Goal: Transaction & Acquisition: Purchase product/service

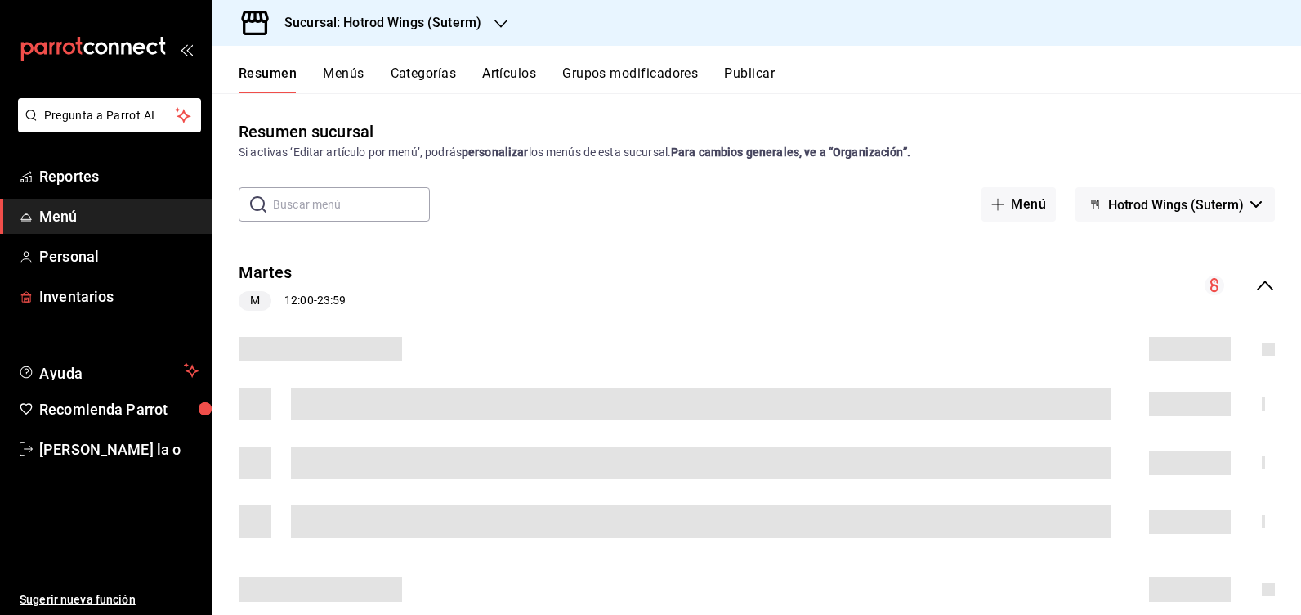
drag, startPoint x: 88, startPoint y: 291, endPoint x: 984, endPoint y: 136, distance: 909.2
click at [87, 291] on span "Inventarios" at bounding box center [118, 296] width 159 height 22
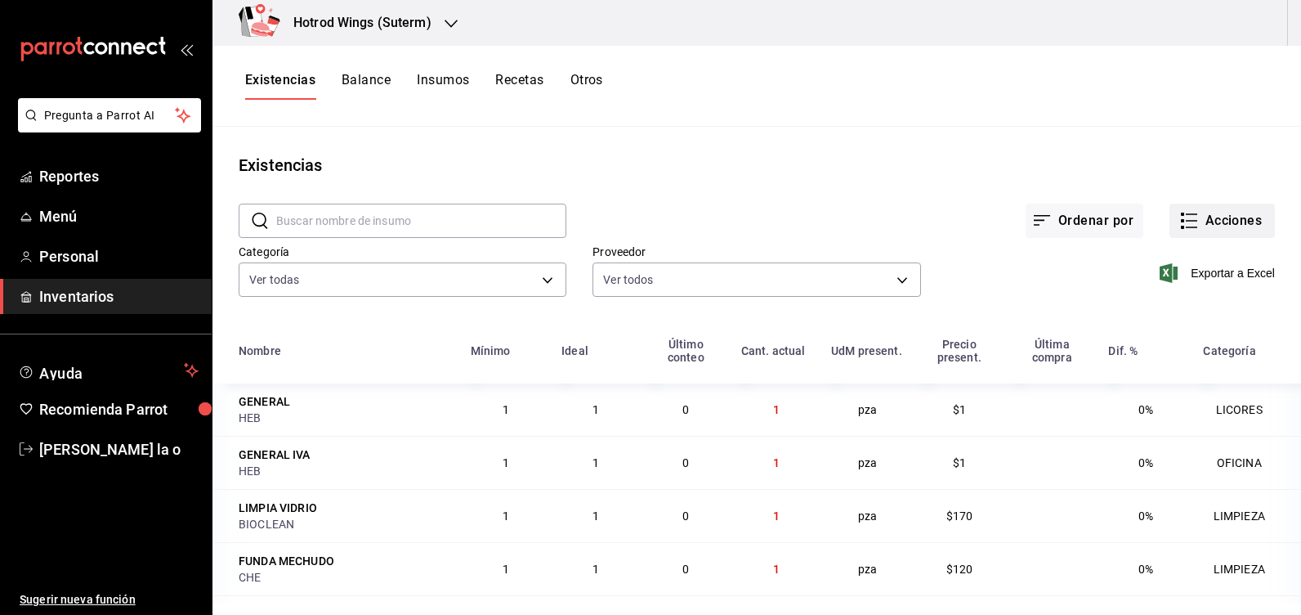
click at [1211, 216] on button "Acciones" at bounding box center [1222, 221] width 105 height 34
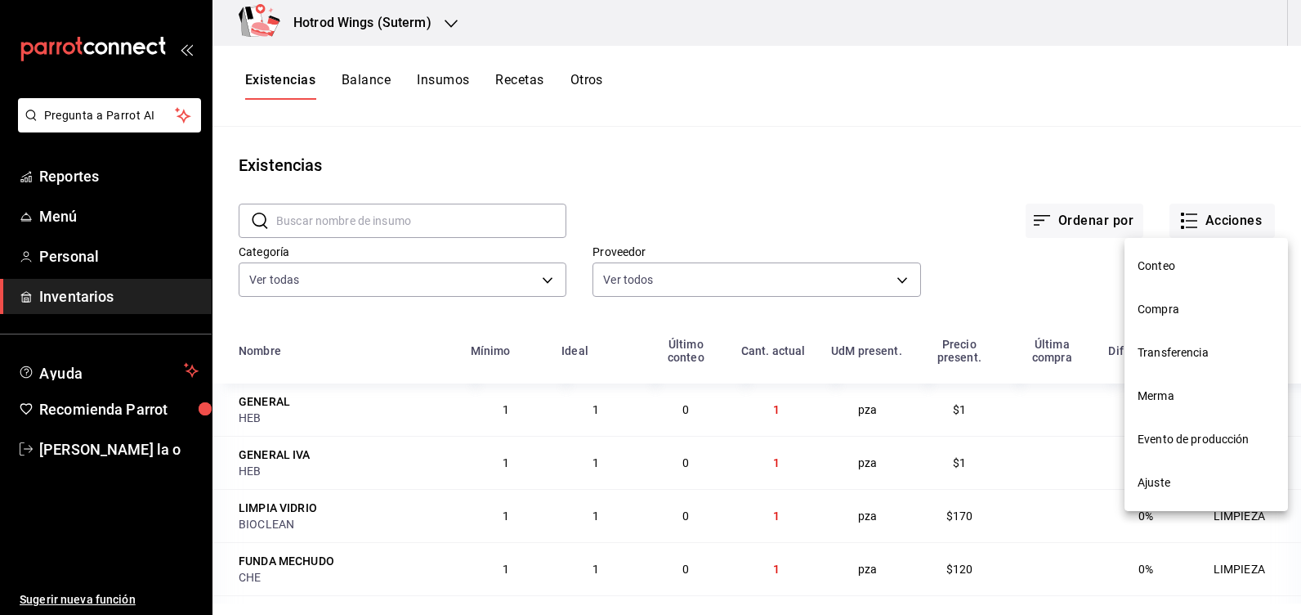
click at [1164, 307] on span "Compra" at bounding box center [1206, 309] width 137 height 17
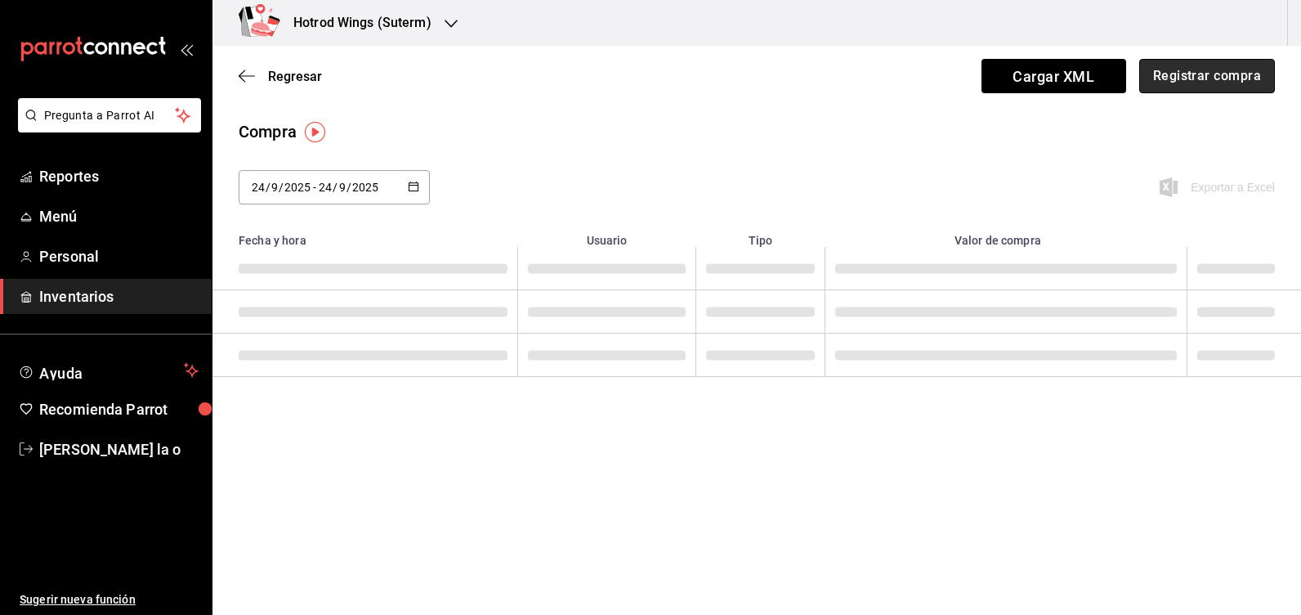
click at [1183, 71] on button "Registrar compra" at bounding box center [1207, 76] width 136 height 34
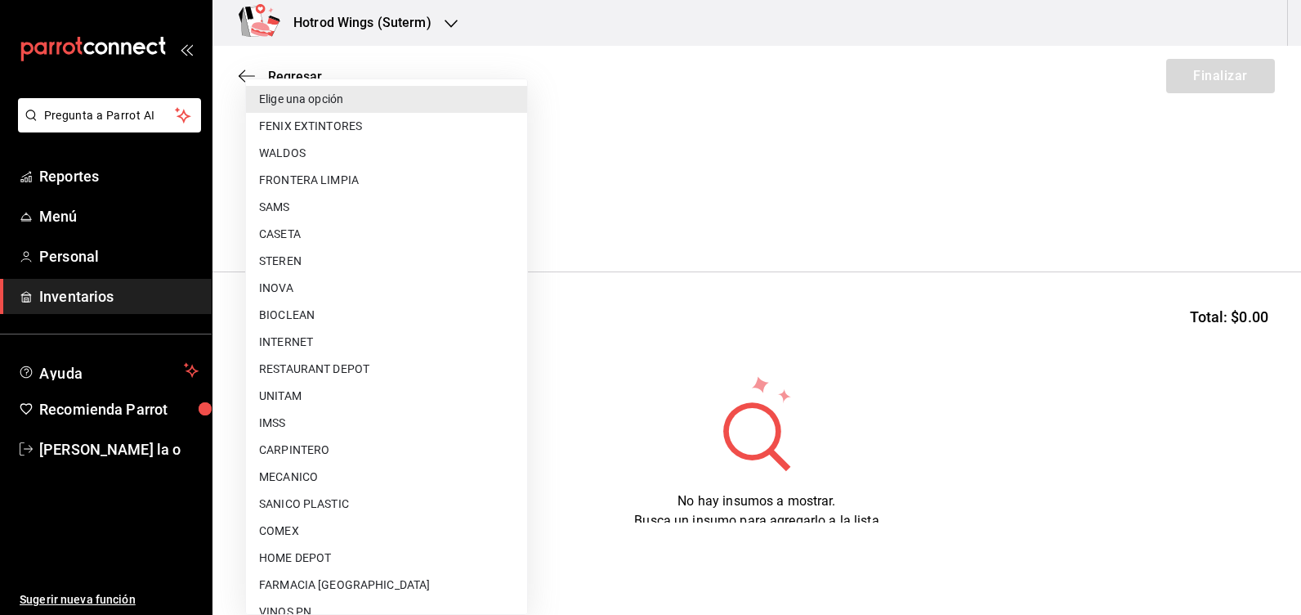
click at [521, 216] on body "Pregunta a Parrot AI Reportes Menú Personal Inventarios Ayuda Recomienda Parrot…" at bounding box center [650, 261] width 1301 height 522
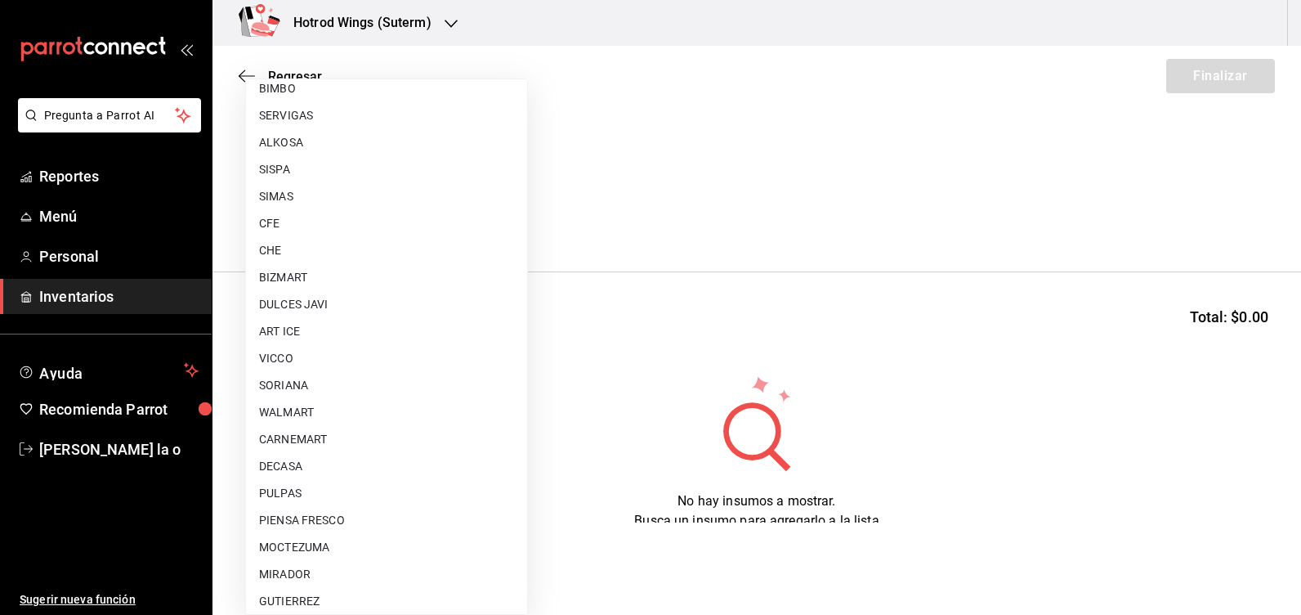
scroll to position [1144, 0]
click at [293, 252] on li "ART ICE" at bounding box center [386, 249] width 281 height 27
type input "6bed690c-1dd1-42c9-8f2b-4ae3923f0828"
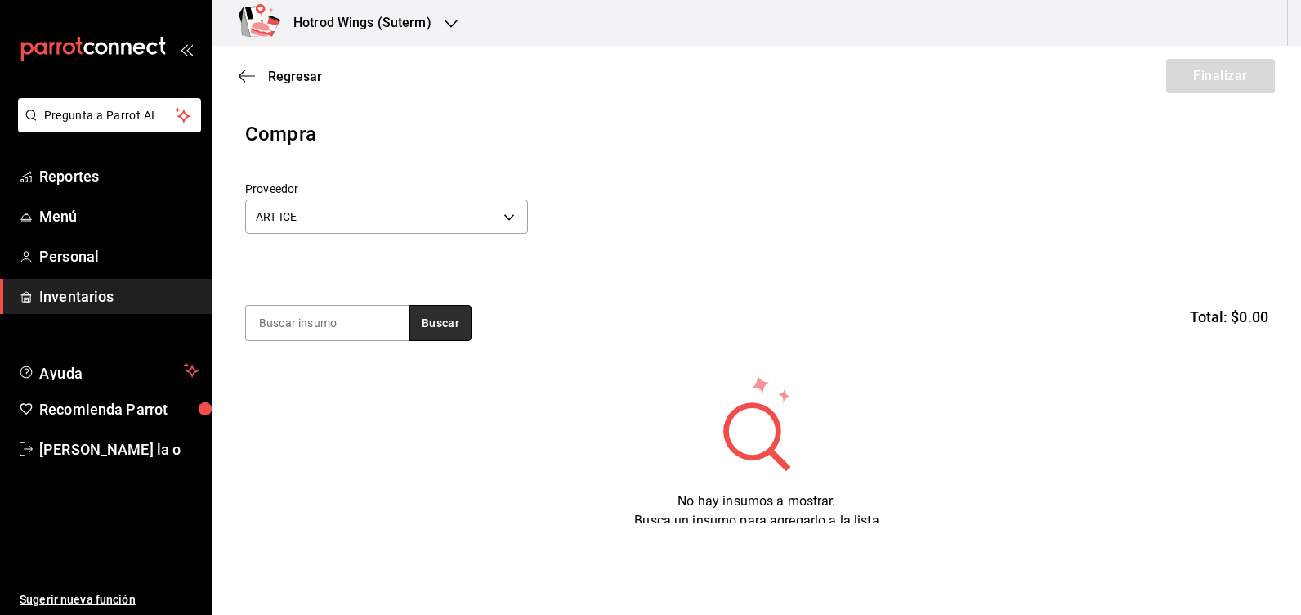
click at [434, 316] on button "Buscar" at bounding box center [441, 323] width 62 height 36
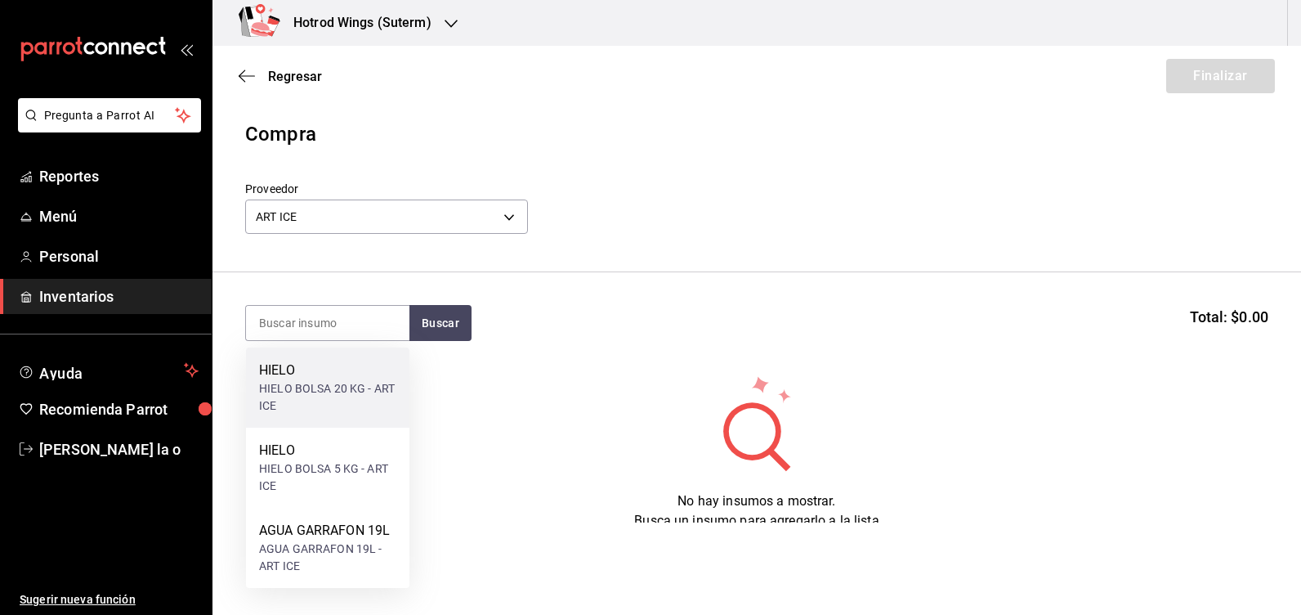
click at [330, 382] on div "HIELO BOLSA 20 KG - ART ICE" at bounding box center [327, 397] width 137 height 34
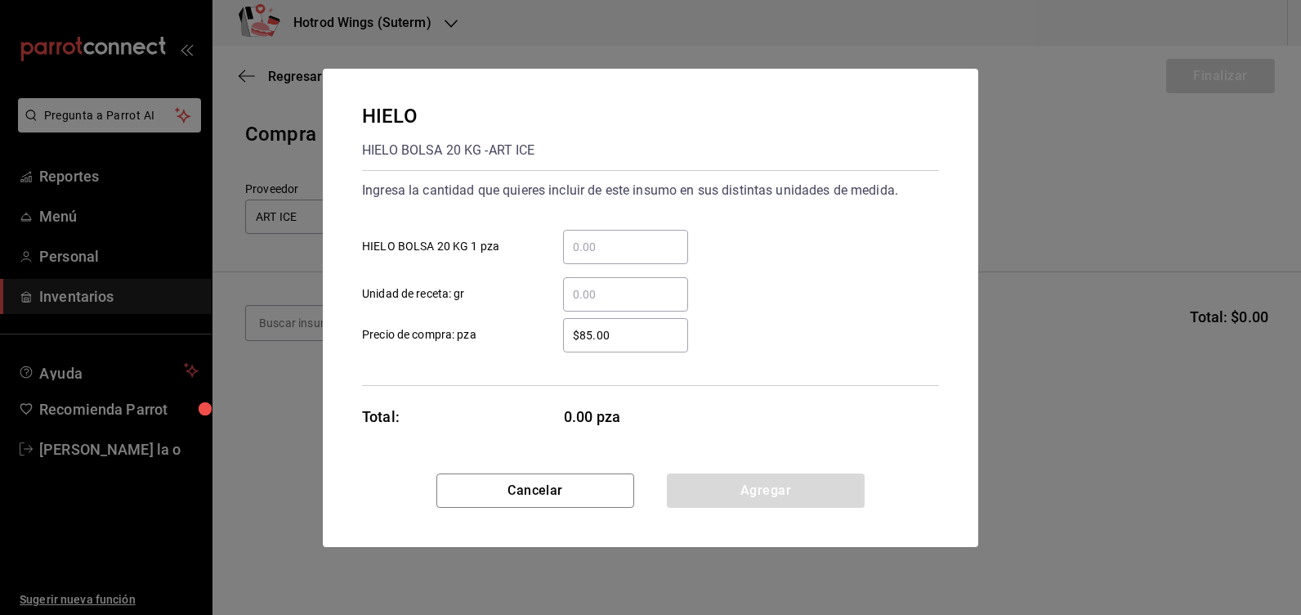
click at [599, 238] on input "​ HIELO BOLSA 20 KG 1 pza" at bounding box center [625, 247] width 125 height 20
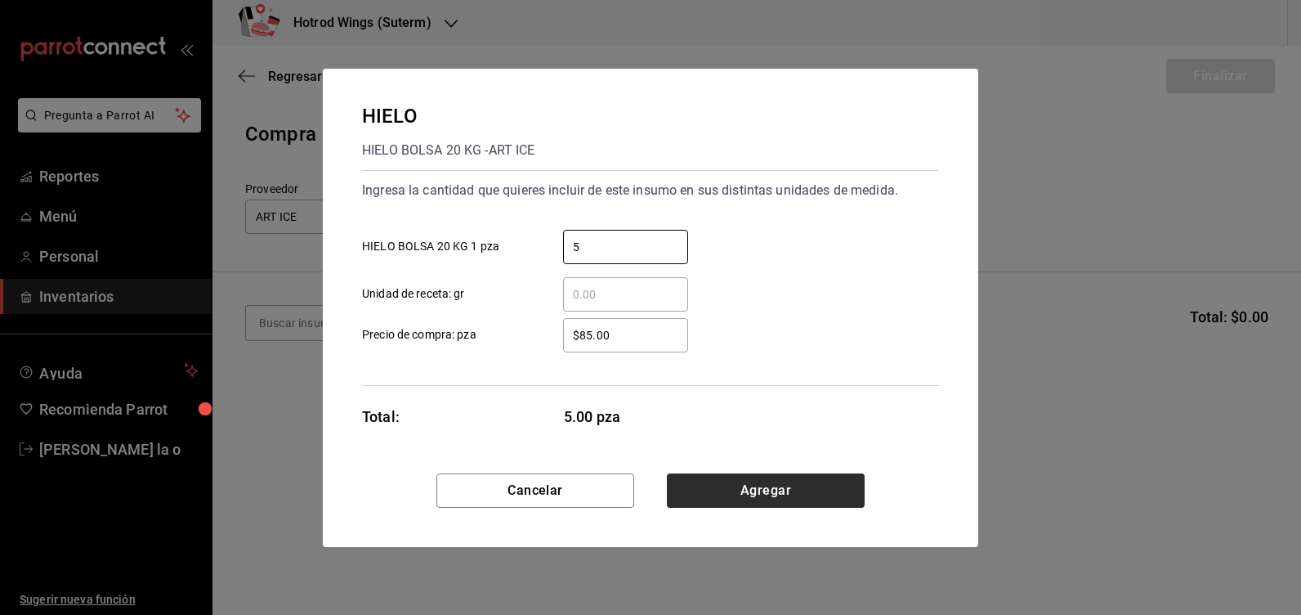
type input "5"
click at [747, 499] on button "Agregar" at bounding box center [766, 490] width 198 height 34
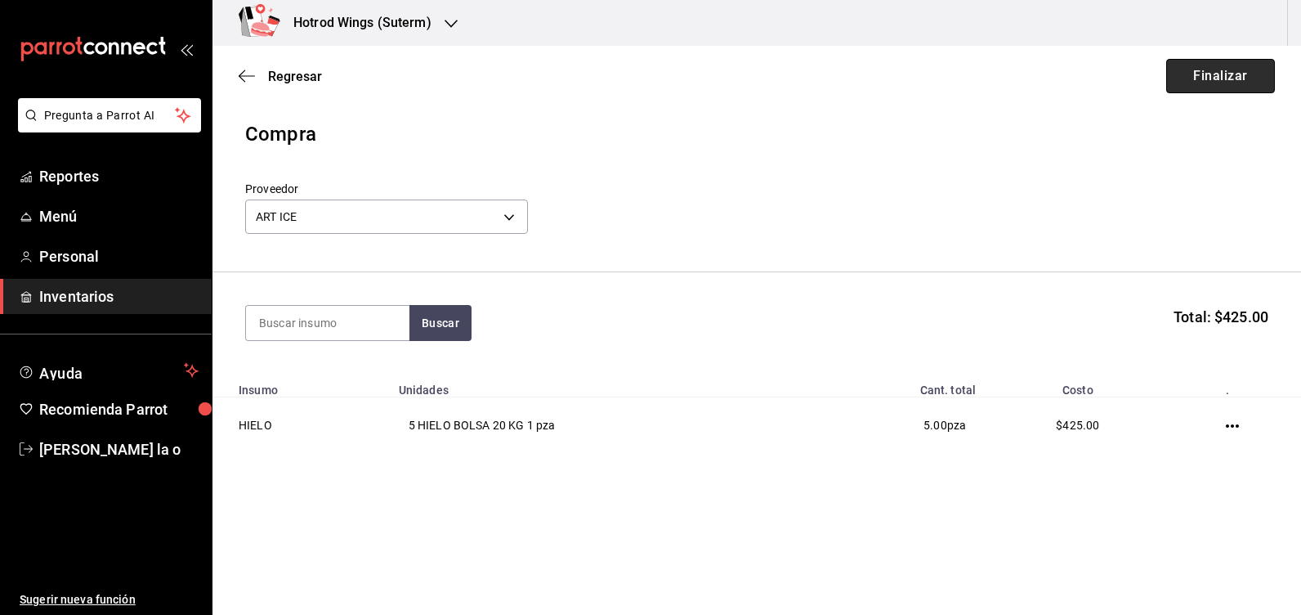
click at [1205, 78] on button "Finalizar" at bounding box center [1220, 76] width 109 height 34
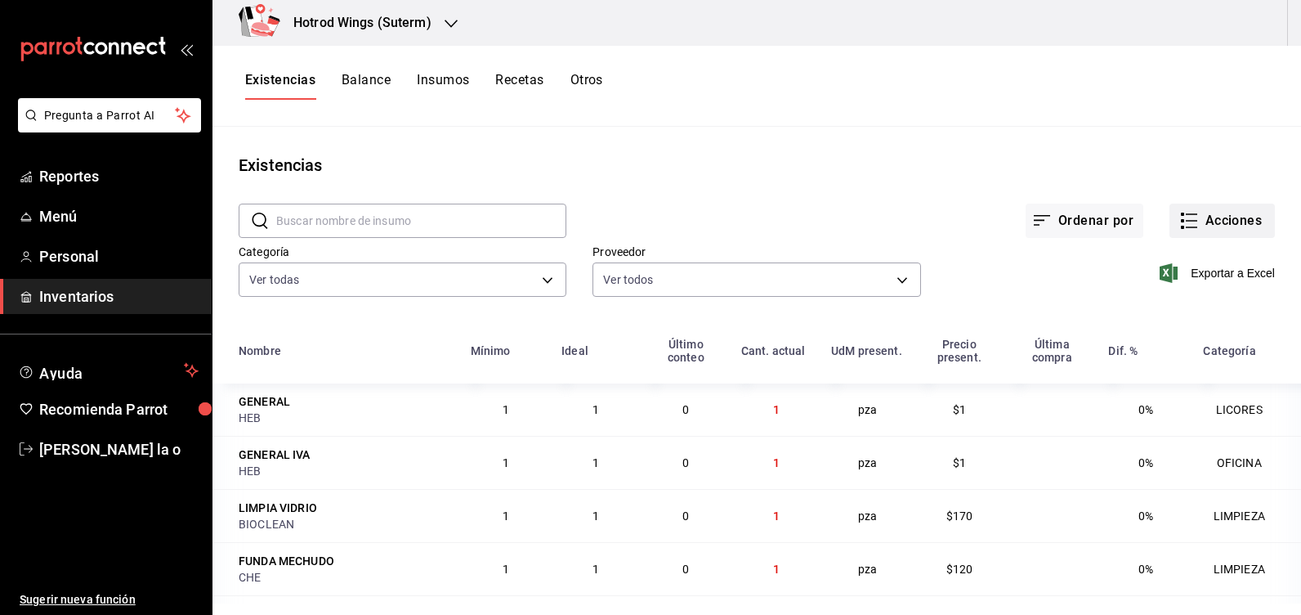
click at [1185, 217] on icon "button" at bounding box center [1189, 221] width 20 height 20
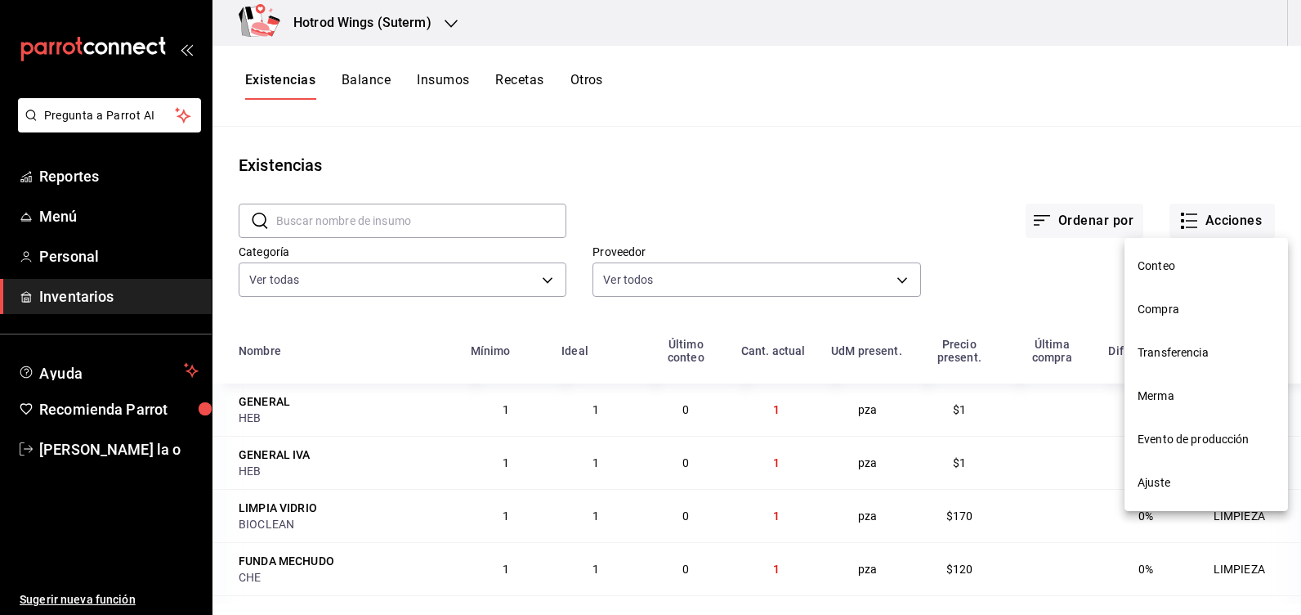
click at [1184, 305] on span "Compra" at bounding box center [1206, 309] width 137 height 17
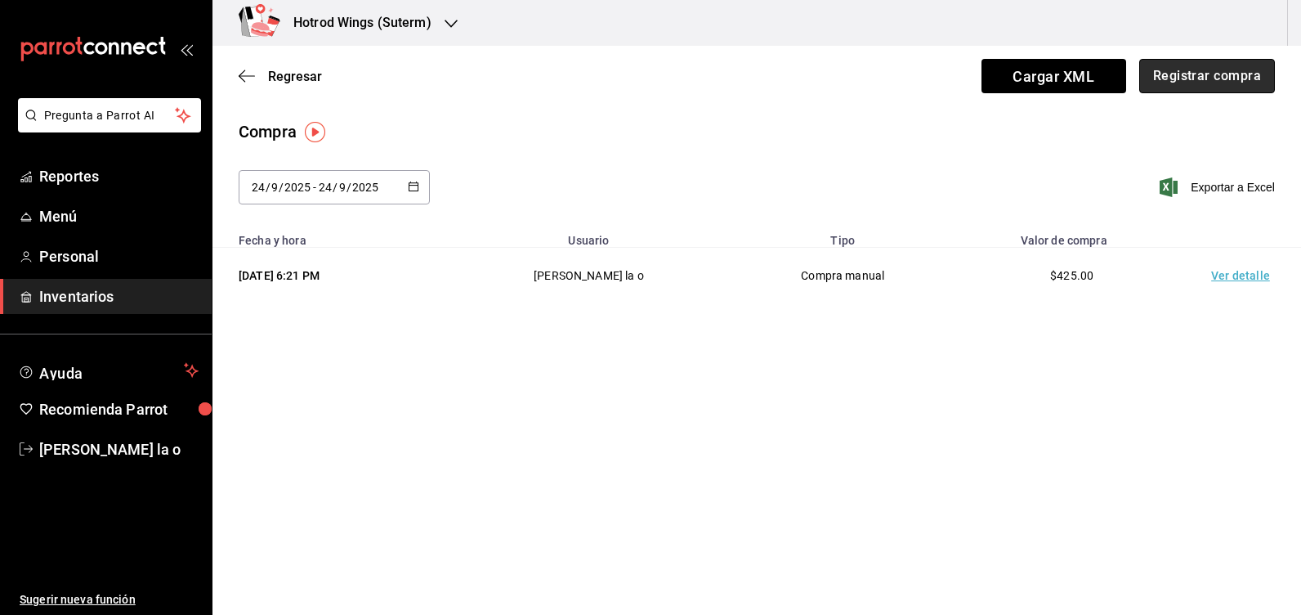
click at [1194, 78] on button "Registrar compra" at bounding box center [1207, 76] width 136 height 34
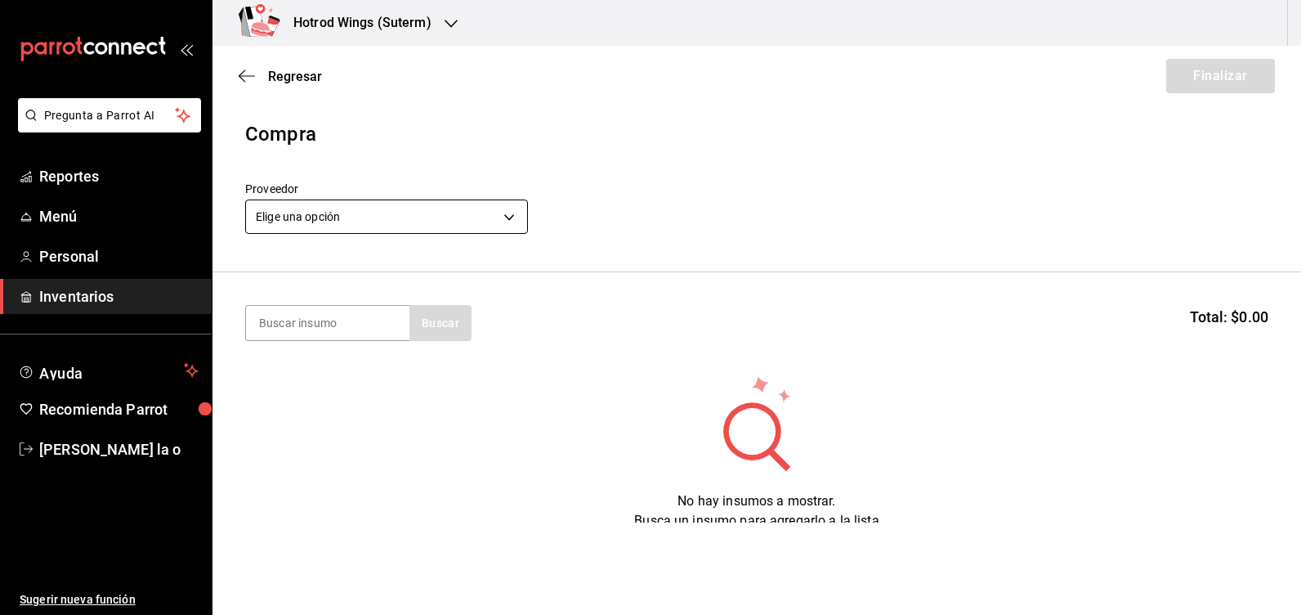
click at [524, 223] on body "Pregunta a Parrot AI Reportes Menú Personal Inventarios Ayuda Recomienda Parrot…" at bounding box center [650, 261] width 1301 height 522
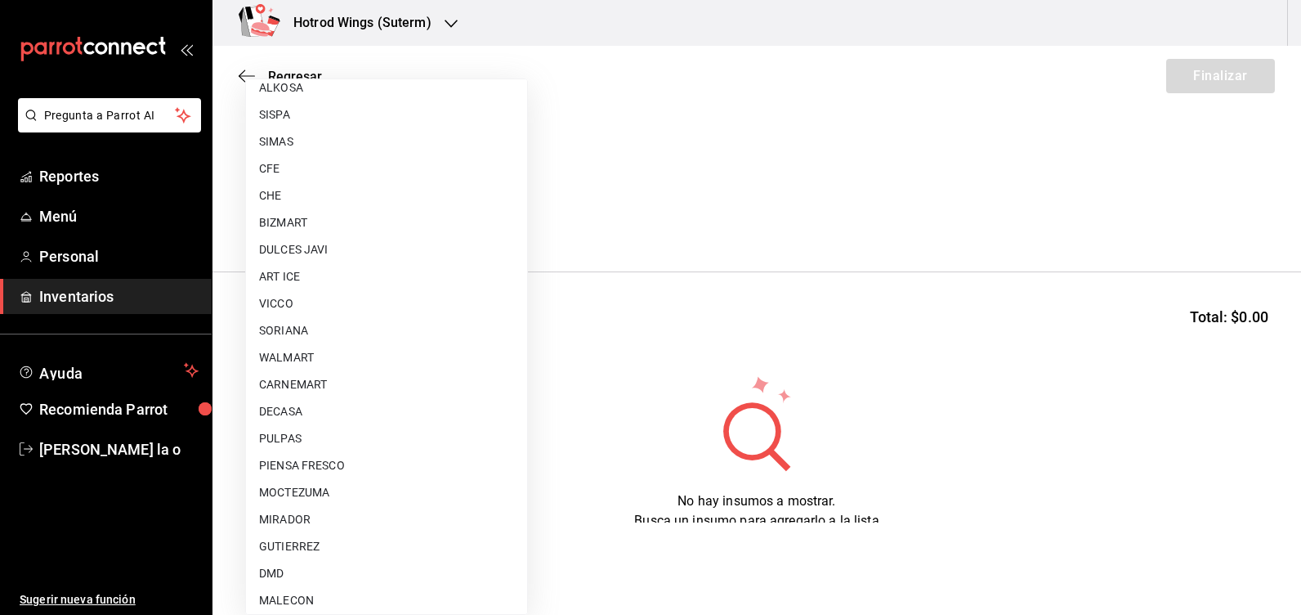
scroll to position [1144, 0]
click at [321, 255] on li "ART ICE" at bounding box center [386, 249] width 281 height 27
type input "6bed690c-1dd1-42c9-8f2b-4ae3923f0828"
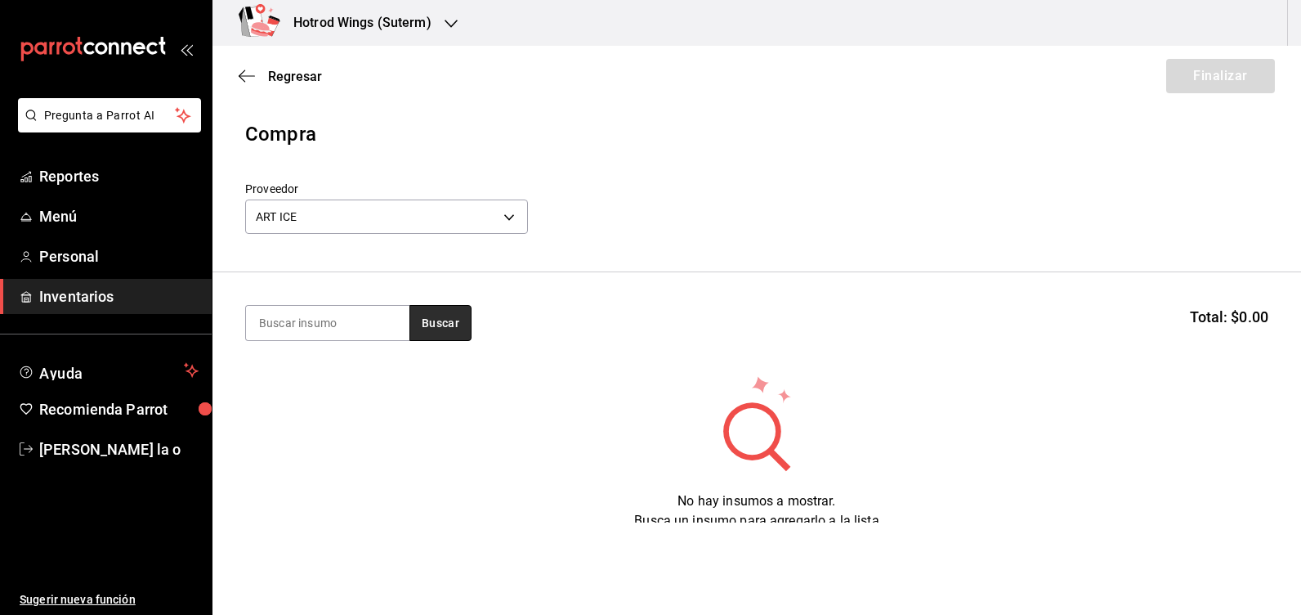
click at [432, 327] on button "Buscar" at bounding box center [441, 323] width 62 height 36
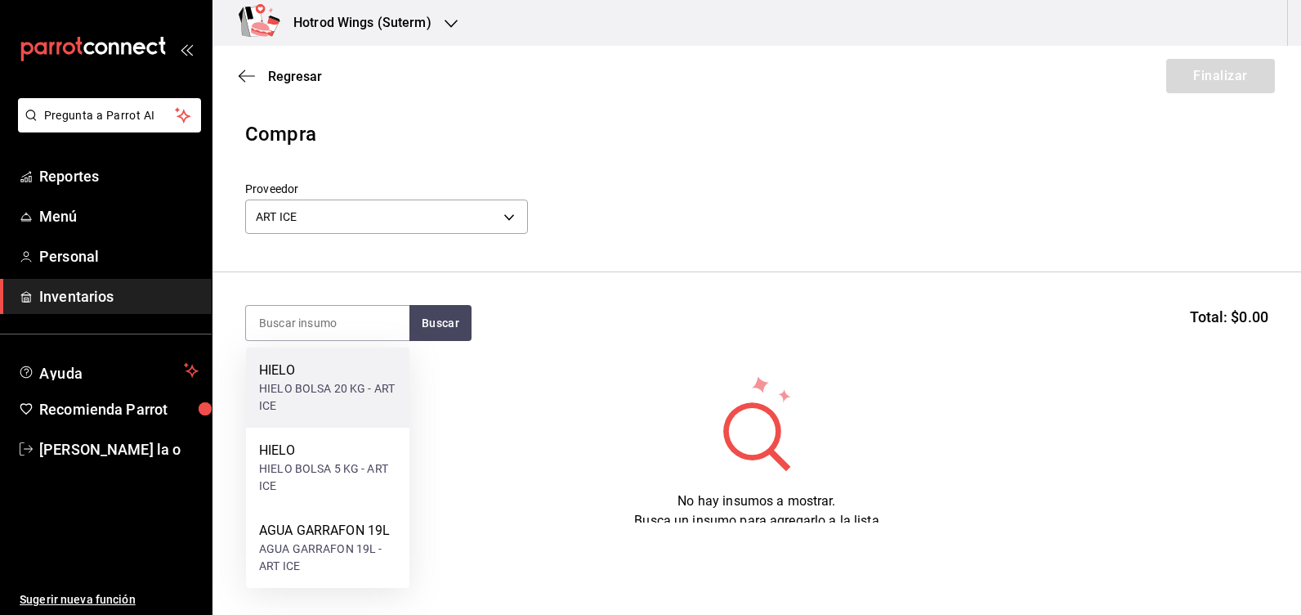
click at [336, 392] on div "HIELO BOLSA 20 KG - ART ICE" at bounding box center [327, 397] width 137 height 34
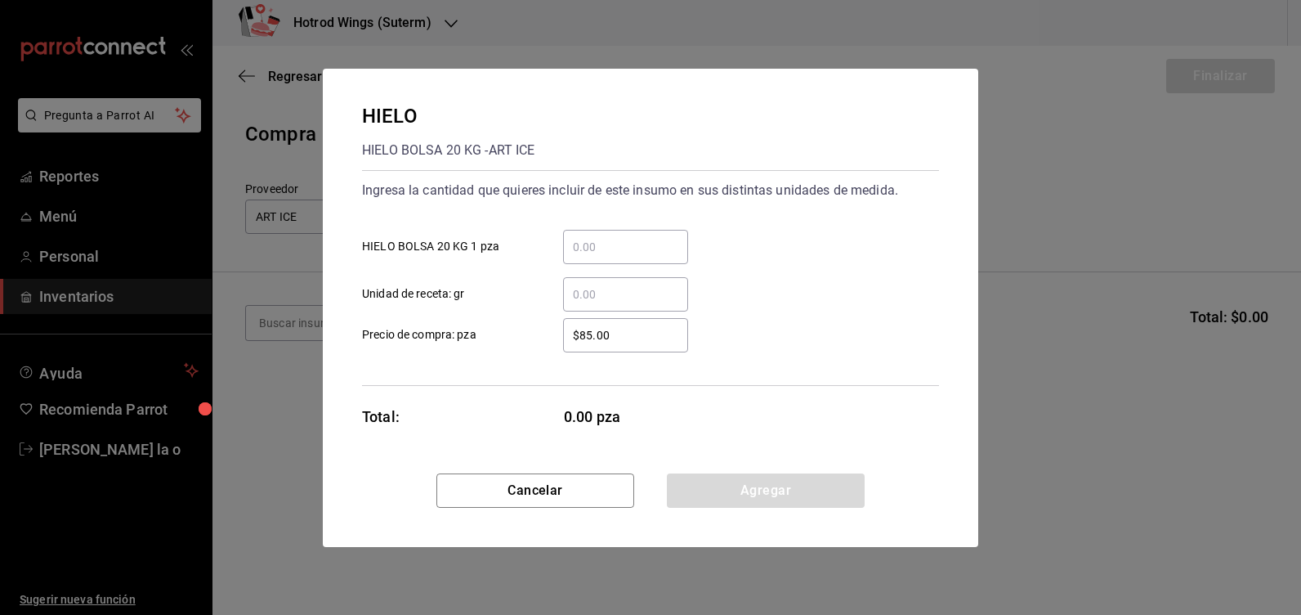
click at [604, 253] on input "​ HIELO BOLSA 20 KG 1 pza" at bounding box center [625, 247] width 125 height 20
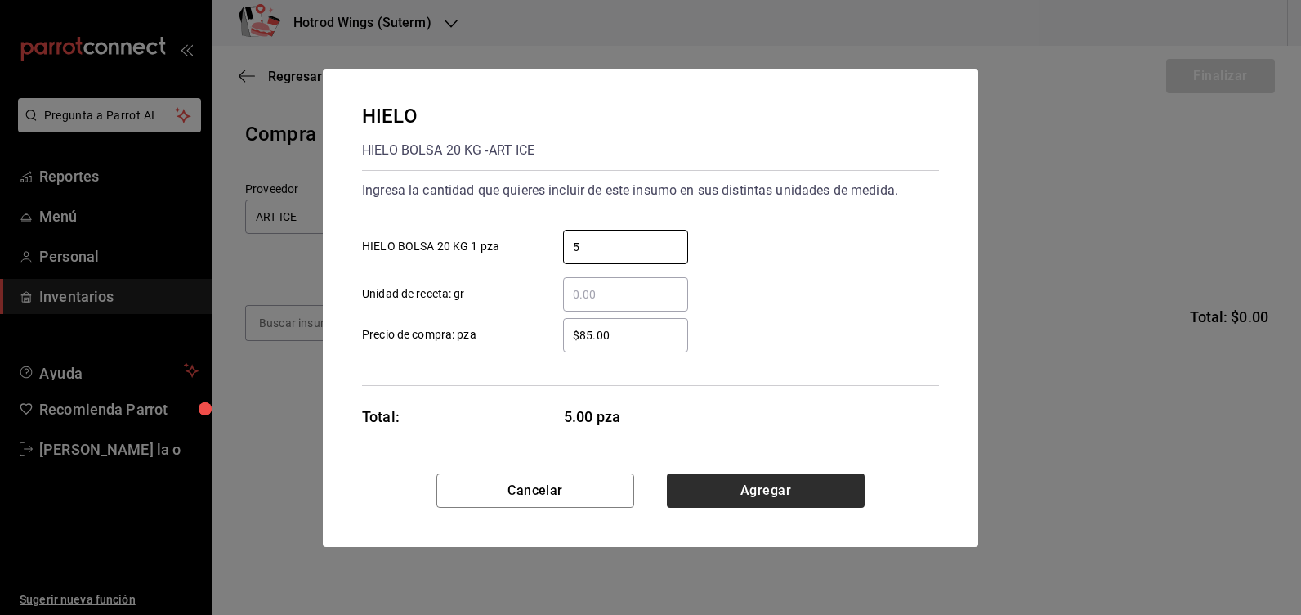
type input "5"
click at [789, 496] on button "Agregar" at bounding box center [766, 490] width 198 height 34
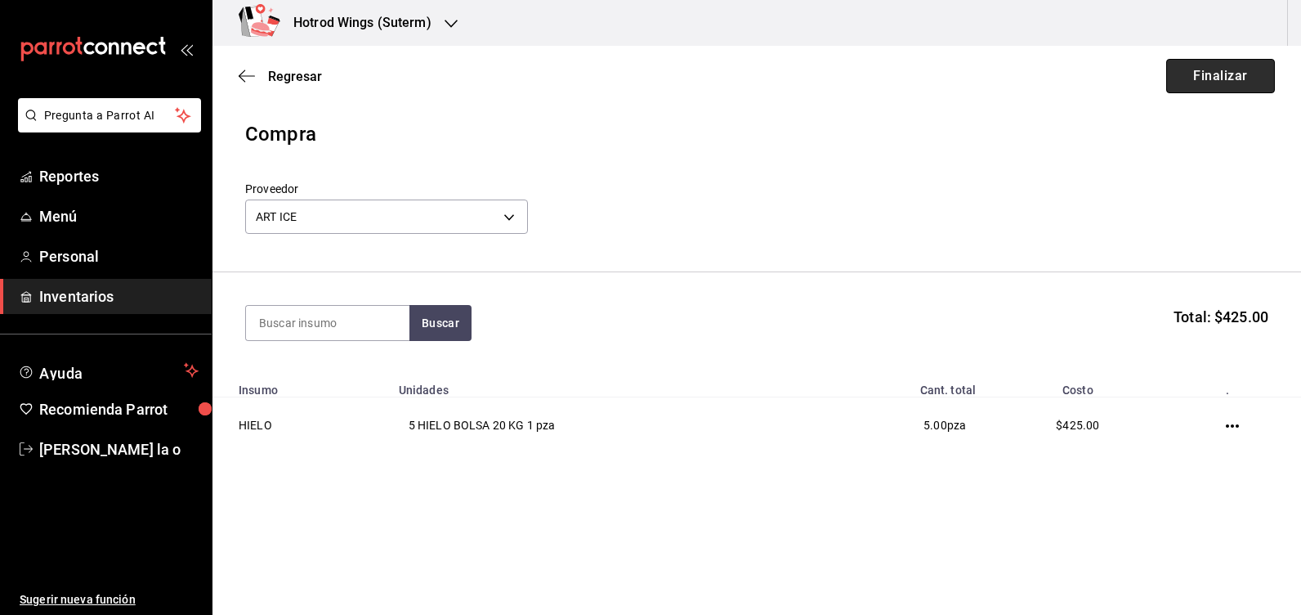
click at [1242, 83] on button "Finalizar" at bounding box center [1220, 76] width 109 height 34
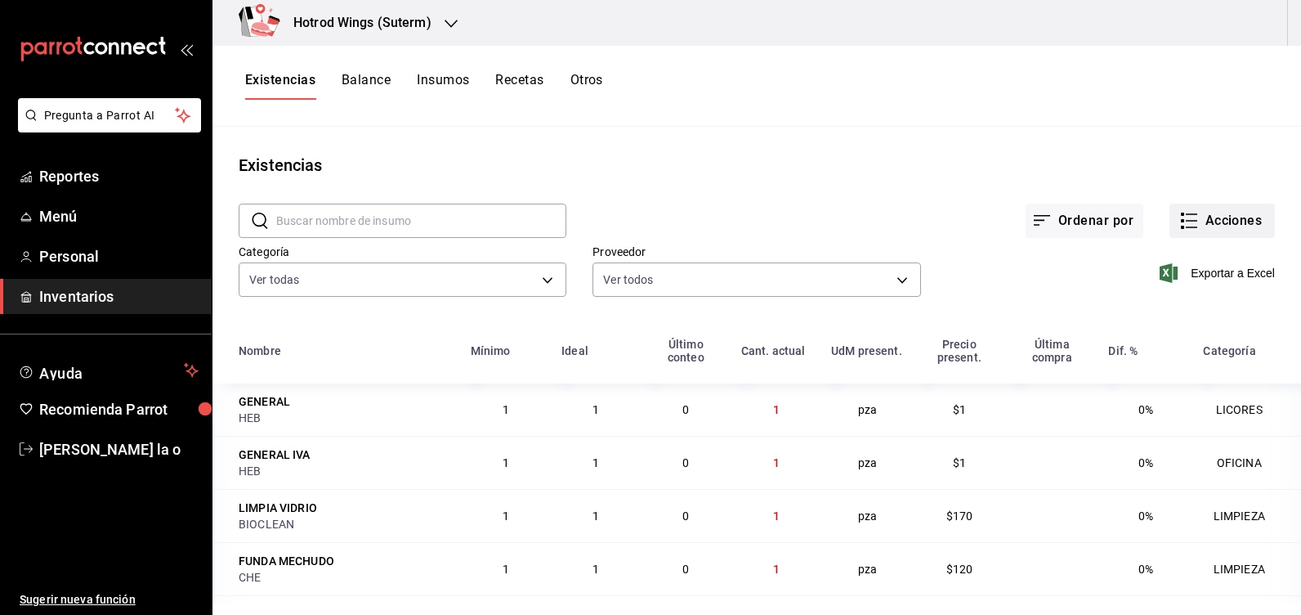
click at [1214, 217] on button "Acciones" at bounding box center [1222, 221] width 105 height 34
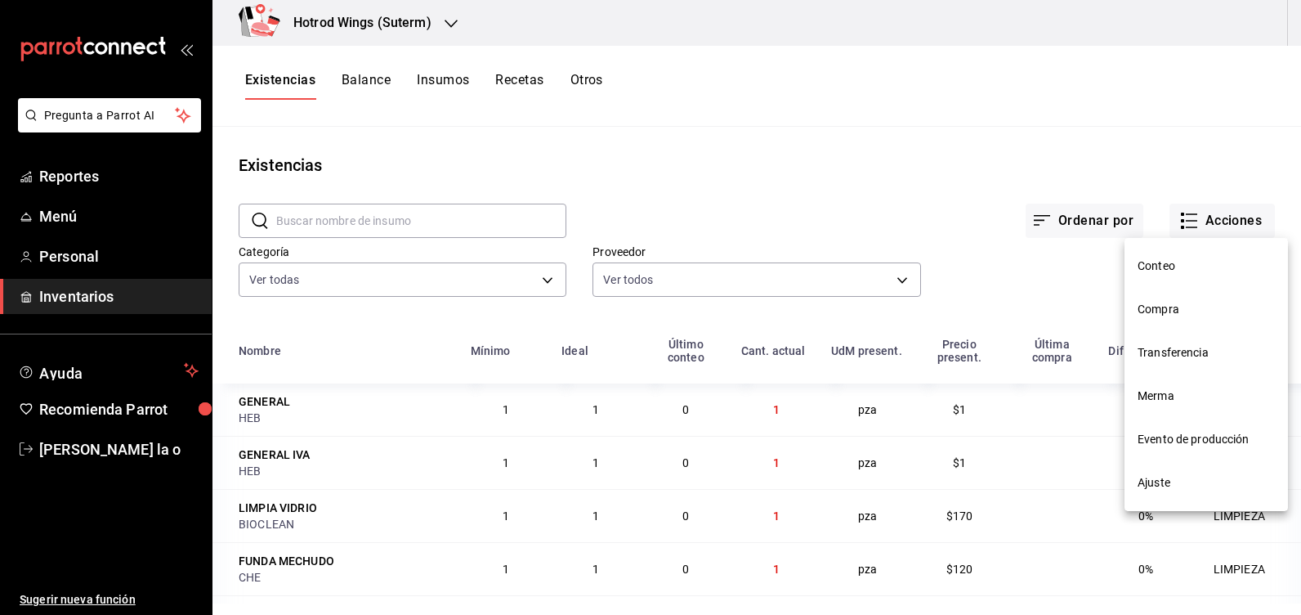
click at [1191, 312] on span "Compra" at bounding box center [1206, 309] width 137 height 17
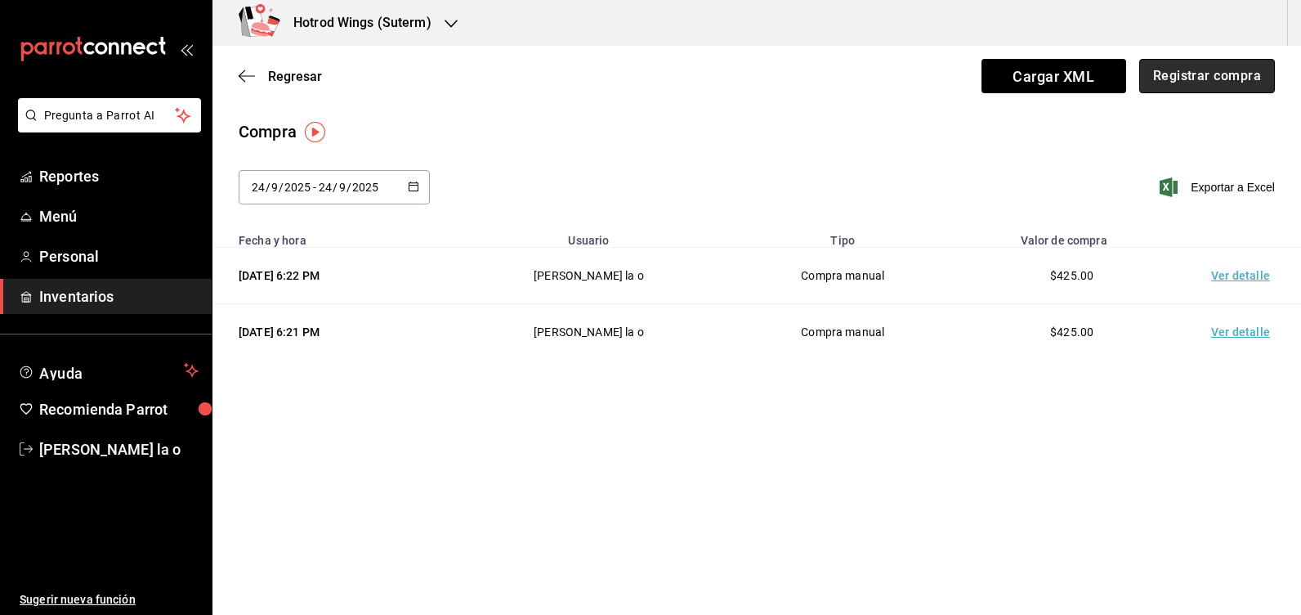
click at [1202, 74] on button "Registrar compra" at bounding box center [1207, 76] width 136 height 34
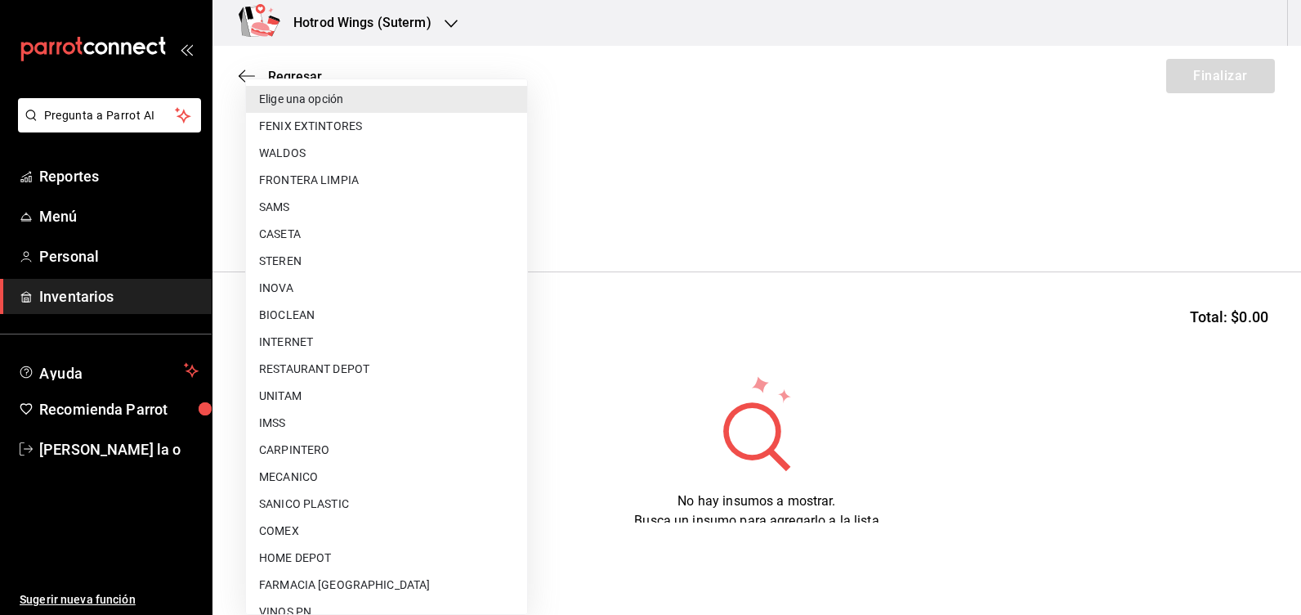
click at [509, 217] on body "Pregunta a Parrot AI Reportes Menú Personal Inventarios Ayuda Recomienda Parrot…" at bounding box center [650, 261] width 1301 height 522
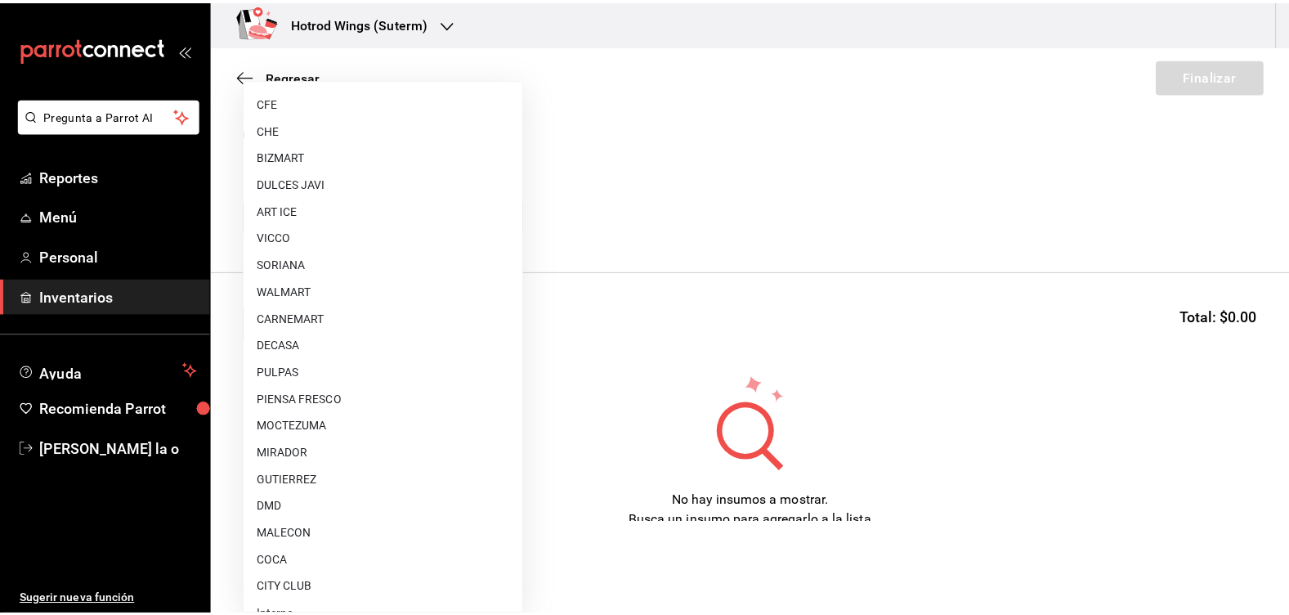
scroll to position [1205, 0]
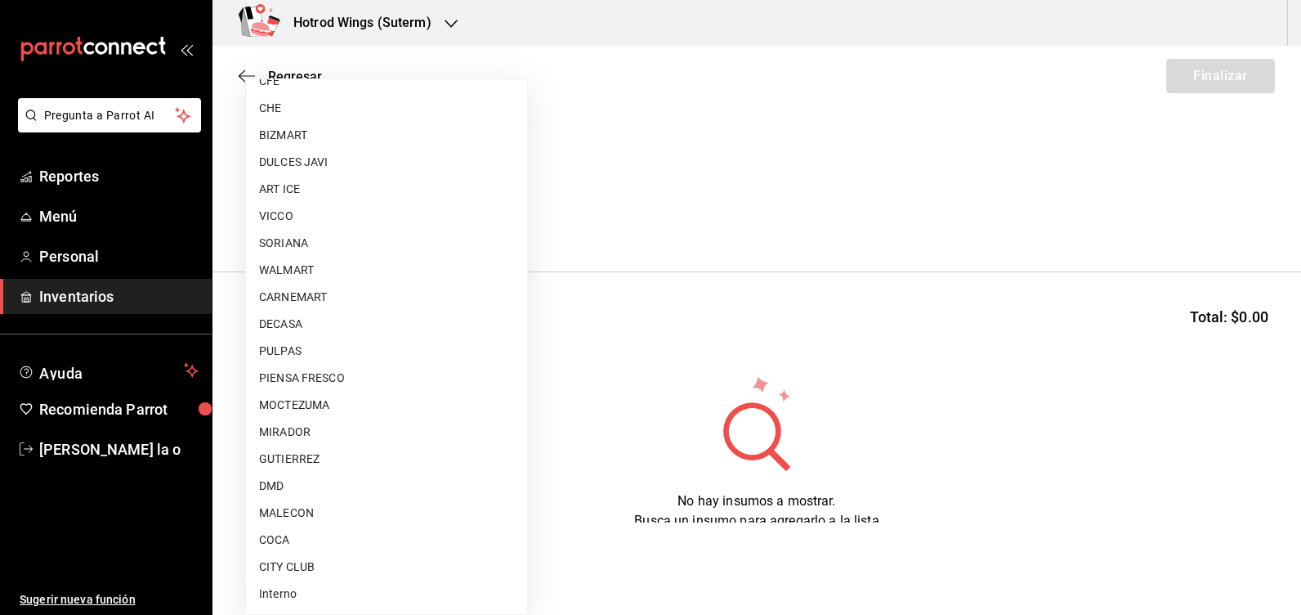
click at [326, 411] on li "MOCTEZUMA" at bounding box center [386, 405] width 281 height 27
type input "c229c73b-6d85-4d12-85ab-8d580e0a1bbf"
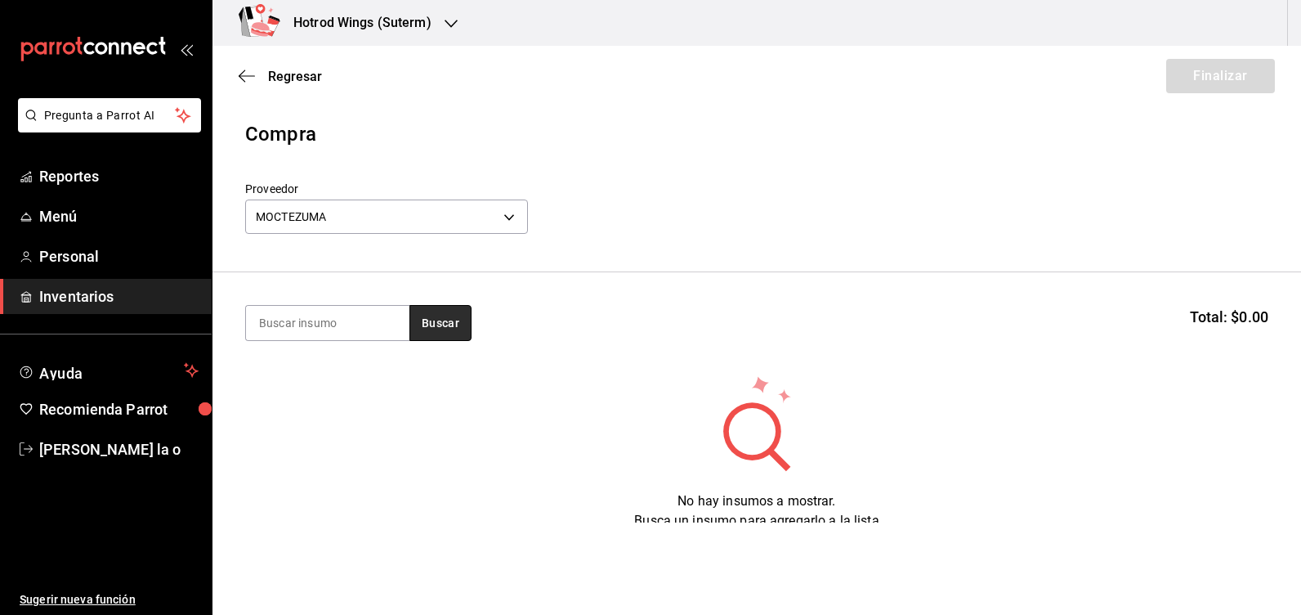
click at [446, 333] on button "Buscar" at bounding box center [441, 323] width 62 height 36
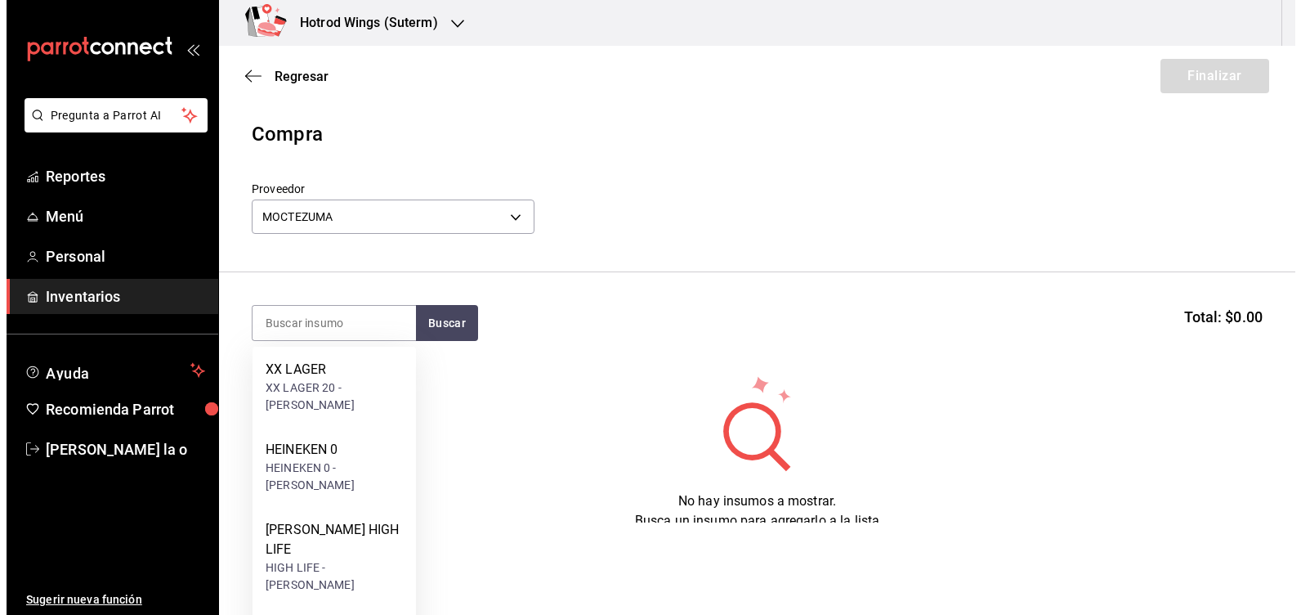
scroll to position [60, 0]
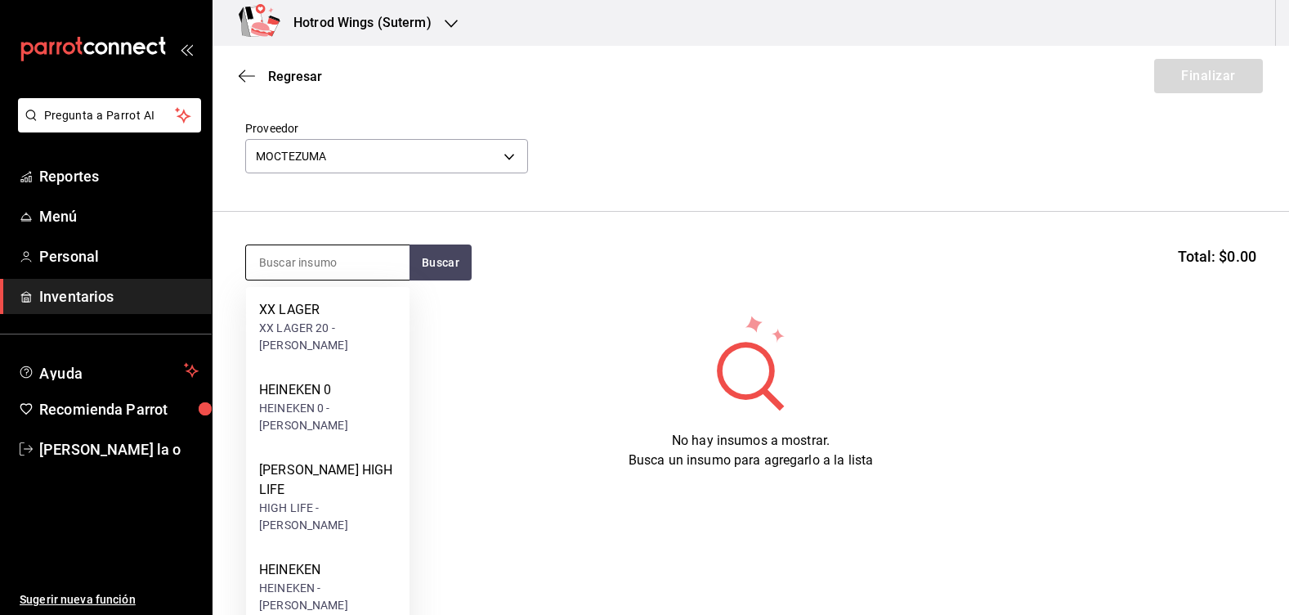
click at [296, 264] on input at bounding box center [327, 262] width 163 height 34
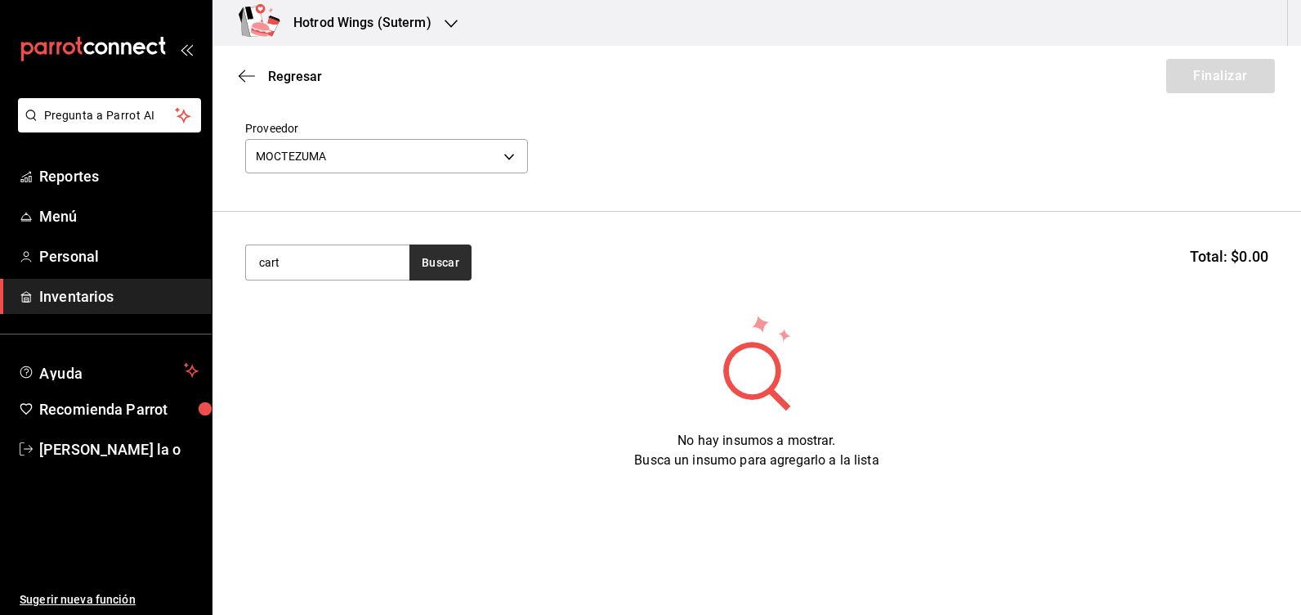
type input "cart"
click at [414, 262] on button "Buscar" at bounding box center [441, 262] width 62 height 36
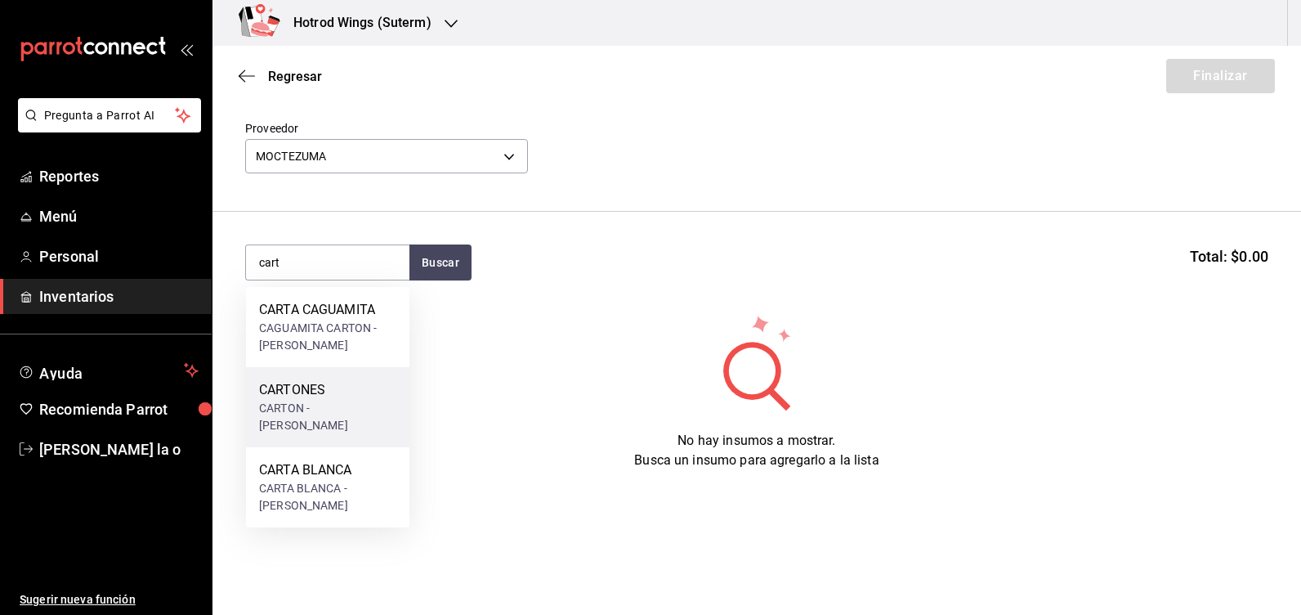
click at [323, 414] on div "CARTON - [PERSON_NAME]" at bounding box center [327, 417] width 137 height 34
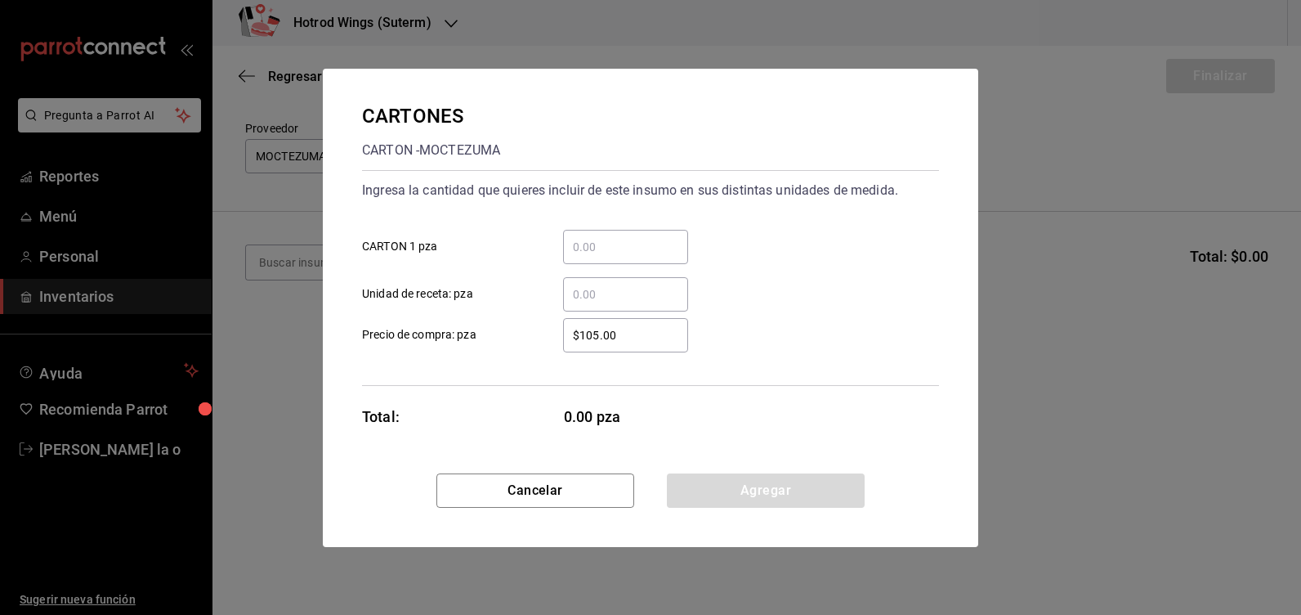
click at [587, 247] on input "​ CARTON 1 pza" at bounding box center [625, 247] width 125 height 20
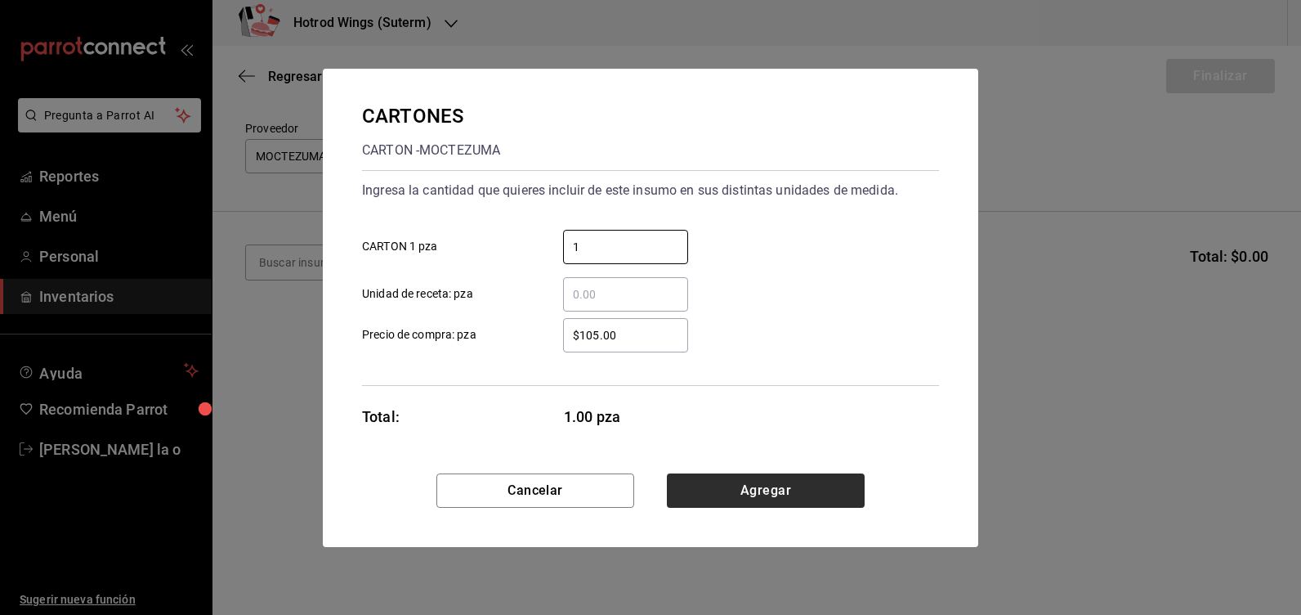
type input "1"
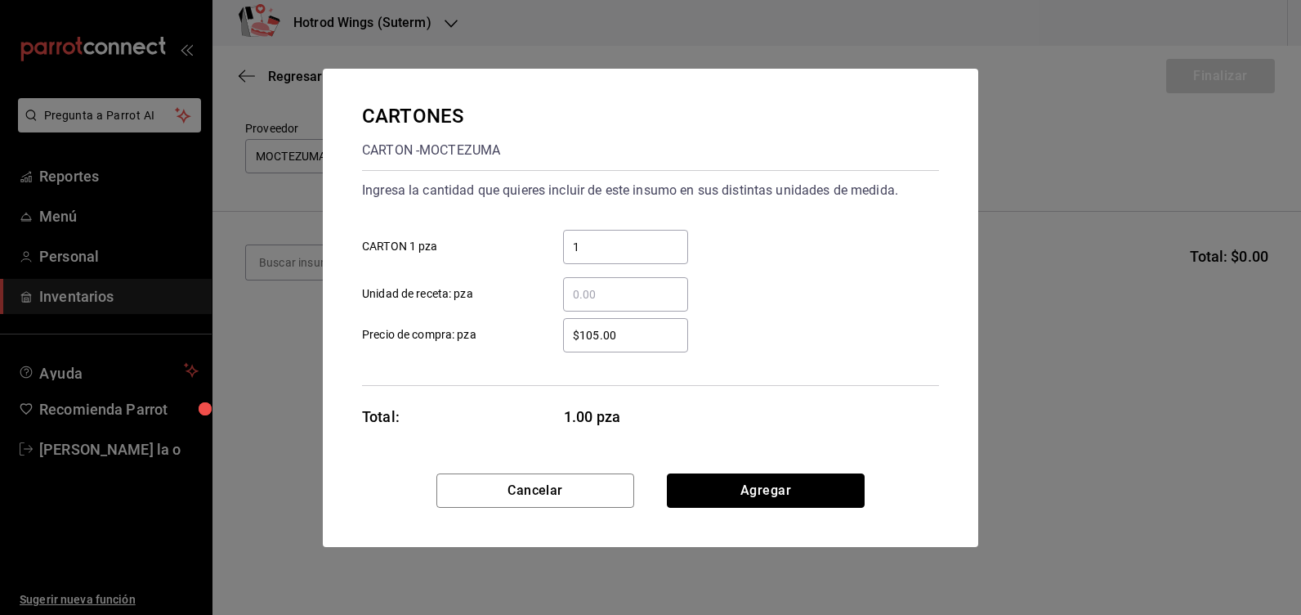
drag, startPoint x: 751, startPoint y: 496, endPoint x: 1028, endPoint y: 308, distance: 334.8
click at [751, 495] on button "Agregar" at bounding box center [766, 490] width 198 height 34
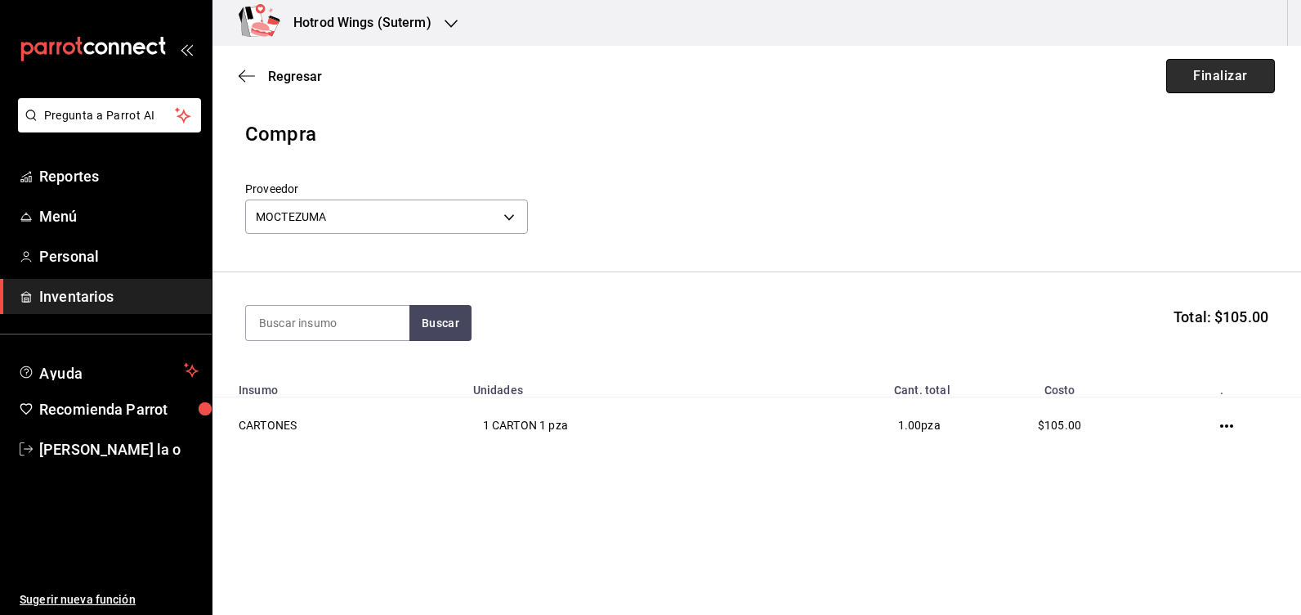
click at [1249, 68] on button "Finalizar" at bounding box center [1220, 76] width 109 height 34
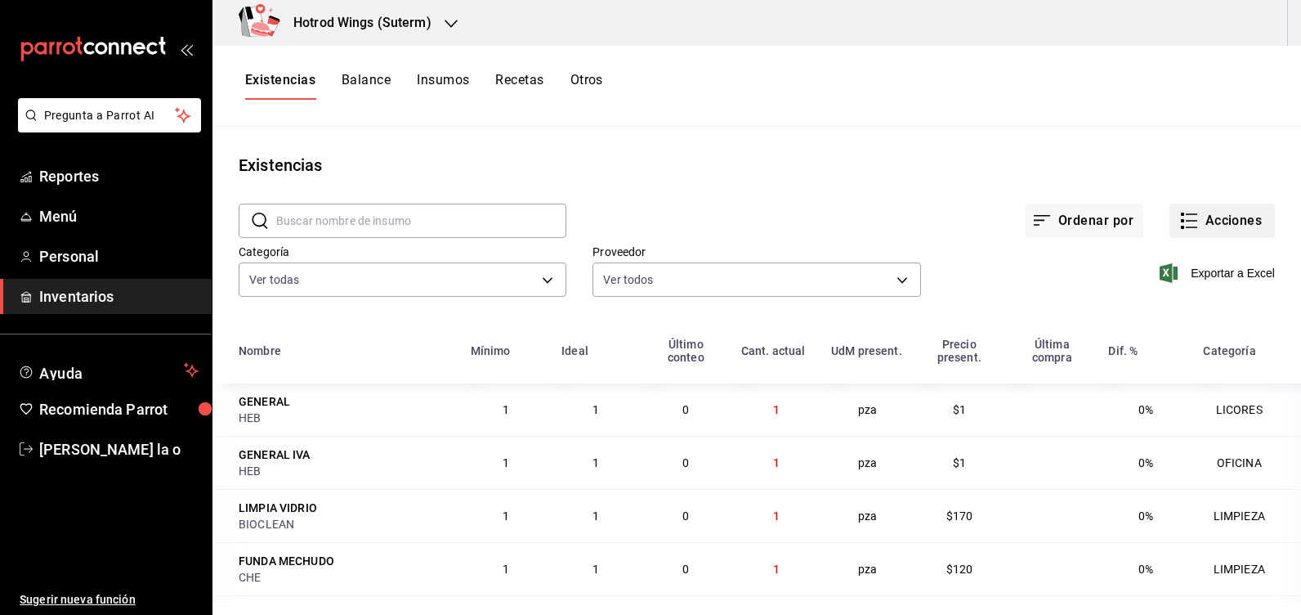
click at [1228, 223] on button "Acciones" at bounding box center [1222, 221] width 105 height 34
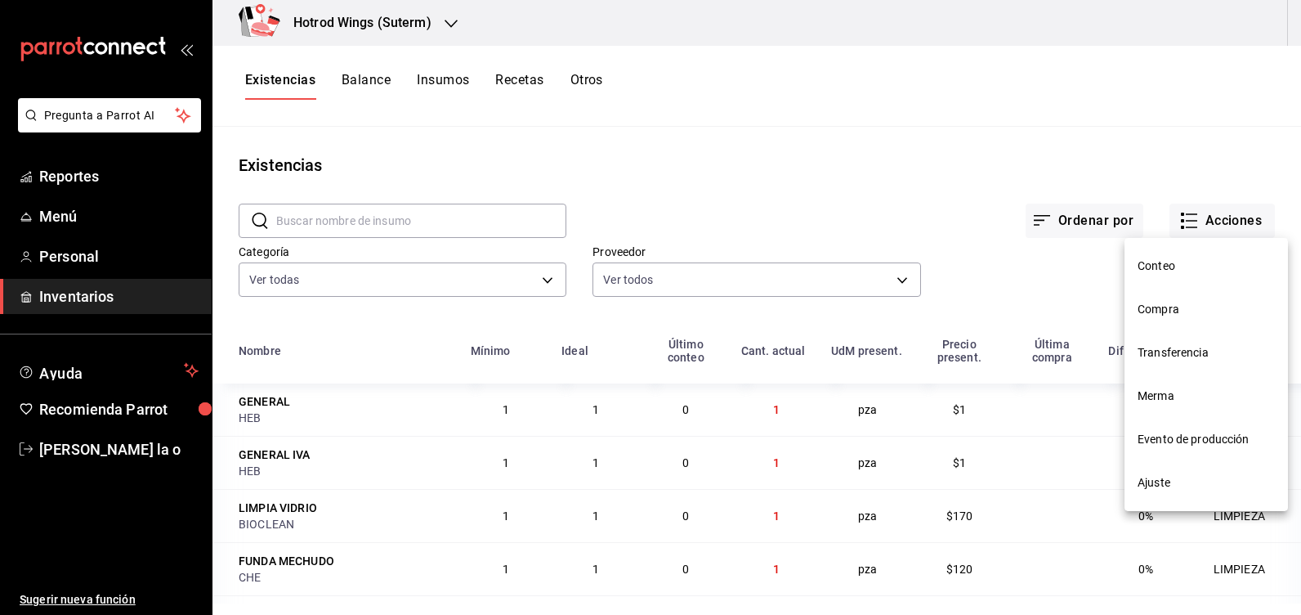
click at [1188, 312] on span "Compra" at bounding box center [1206, 309] width 137 height 17
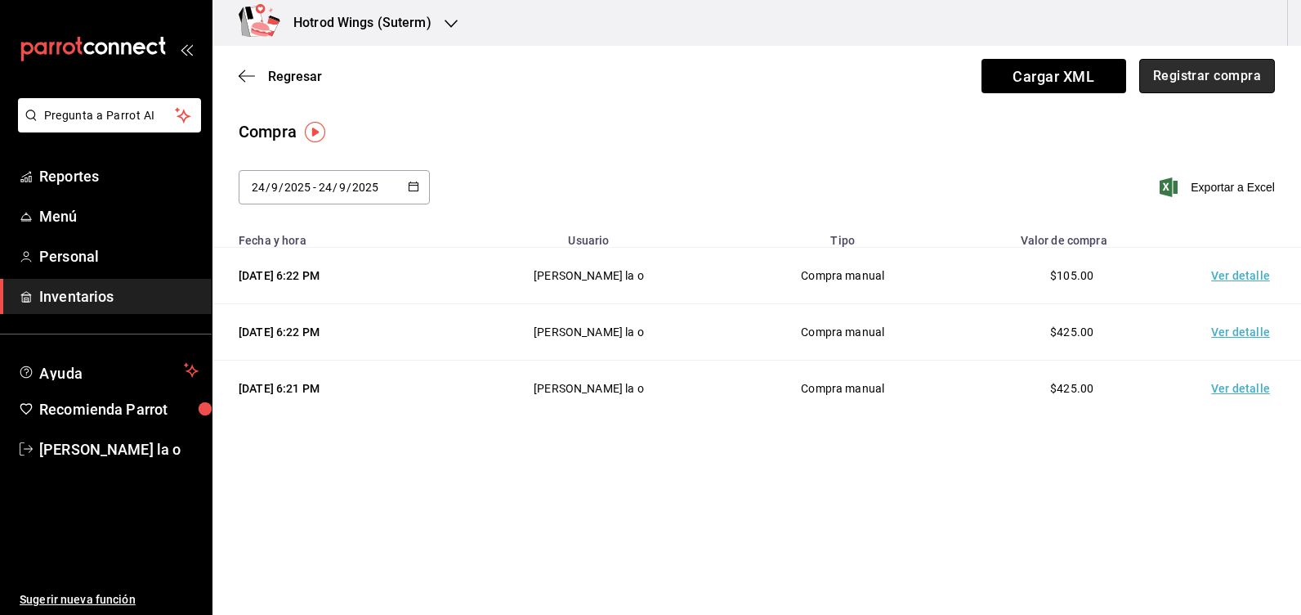
click at [1220, 72] on button "Registrar compra" at bounding box center [1207, 76] width 136 height 34
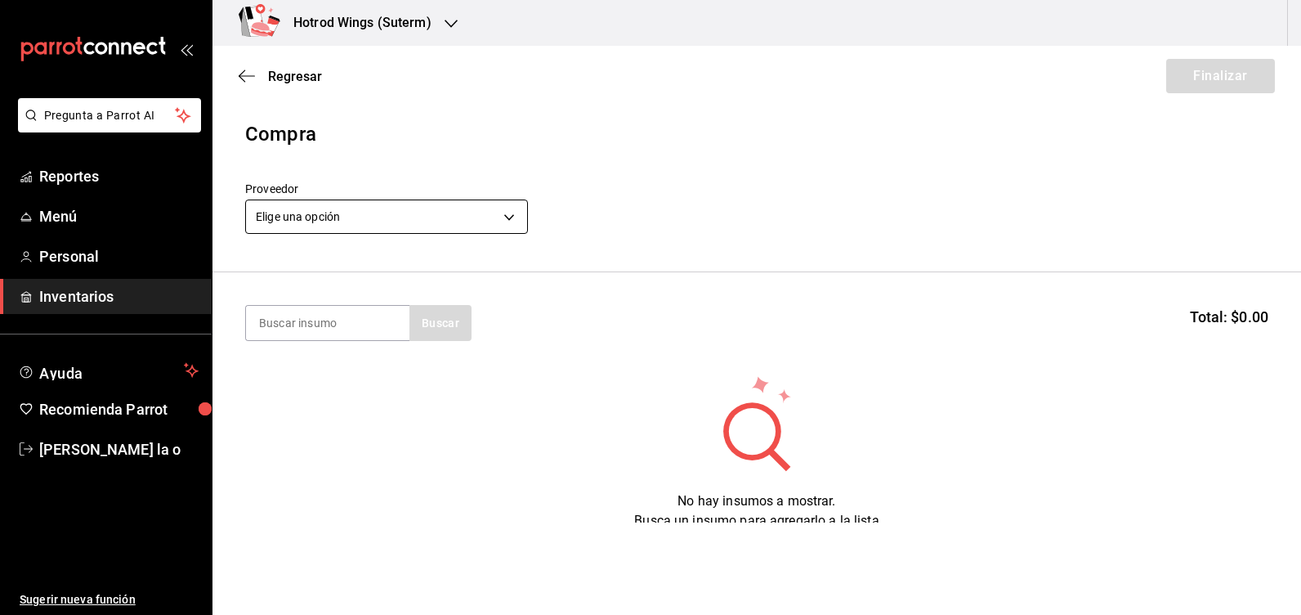
click at [511, 218] on body "Pregunta a Parrot AI Reportes Menú Personal Inventarios Ayuda Recomienda Parrot…" at bounding box center [650, 261] width 1301 height 522
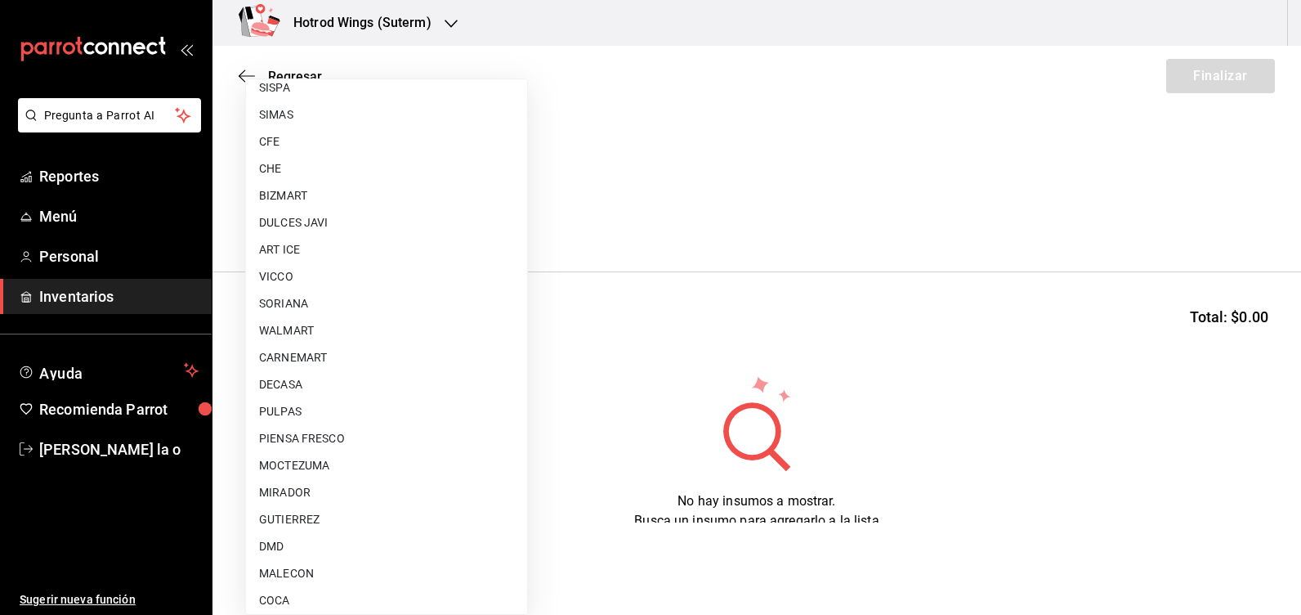
scroll to position [1205, 0]
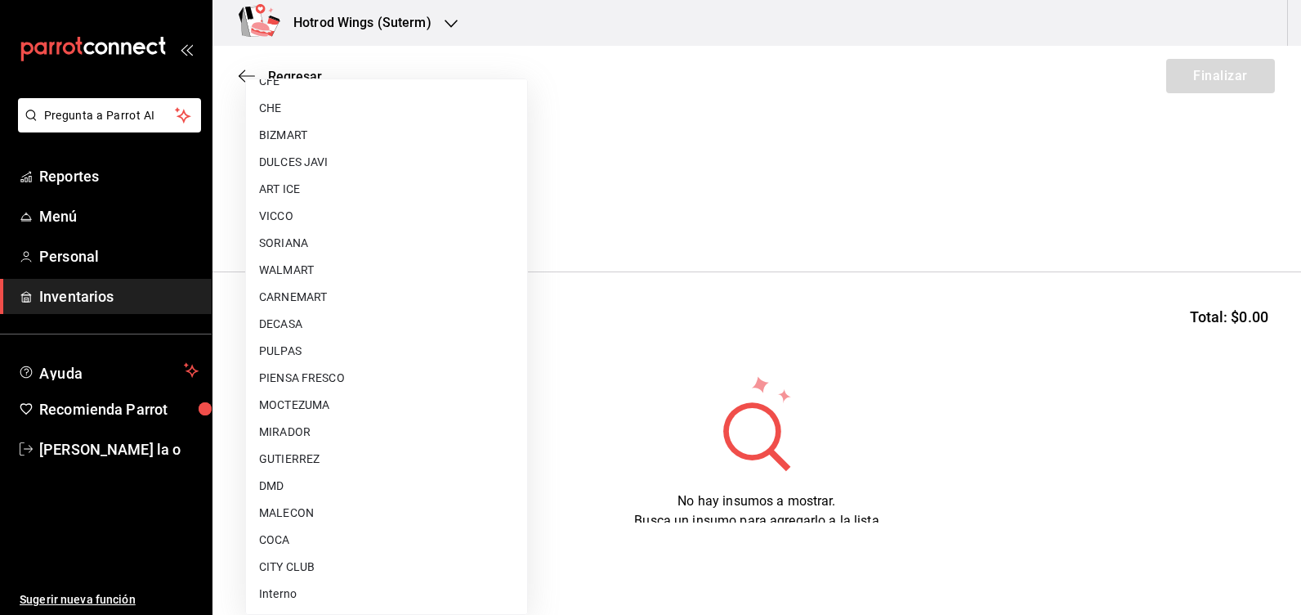
click at [323, 407] on li "MOCTEZUMA" at bounding box center [386, 405] width 281 height 27
type input "c229c73b-6d85-4d12-85ab-8d580e0a1bbf"
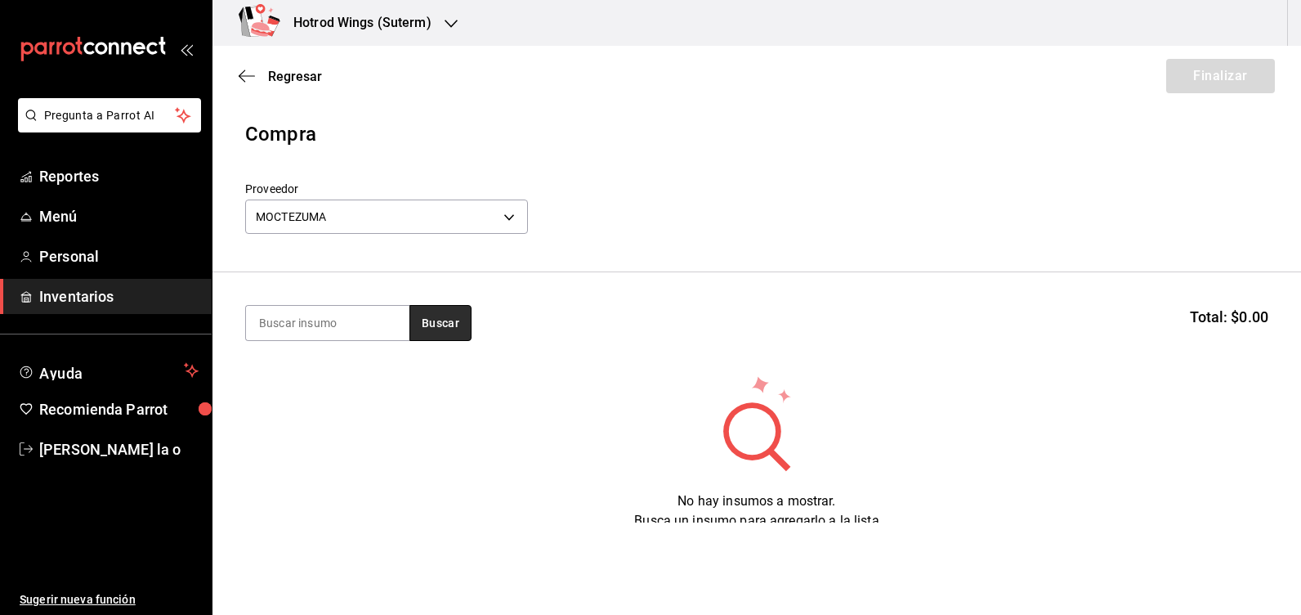
click at [437, 322] on button "Buscar" at bounding box center [441, 323] width 62 height 36
type input "tecate"
click at [447, 324] on button "Buscar" at bounding box center [441, 323] width 62 height 36
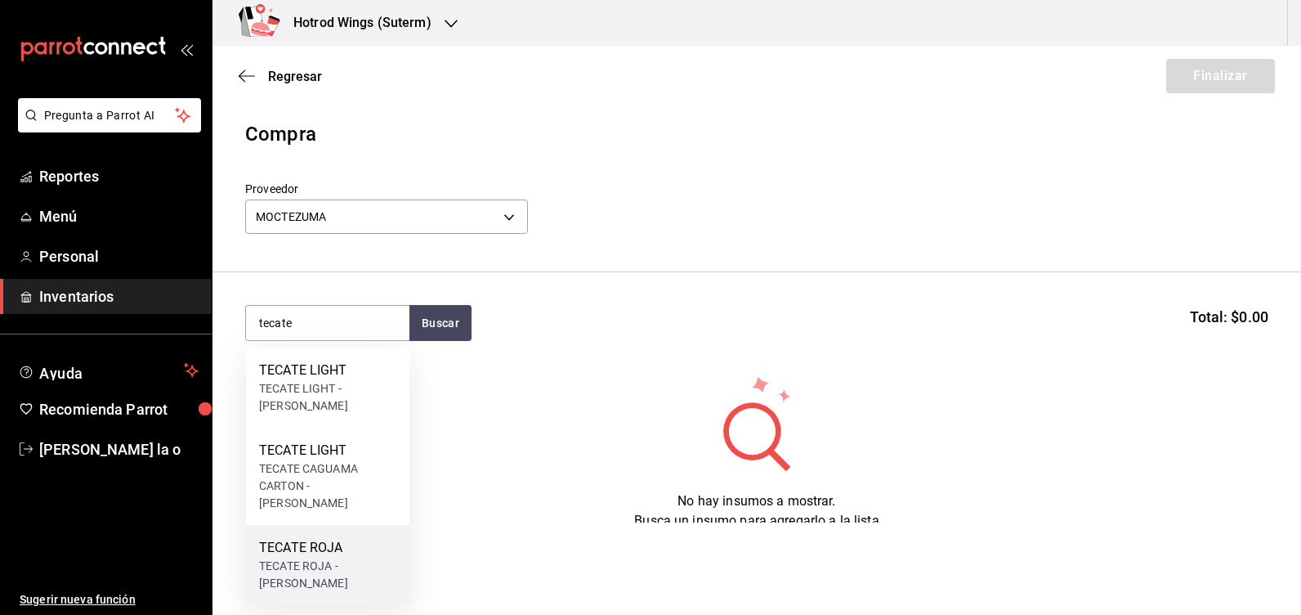
click at [316, 557] on div "TECATE ROJA - [PERSON_NAME]" at bounding box center [327, 574] width 137 height 34
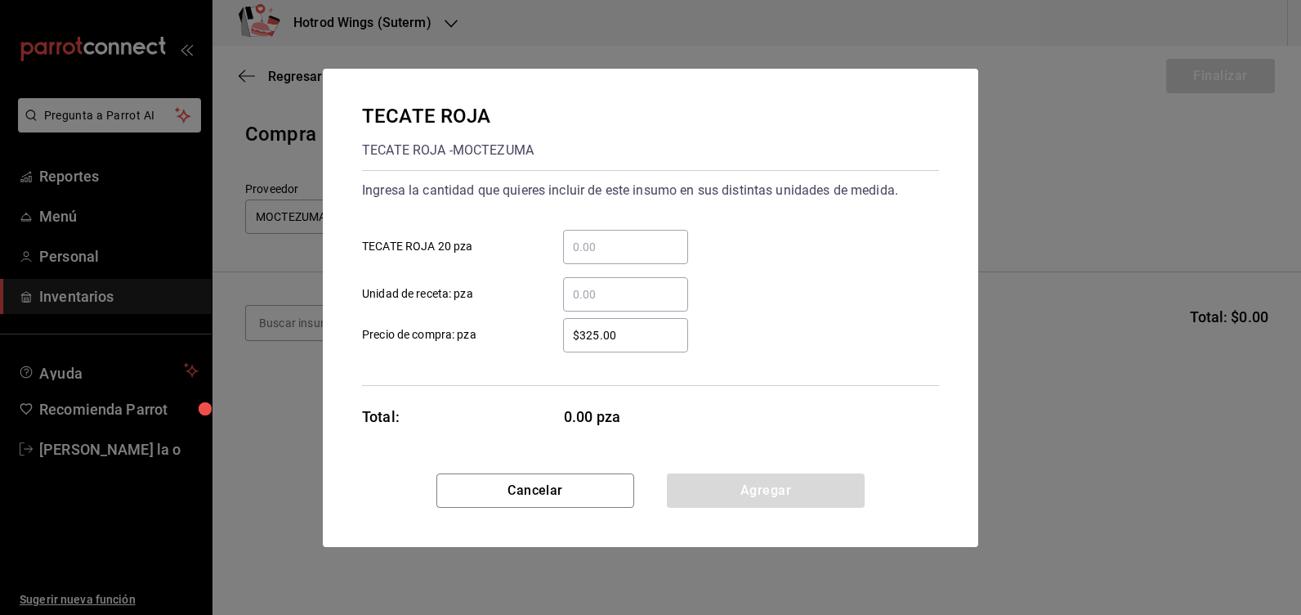
click at [608, 253] on input "​ TECATE ROJA 20 pza" at bounding box center [625, 247] width 125 height 20
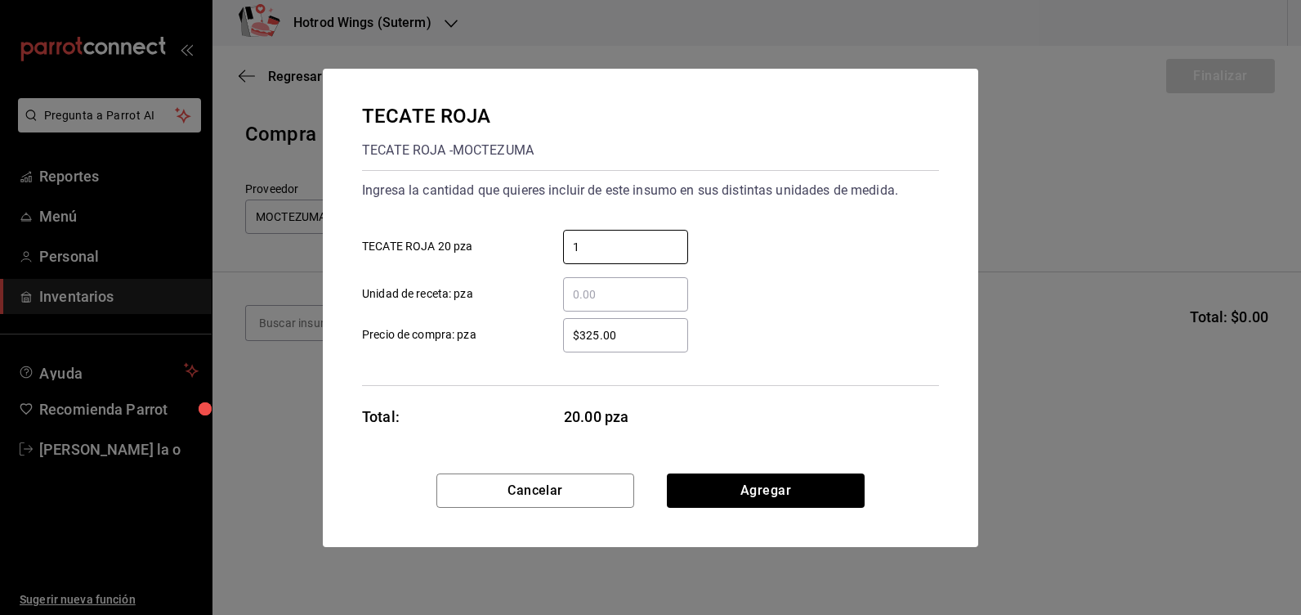
type input "1"
click at [643, 331] on input "$325.00" at bounding box center [625, 335] width 125 height 20
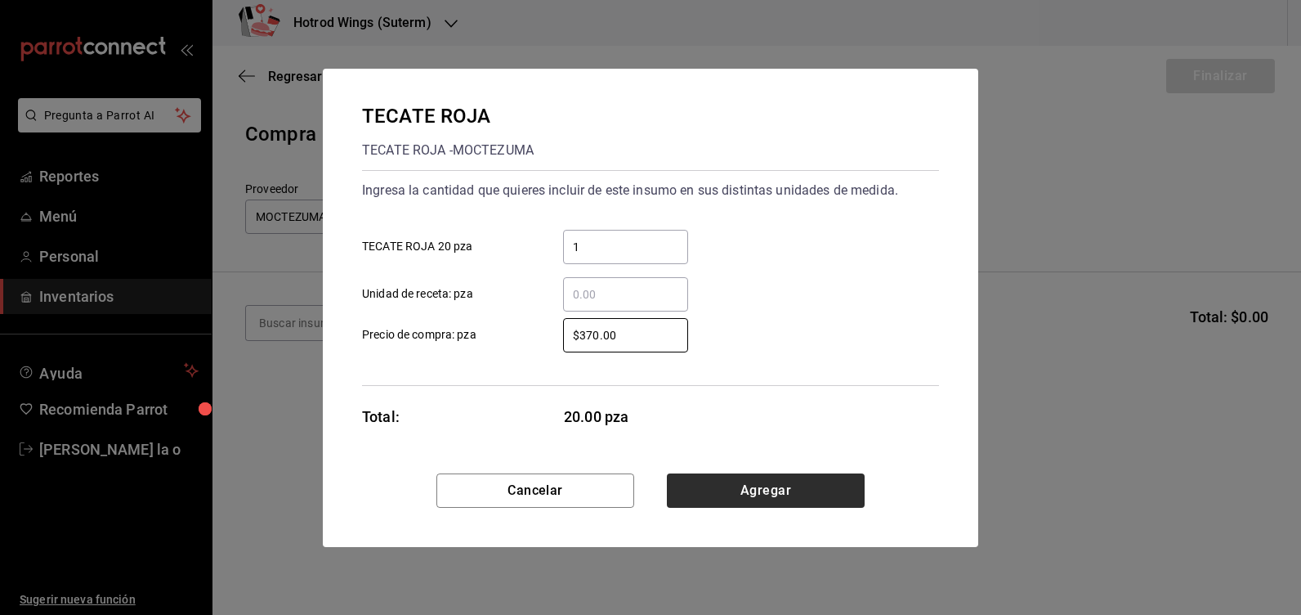
type input "$370.00"
click at [765, 494] on button "Agregar" at bounding box center [766, 490] width 198 height 34
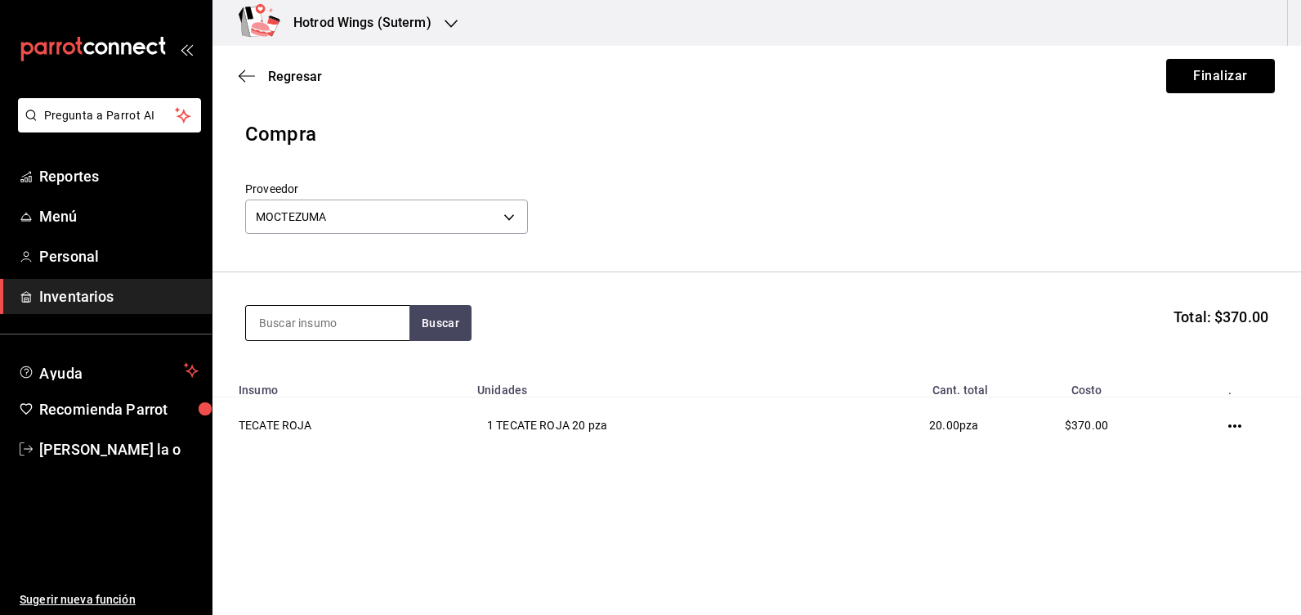
click at [283, 325] on input at bounding box center [327, 323] width 163 height 34
type input "tecate"
click at [463, 312] on button "Buscar" at bounding box center [441, 323] width 62 height 36
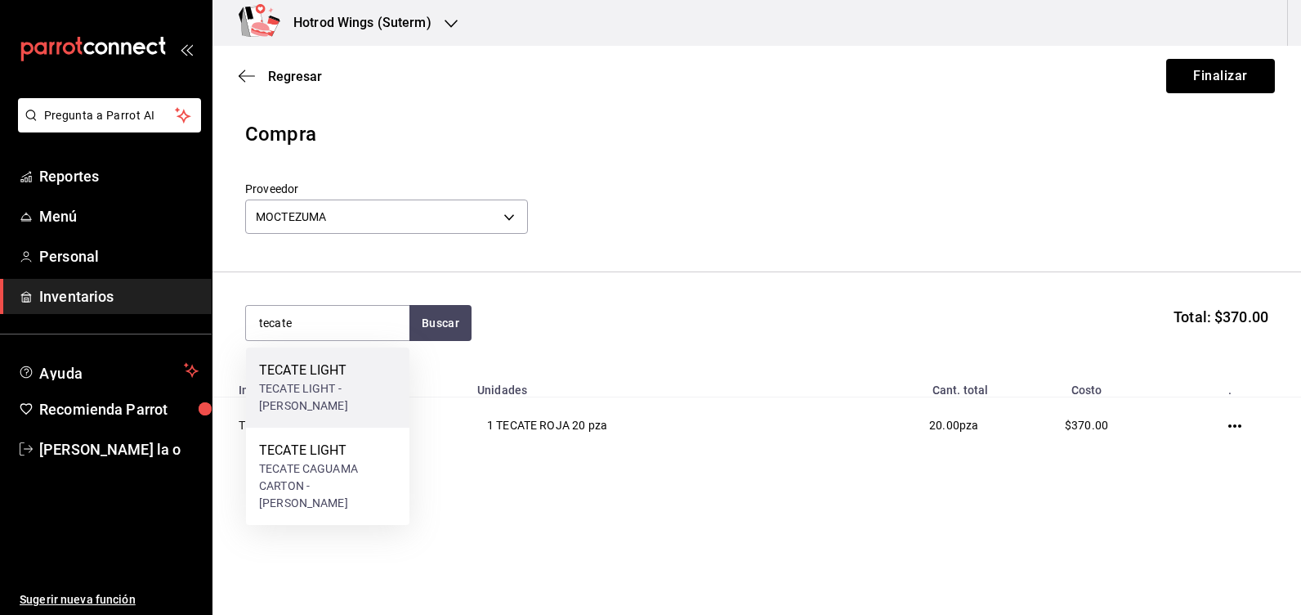
click at [369, 385] on div "TECATE LIGHT - [PERSON_NAME]" at bounding box center [327, 397] width 137 height 34
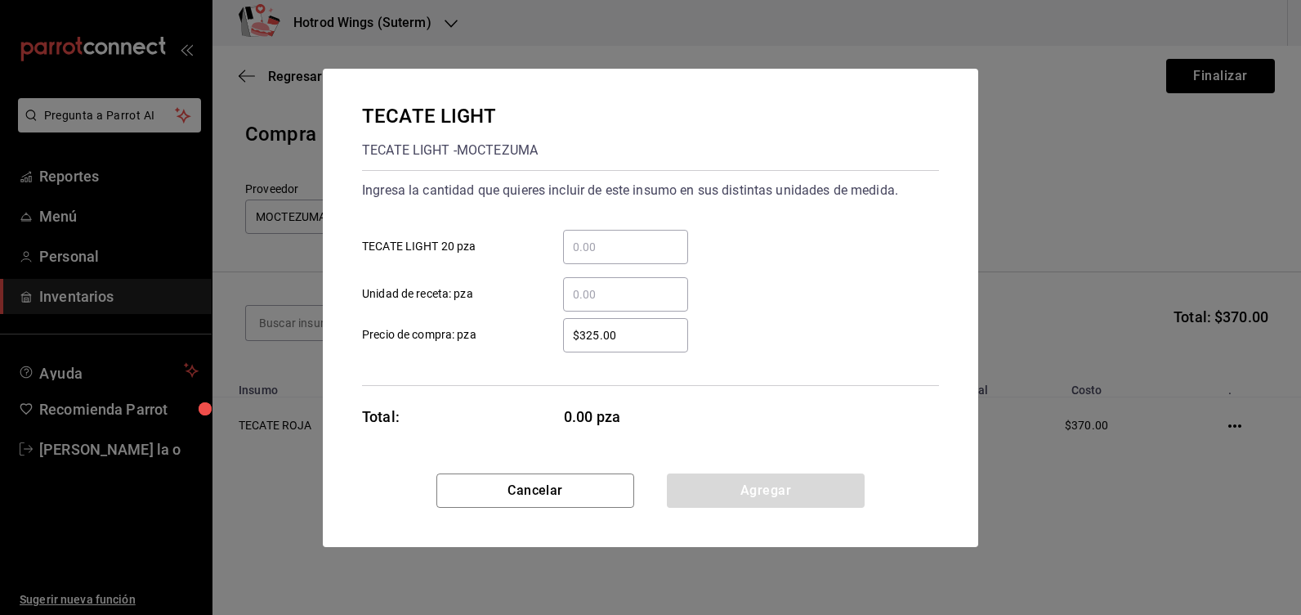
click at [602, 245] on input "​ TECATE LIGHT 20 pza" at bounding box center [625, 247] width 125 height 20
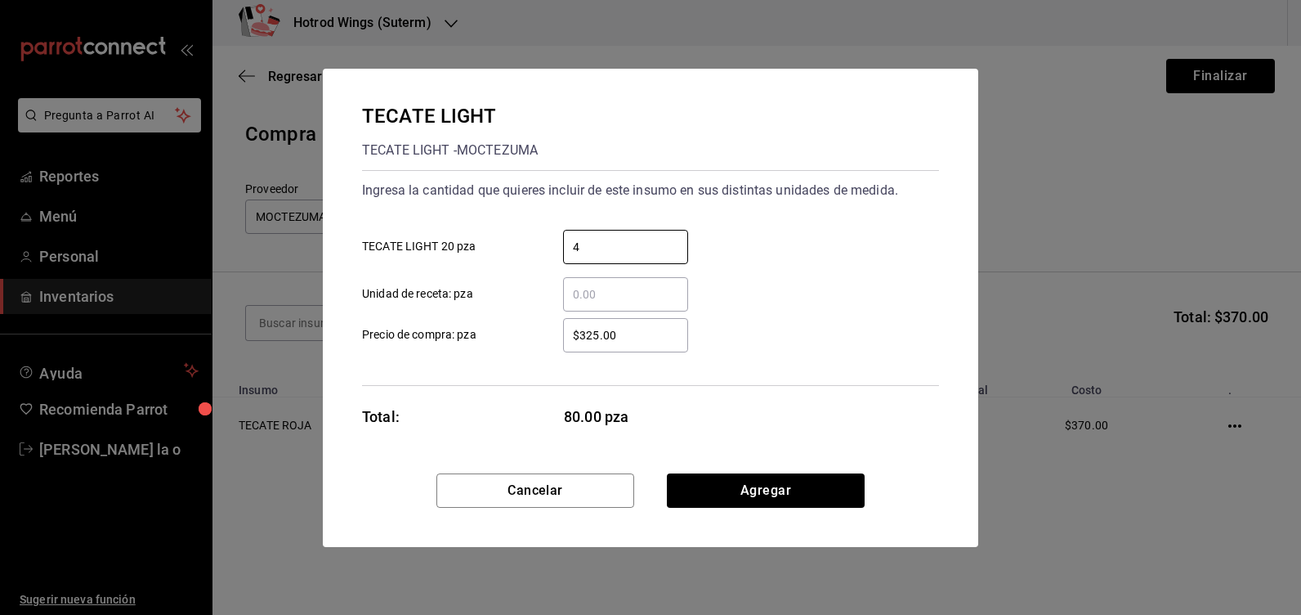
type input "4"
click at [648, 340] on input "$325.00" at bounding box center [625, 335] width 125 height 20
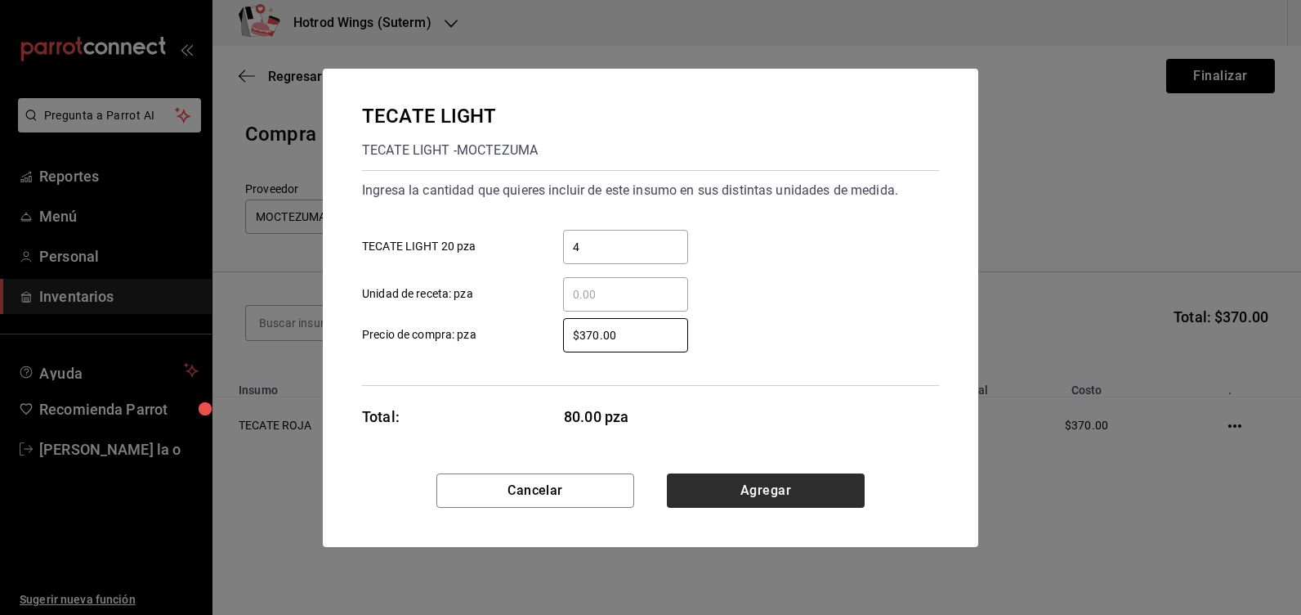
type input "$370.00"
click at [745, 481] on button "Agregar" at bounding box center [766, 490] width 198 height 34
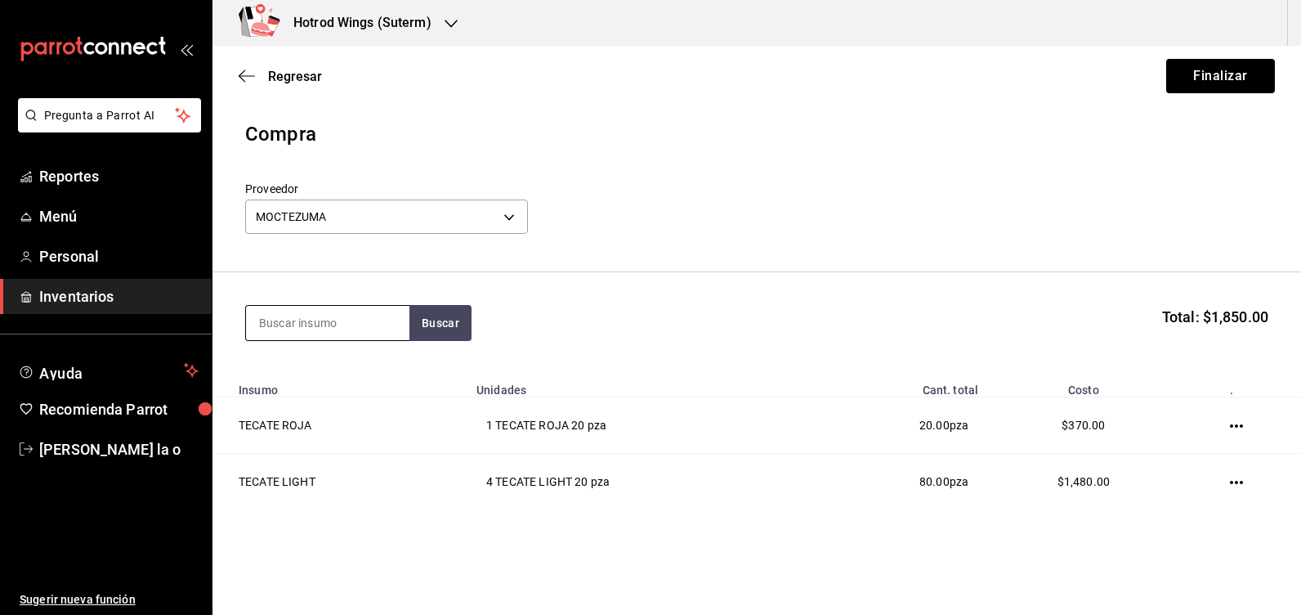
click at [324, 330] on input at bounding box center [327, 323] width 163 height 34
type input "indio"
click at [456, 328] on button "Buscar" at bounding box center [441, 323] width 62 height 36
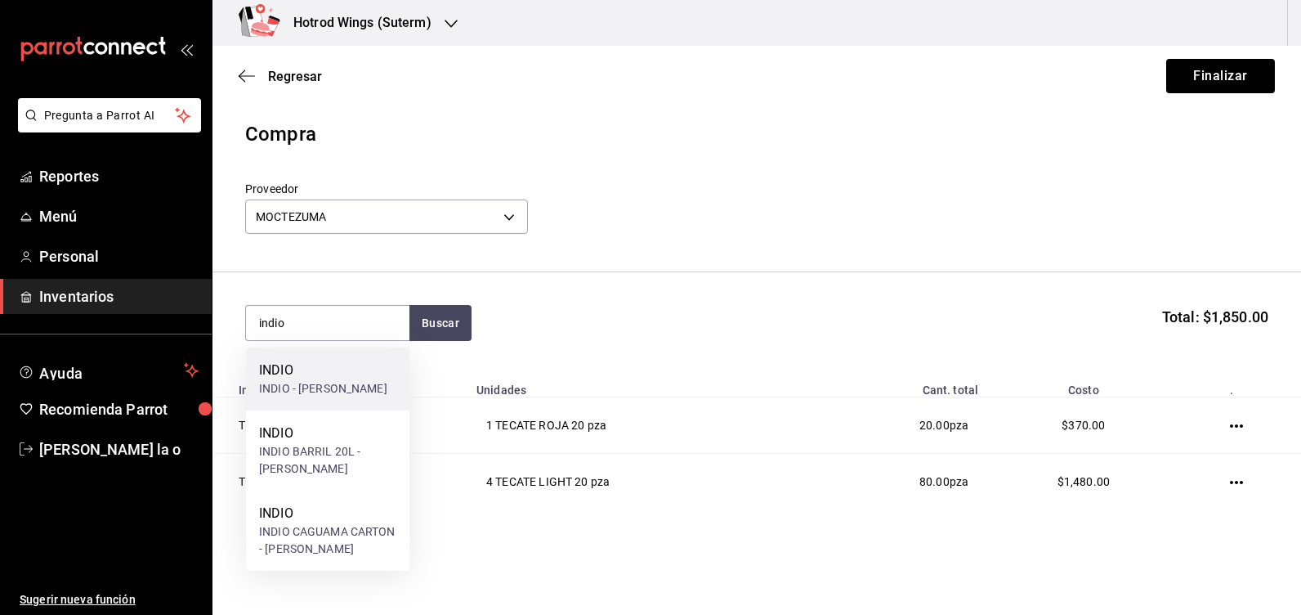
click at [334, 396] on div "INDIO - [PERSON_NAME]" at bounding box center [323, 388] width 128 height 17
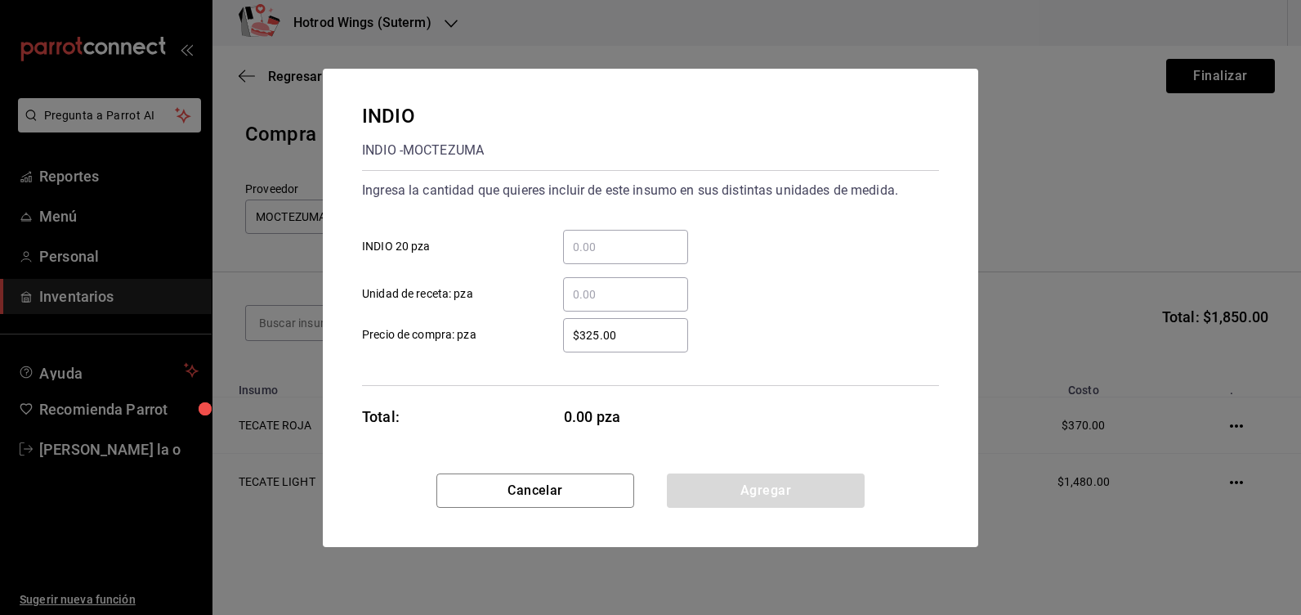
click at [612, 240] on input "​ INDIO 20 pza" at bounding box center [625, 247] width 125 height 20
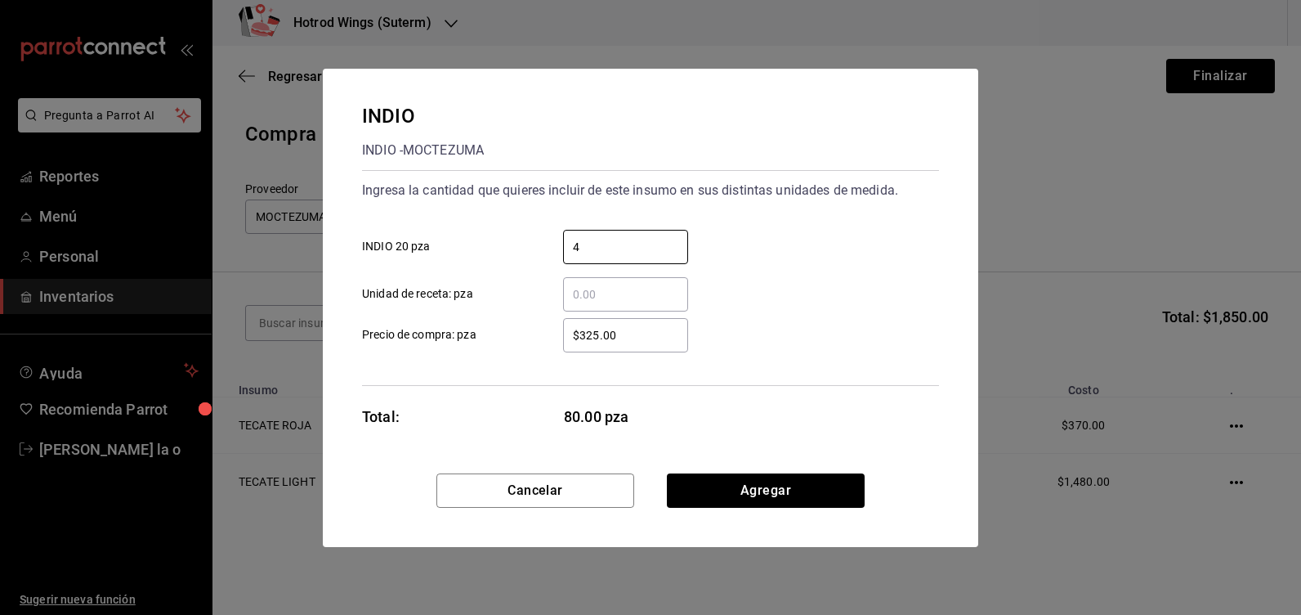
type input "4"
click at [630, 342] on input "$325.00" at bounding box center [625, 335] width 125 height 20
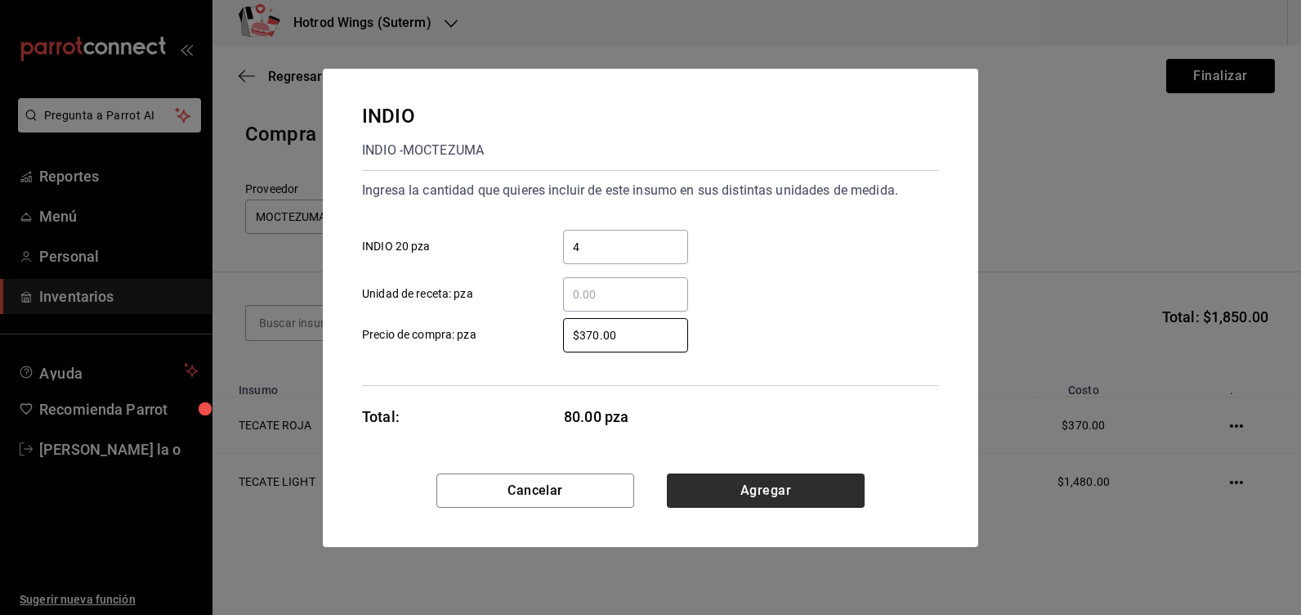
type input "$370.00"
click at [764, 491] on button "Agregar" at bounding box center [766, 490] width 198 height 34
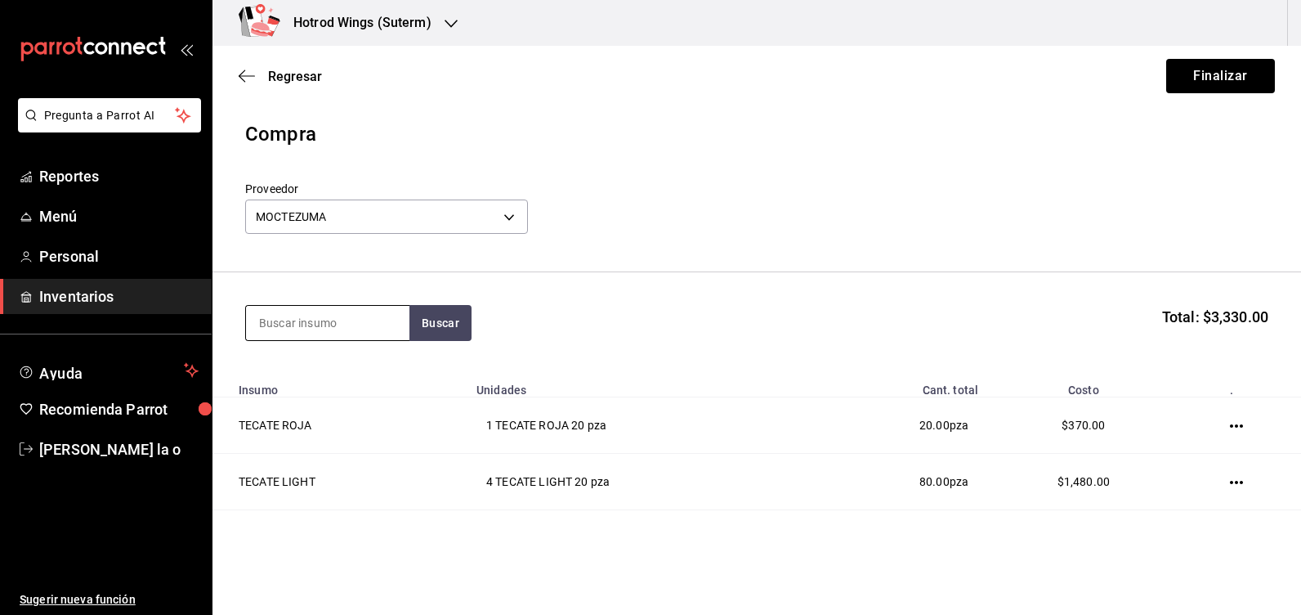
click at [328, 325] on input at bounding box center [327, 323] width 163 height 34
type input "lager"
click at [427, 315] on button "Buscar" at bounding box center [441, 323] width 62 height 36
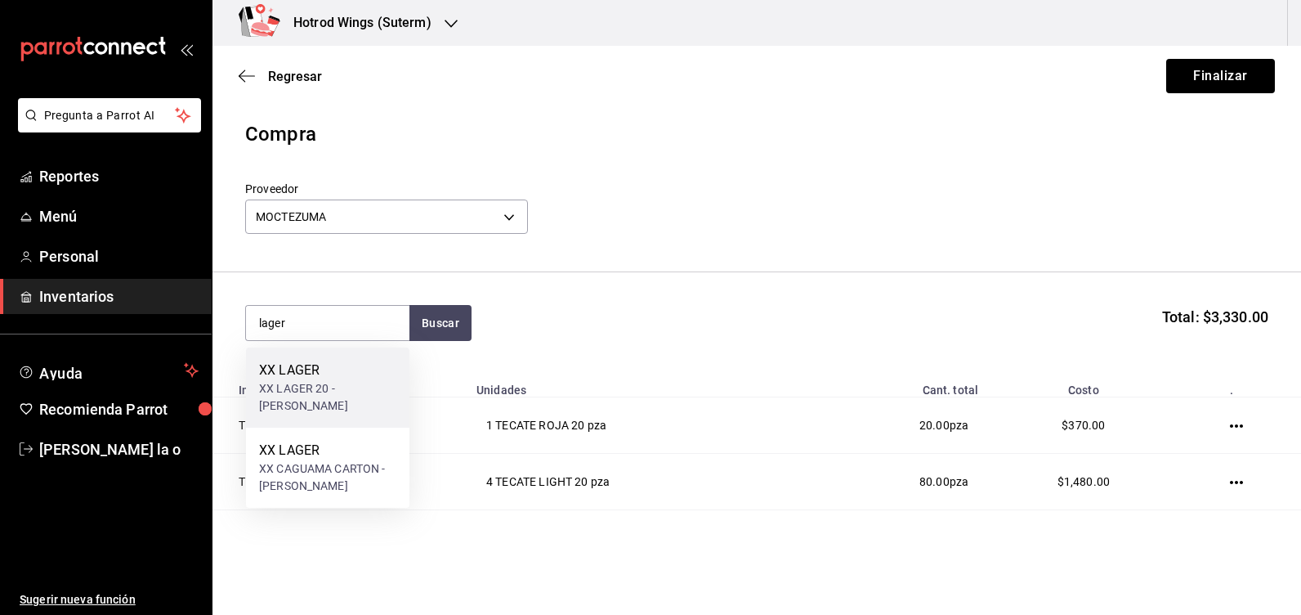
click at [351, 397] on div "XX LAGER 20 - [PERSON_NAME]" at bounding box center [327, 397] width 137 height 34
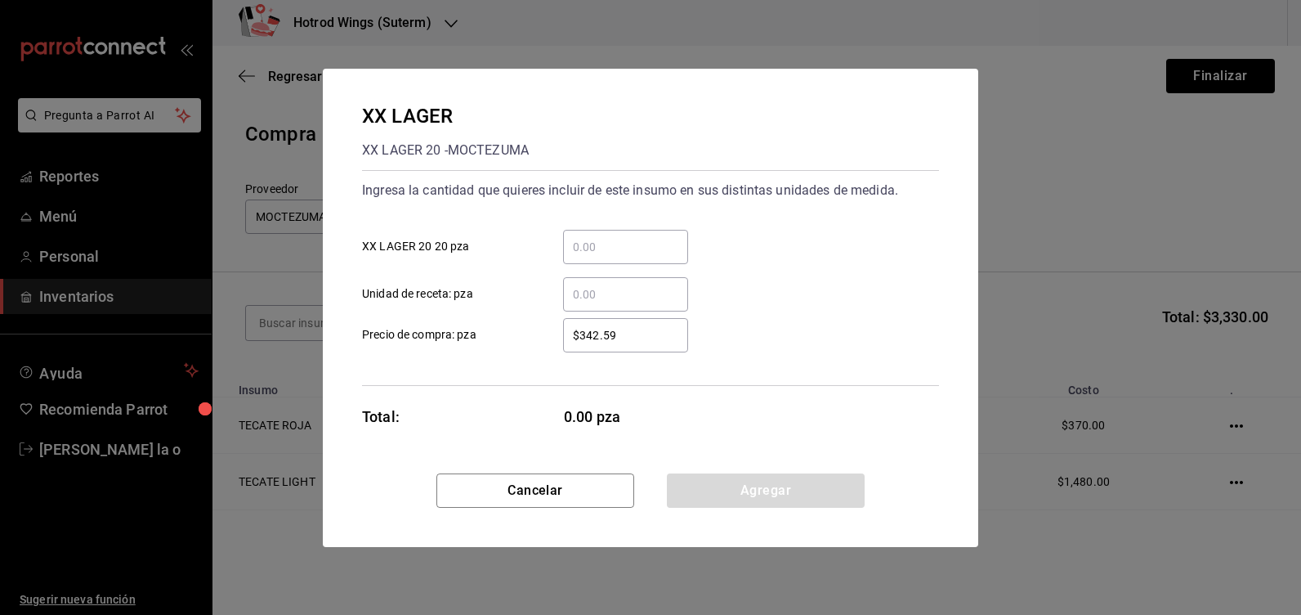
click at [580, 248] on input "​ XX LAGER 20 20 pza" at bounding box center [625, 247] width 125 height 20
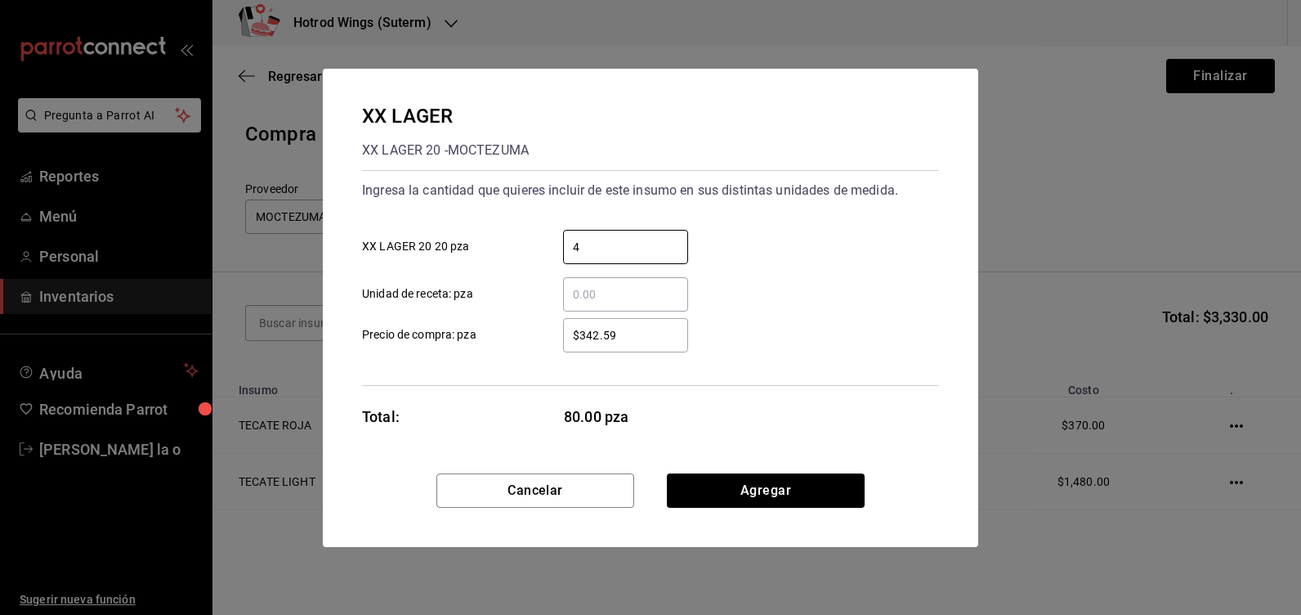
type input "4"
click at [648, 333] on input "$342.59" at bounding box center [625, 335] width 125 height 20
type input "$3"
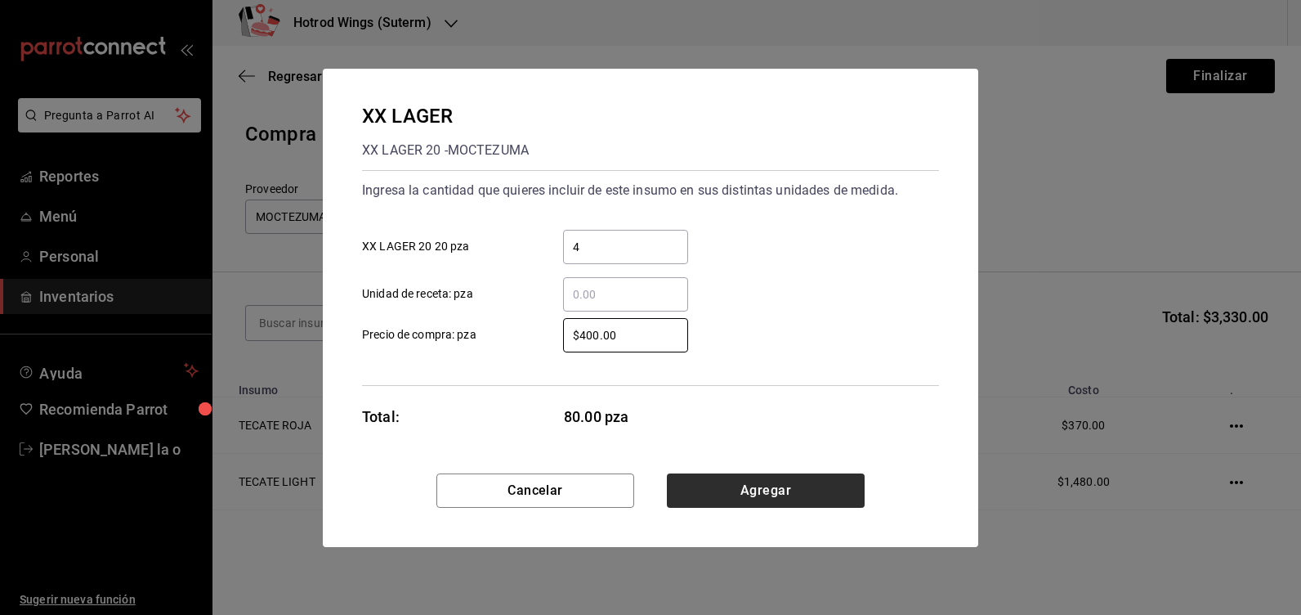
type input "$400.00"
click at [772, 488] on button "Agregar" at bounding box center [766, 490] width 198 height 34
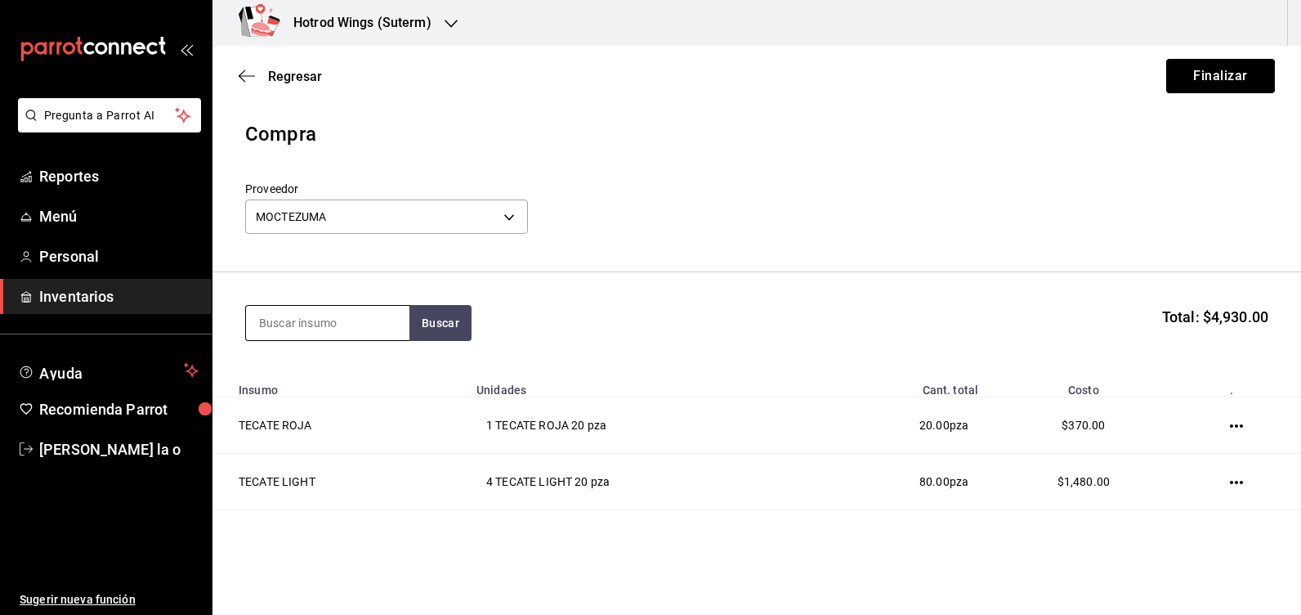
click at [271, 329] on input at bounding box center [327, 323] width 163 height 34
type input "indio"
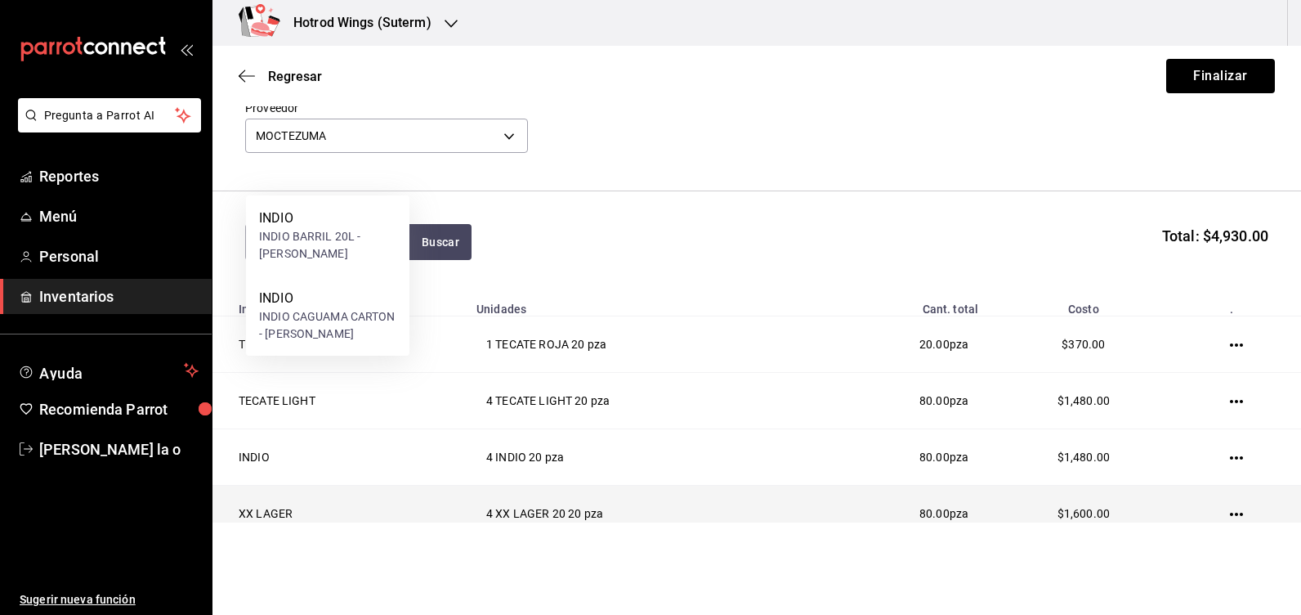
scroll to position [153, 0]
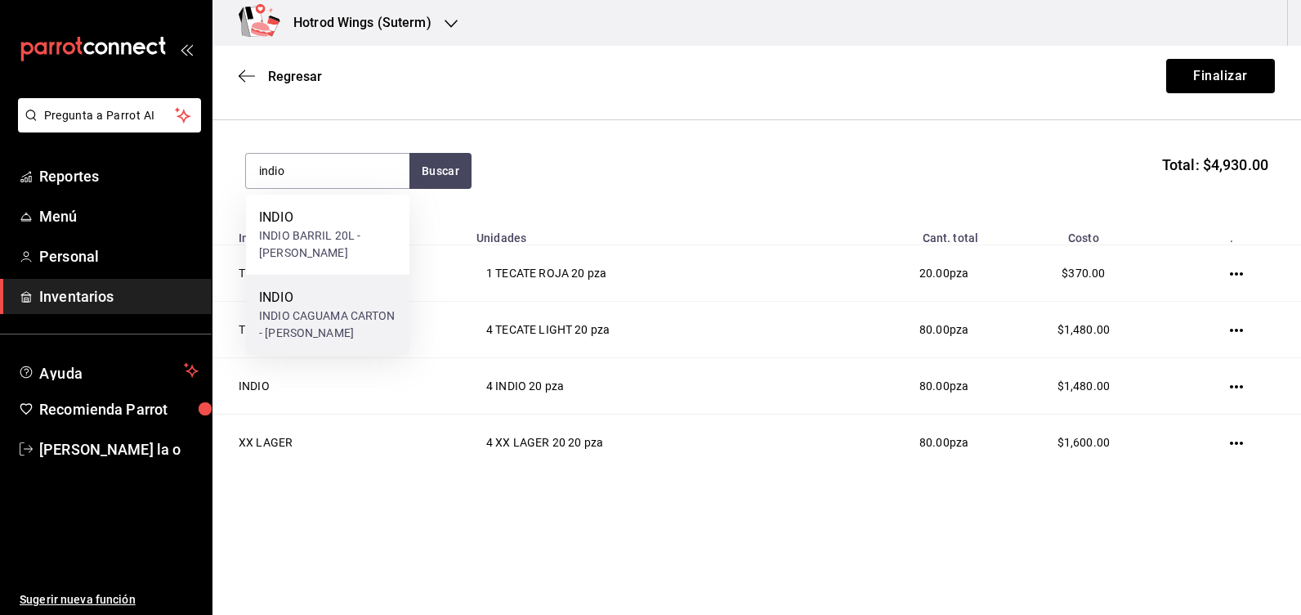
click at [347, 316] on div "INDIO CAGUAMA CARTON - [PERSON_NAME]" at bounding box center [327, 324] width 137 height 34
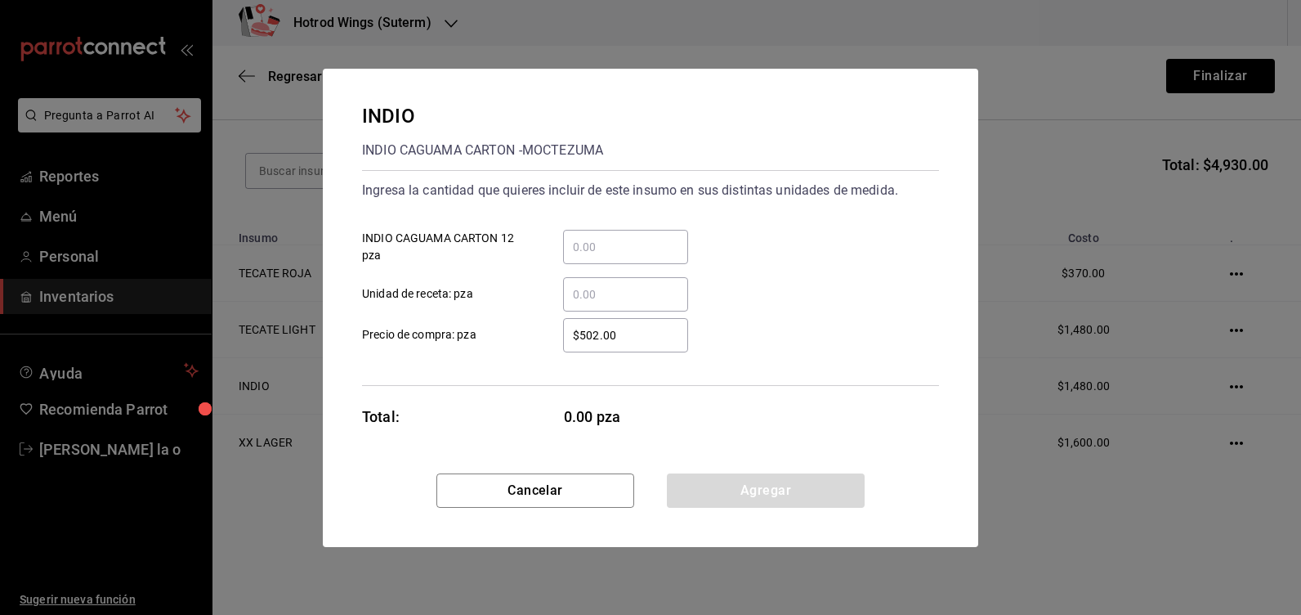
click at [594, 241] on input "​ INDIO CAGUAMA CARTON 12 pza" at bounding box center [625, 247] width 125 height 20
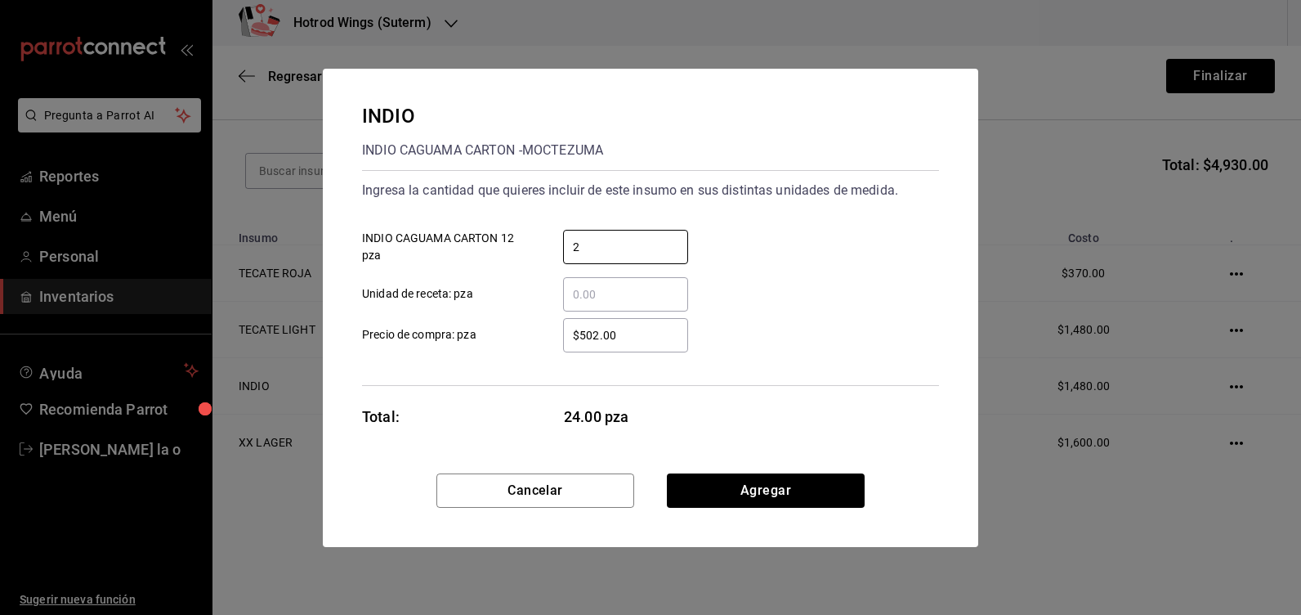
type input "2"
click at [642, 336] on input "$502.00" at bounding box center [625, 335] width 125 height 20
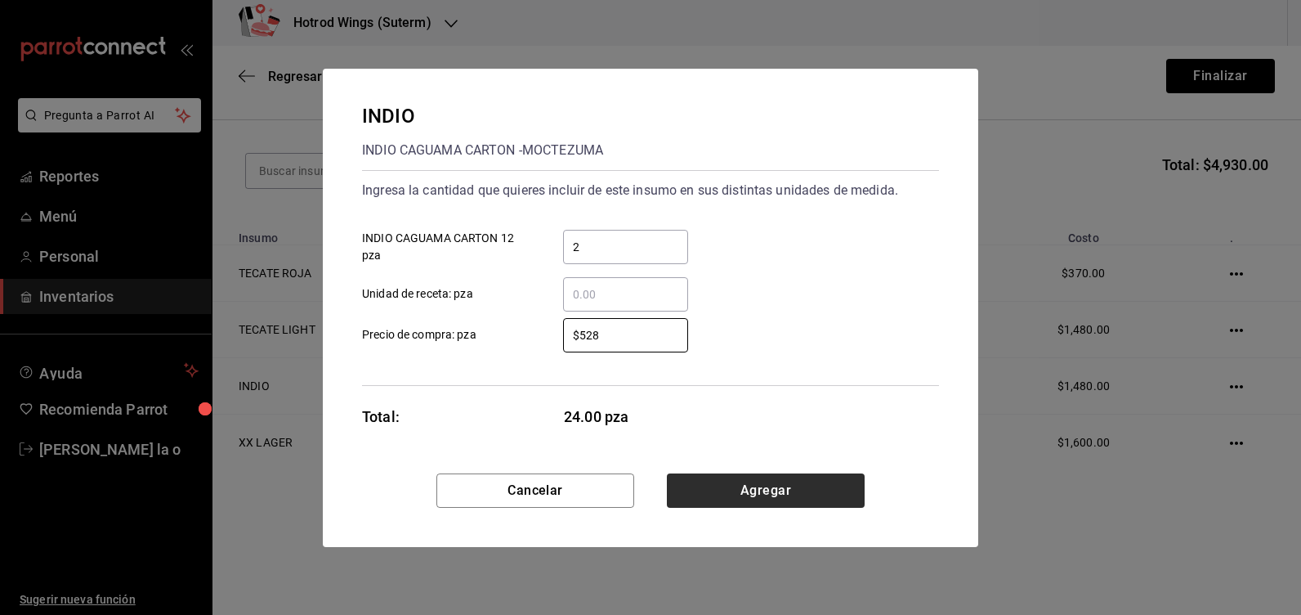
type input "$528"
drag, startPoint x: 798, startPoint y: 485, endPoint x: 635, endPoint y: 459, distance: 164.7
click at [795, 485] on button "Agregar" at bounding box center [766, 490] width 198 height 34
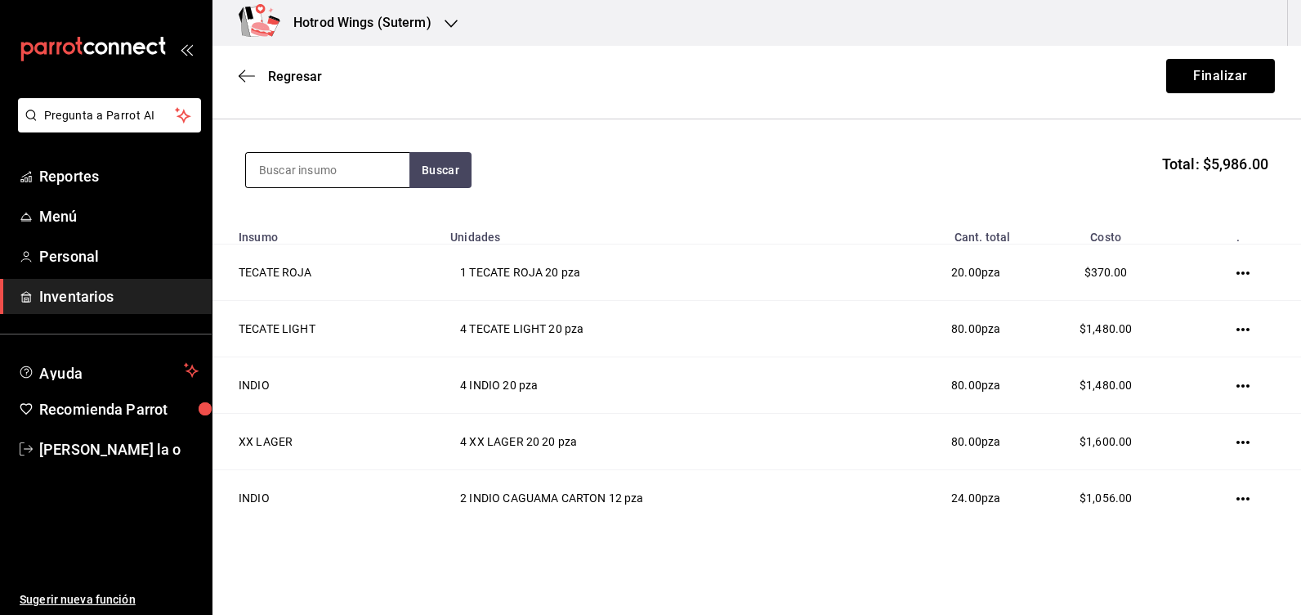
click at [311, 167] on input at bounding box center [327, 170] width 163 height 34
type input "tecate"
click at [435, 168] on button "Buscar" at bounding box center [441, 170] width 62 height 36
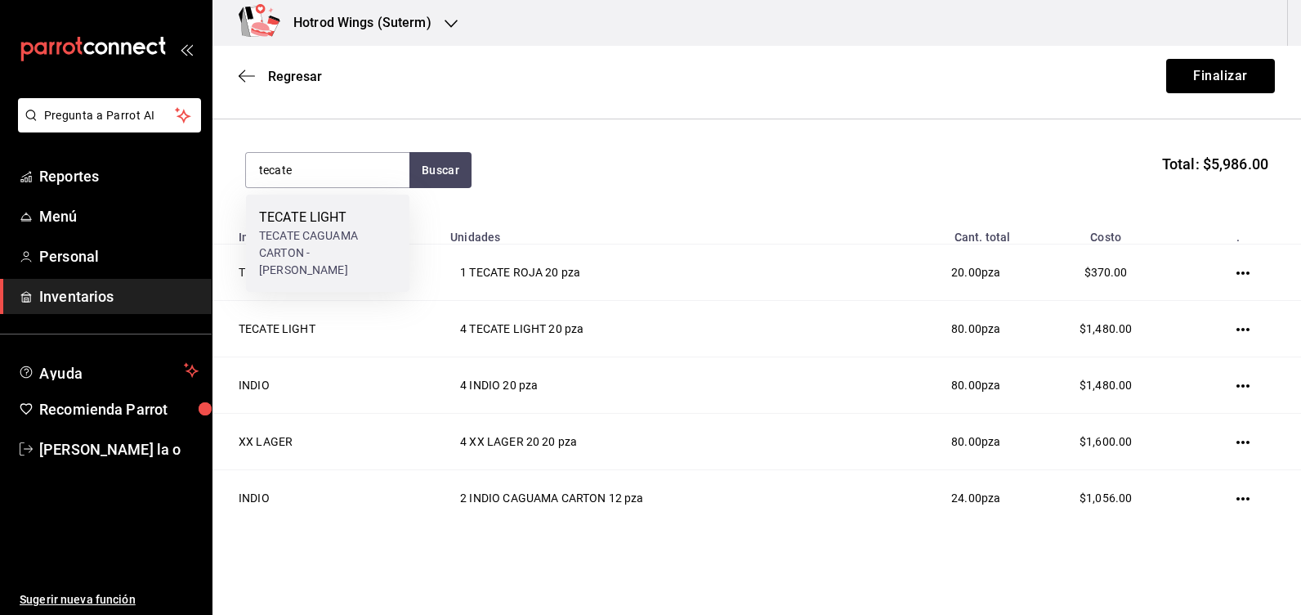
click at [365, 240] on div "TECATE CAGUAMA CARTON - [PERSON_NAME]" at bounding box center [327, 252] width 137 height 51
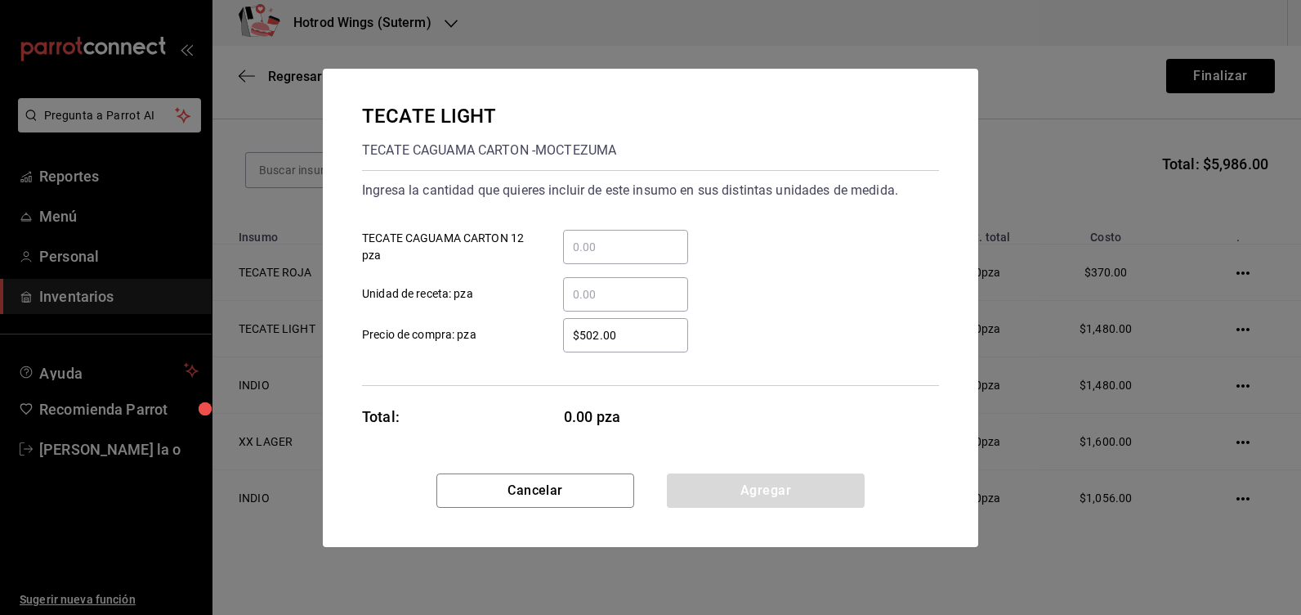
click at [580, 244] on input "​ TECATE CAGUAMA CARTON 12 pza" at bounding box center [625, 247] width 125 height 20
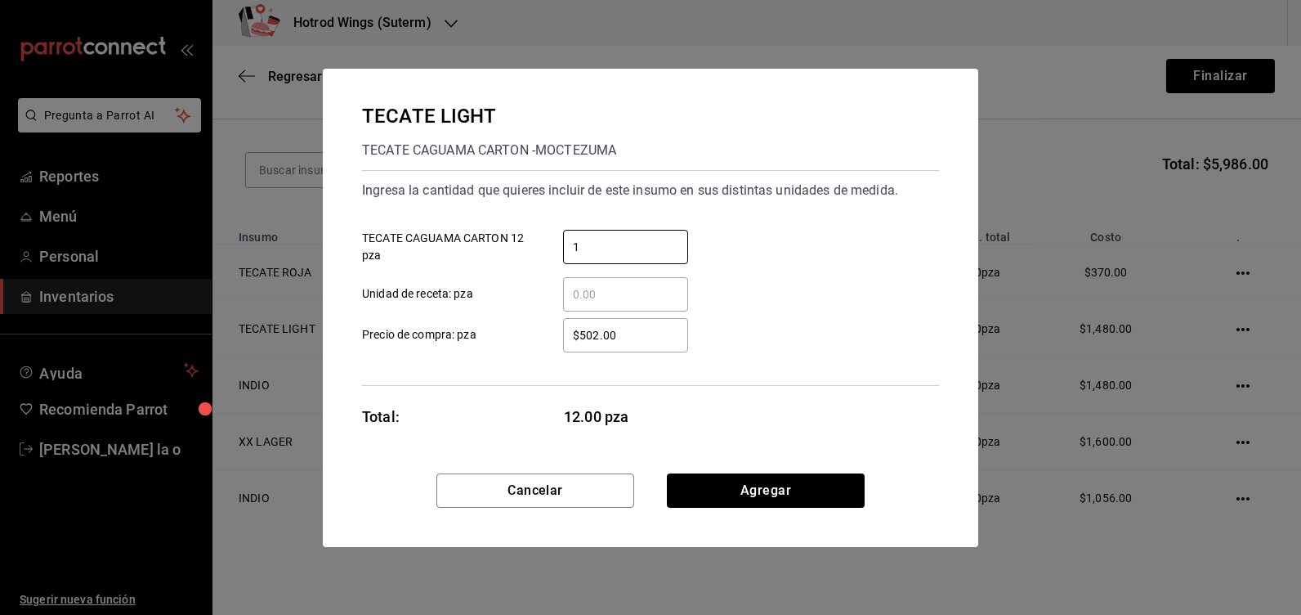
type input "1"
click at [650, 334] on input "$502.00" at bounding box center [625, 335] width 125 height 20
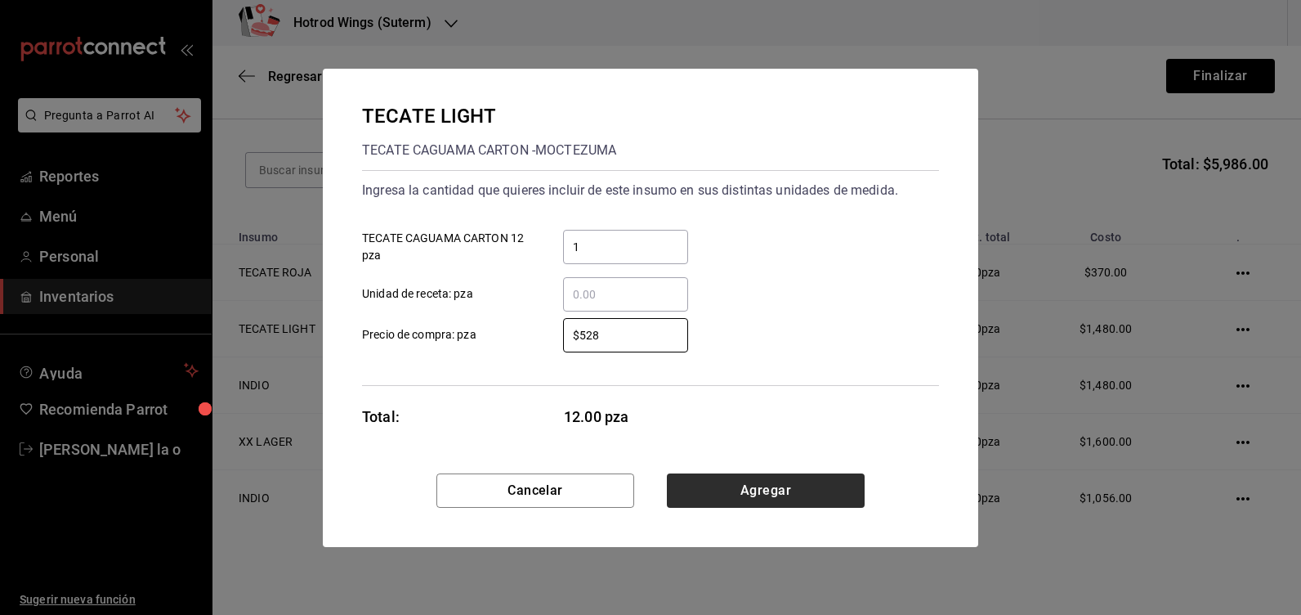
type input "$528"
click at [751, 487] on button "Agregar" at bounding box center [766, 490] width 198 height 34
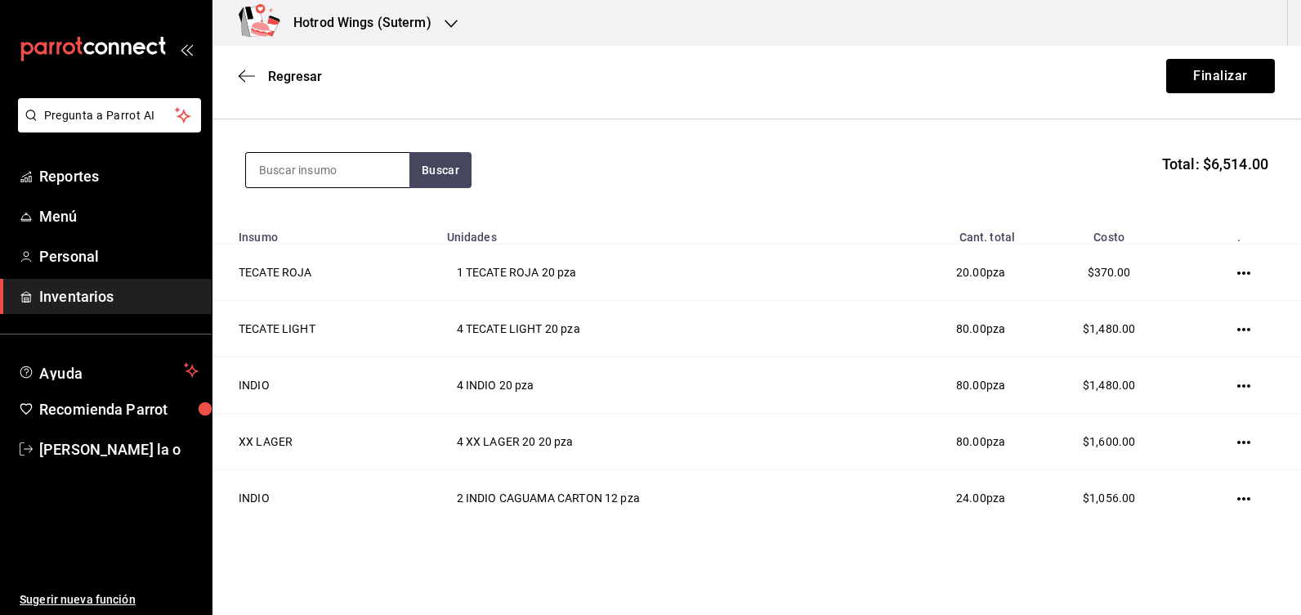
click at [298, 162] on input at bounding box center [327, 170] width 163 height 34
type input "bohemia c"
click at [454, 163] on button "Buscar" at bounding box center [441, 170] width 62 height 36
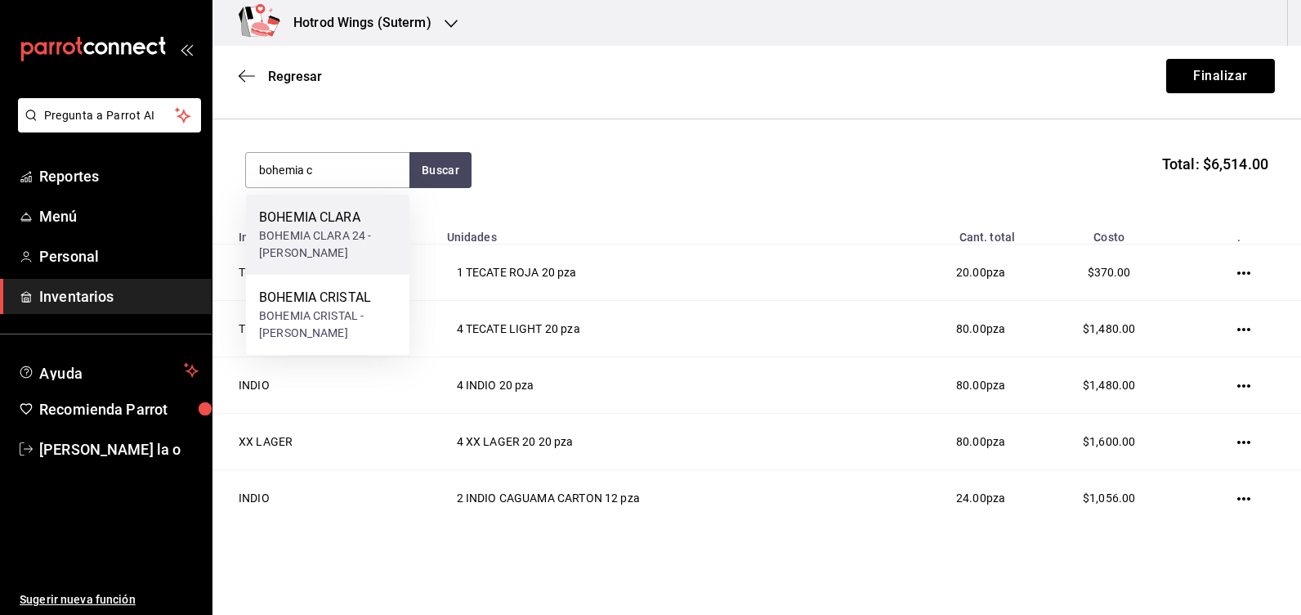
click at [379, 236] on div "BOHEMIA CLARA 24 - [PERSON_NAME]" at bounding box center [327, 244] width 137 height 34
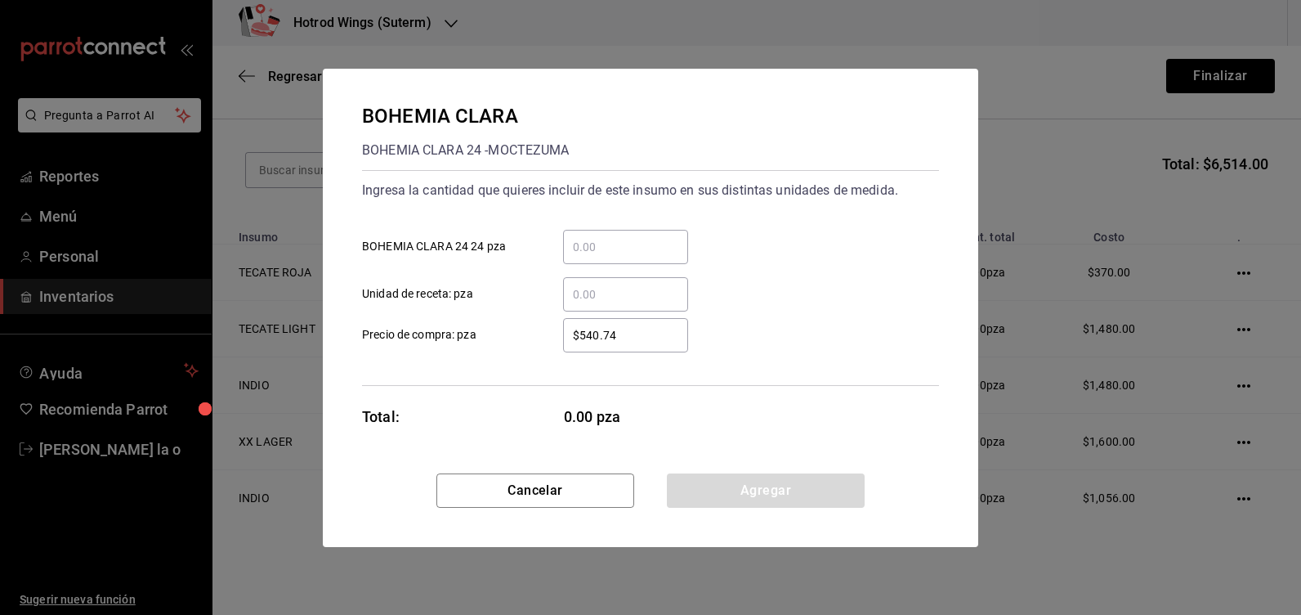
click at [597, 246] on input "​ BOHEMIA CLARA 24 24 pza" at bounding box center [625, 247] width 125 height 20
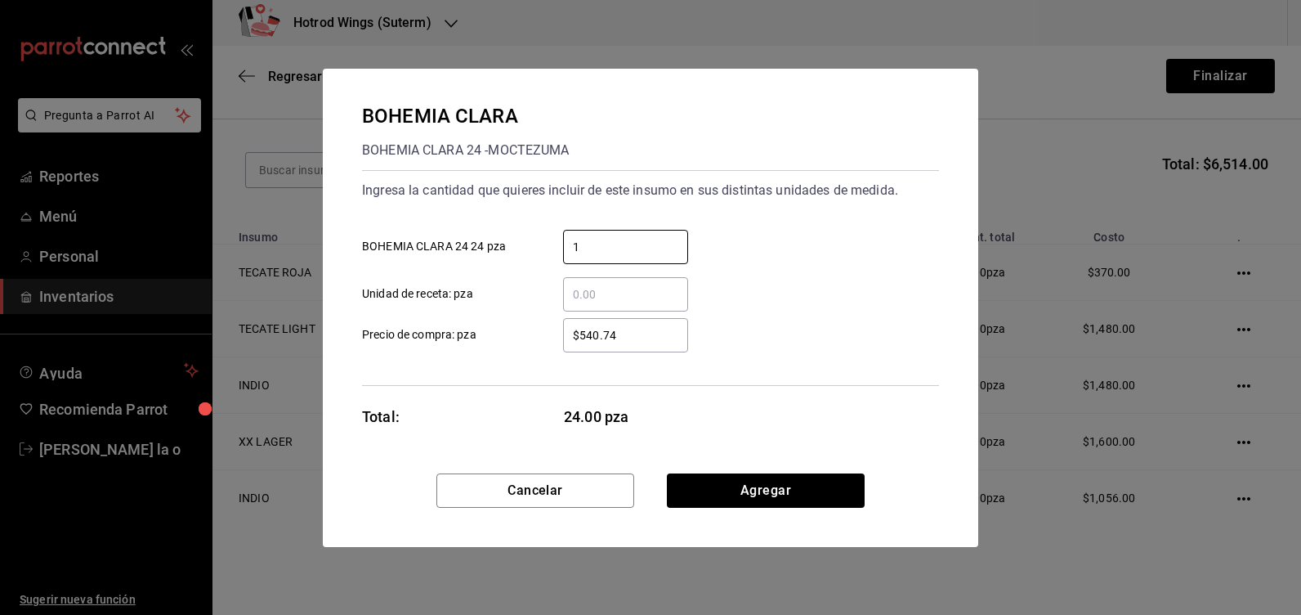
type input "1"
click at [647, 338] on input "$540.74" at bounding box center [625, 335] width 125 height 20
type input "$5"
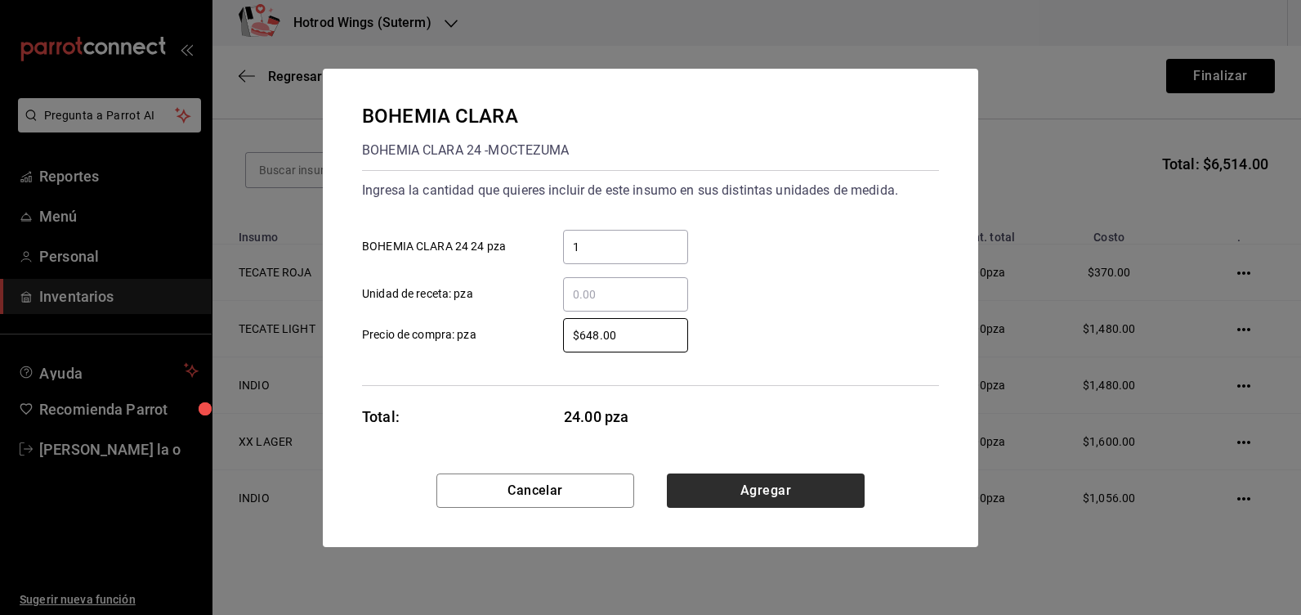
type input "$648.00"
click at [793, 499] on button "Agregar" at bounding box center [766, 490] width 198 height 34
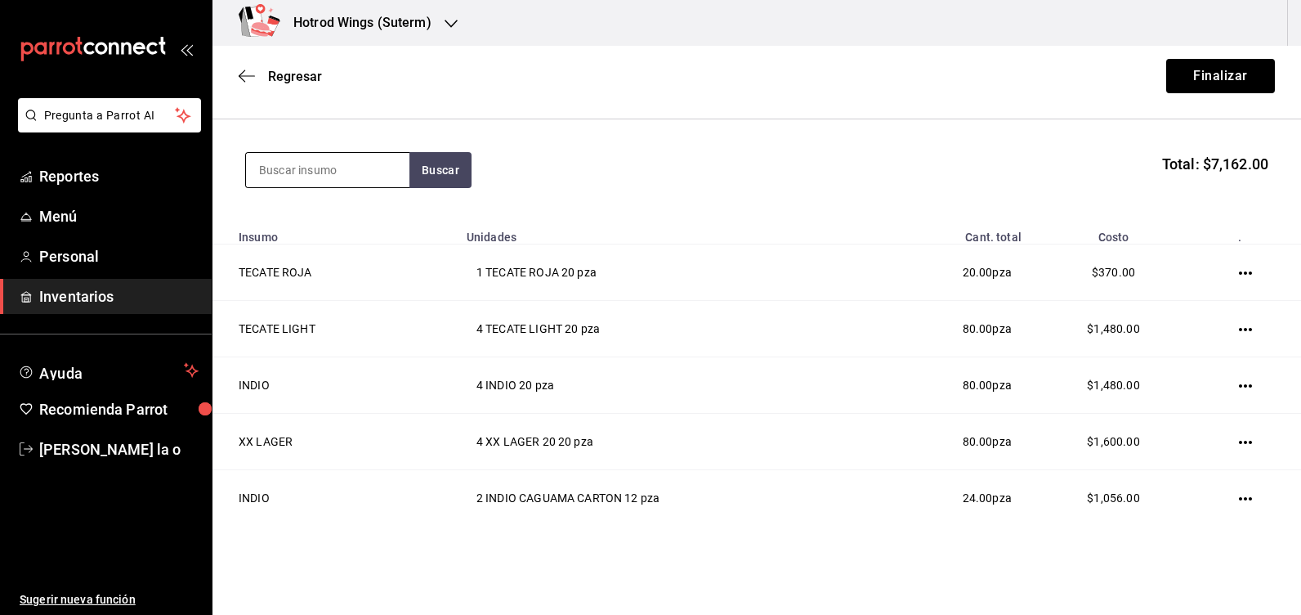
click at [293, 171] on input at bounding box center [327, 170] width 163 height 34
type input "bohemia o"
click at [451, 181] on button "Buscar" at bounding box center [441, 170] width 62 height 36
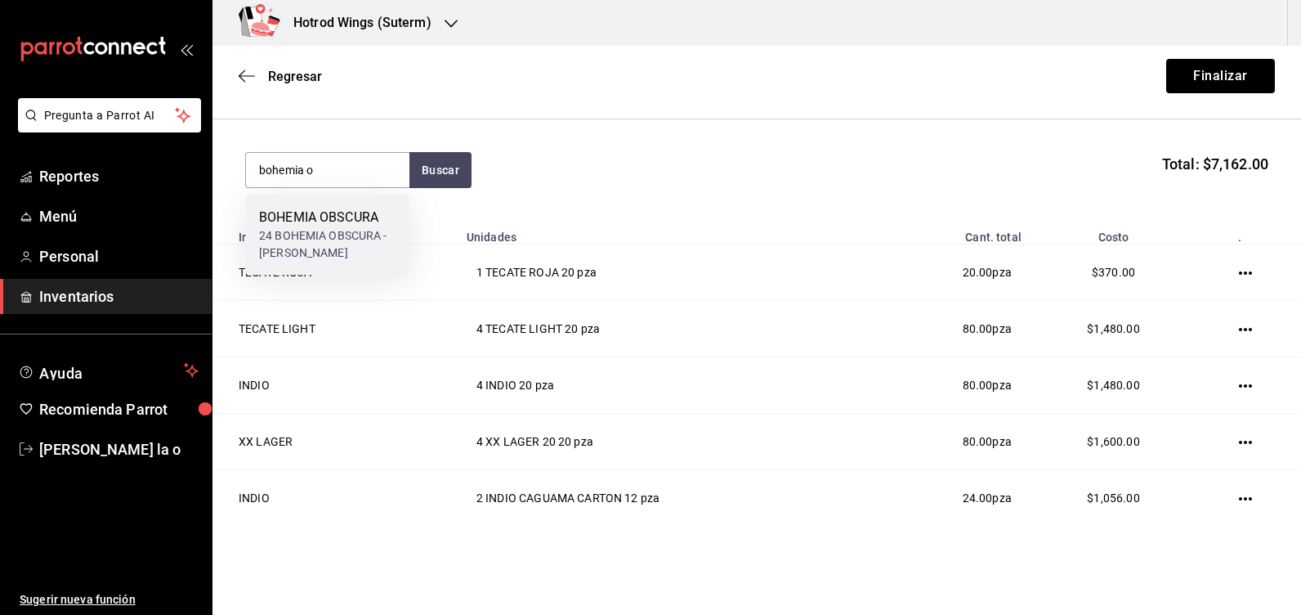
click at [359, 228] on div "24 BOHEMIA OBSCURA - [PERSON_NAME]" at bounding box center [327, 244] width 137 height 34
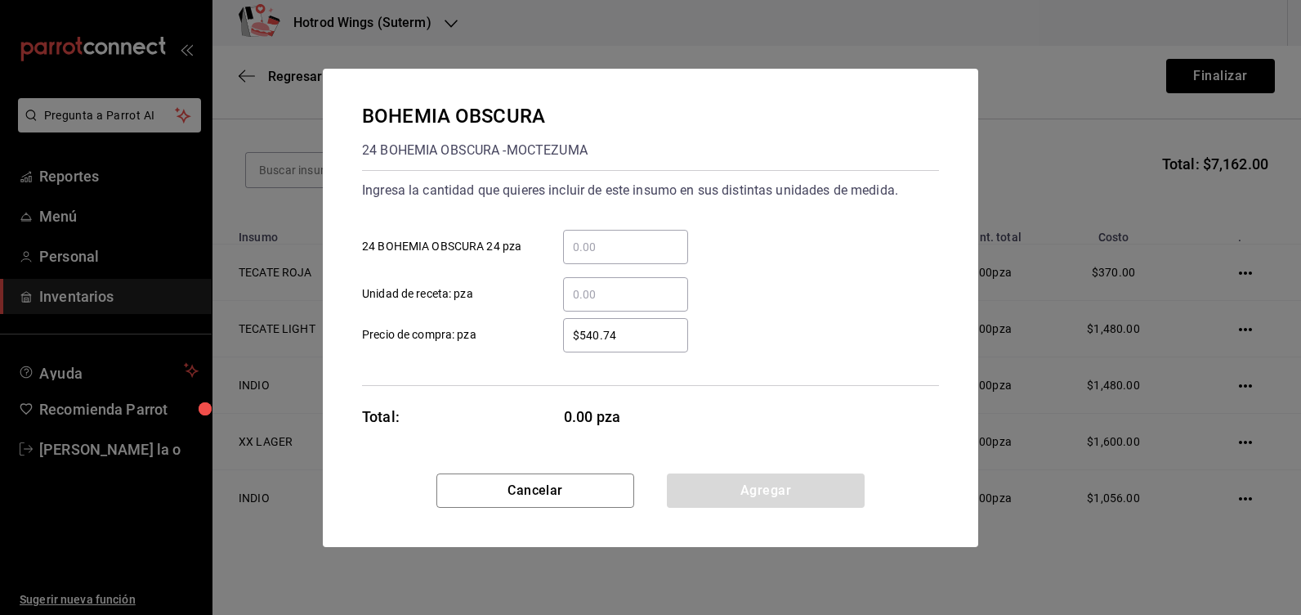
click at [566, 238] on input "​ 24 BOHEMIA OBSCURA 24 pza" at bounding box center [625, 247] width 125 height 20
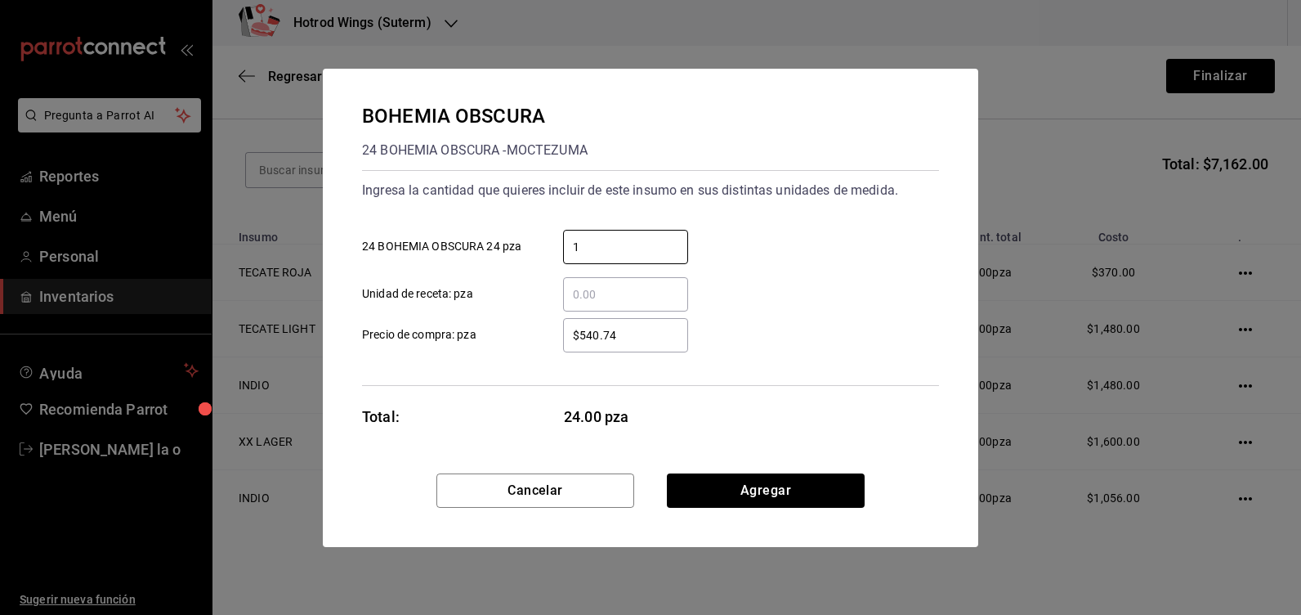
type input "1"
click at [656, 334] on input "$540.74" at bounding box center [625, 335] width 125 height 20
type input "$5"
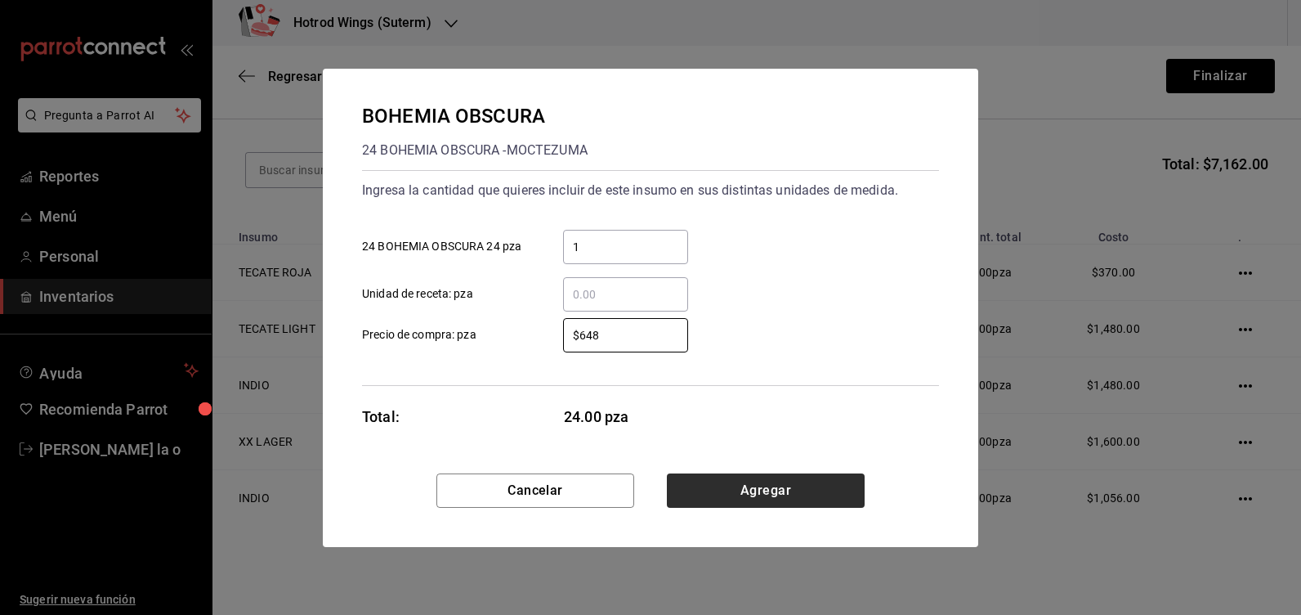
type input "$648"
click at [804, 498] on button "Agregar" at bounding box center [766, 490] width 198 height 34
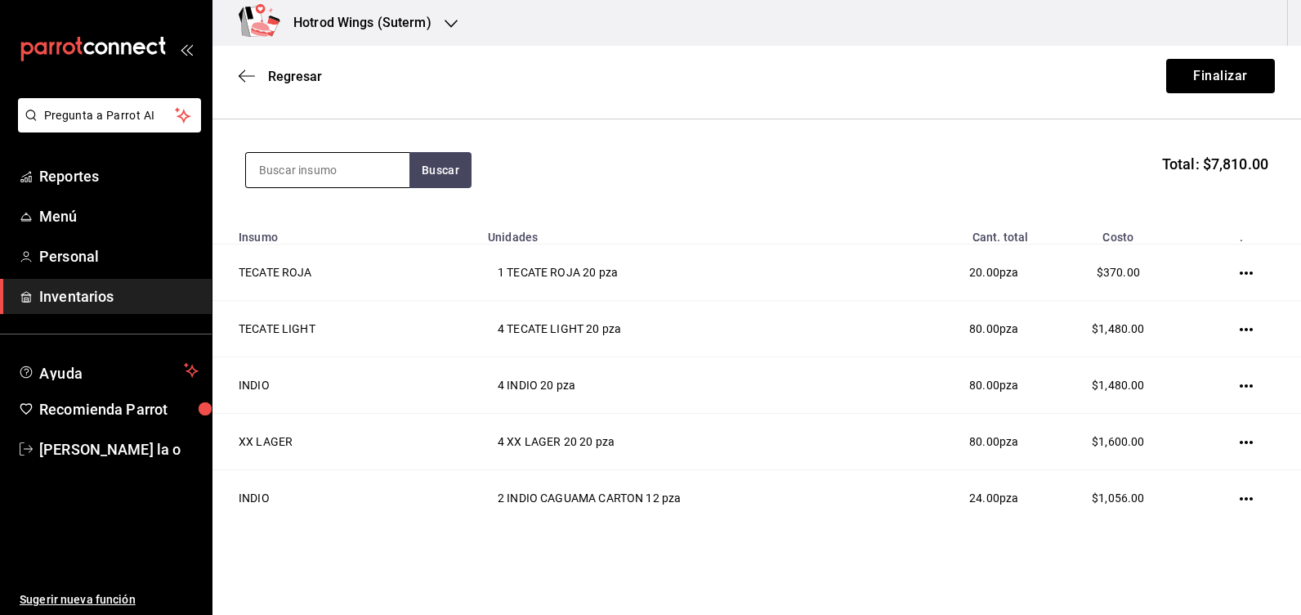
click at [295, 181] on input at bounding box center [327, 170] width 163 height 34
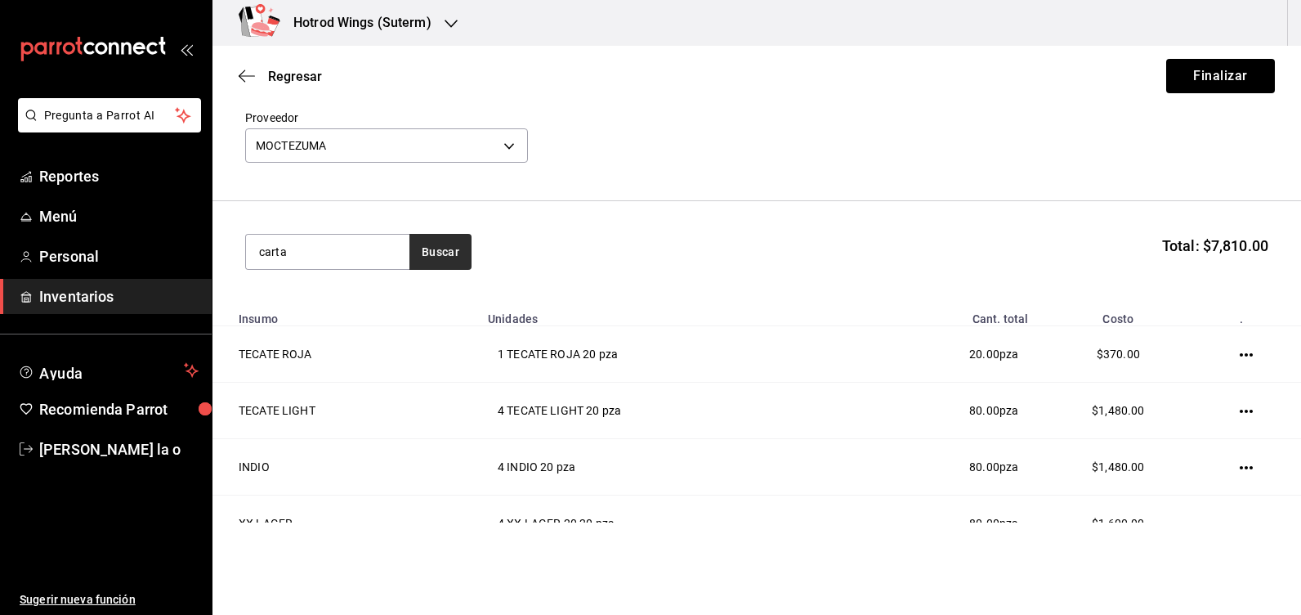
type input "carta"
click at [426, 253] on button "Buscar" at bounding box center [441, 252] width 62 height 36
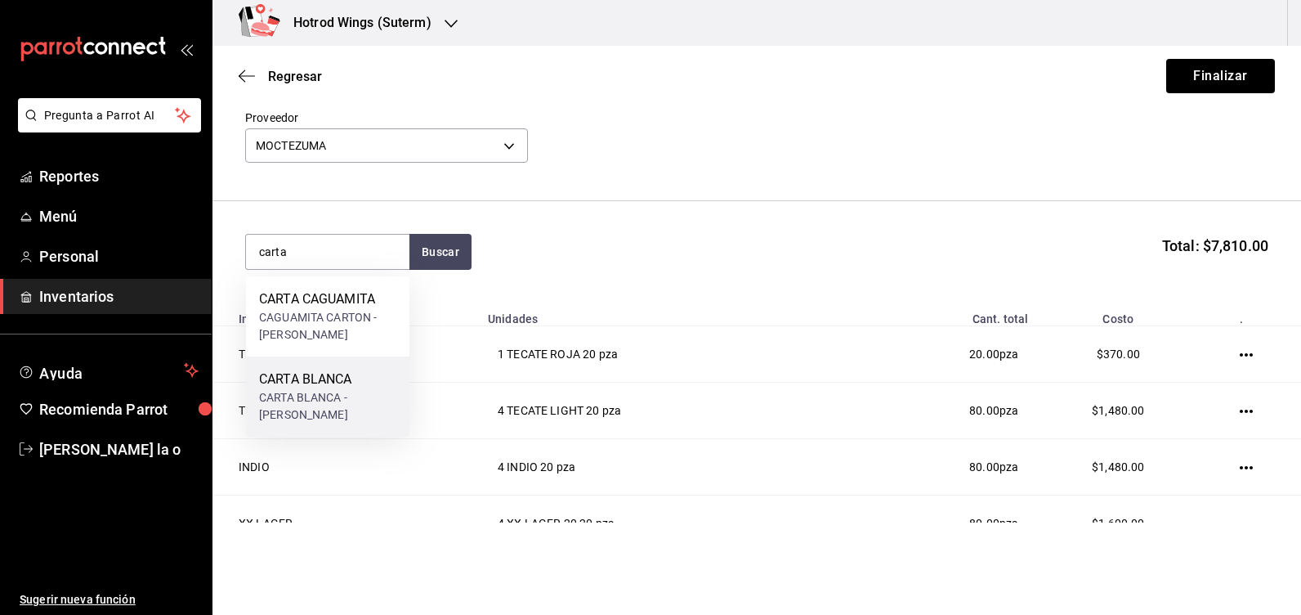
click at [328, 391] on div "CARTA BLANCA - [PERSON_NAME]" at bounding box center [327, 406] width 137 height 34
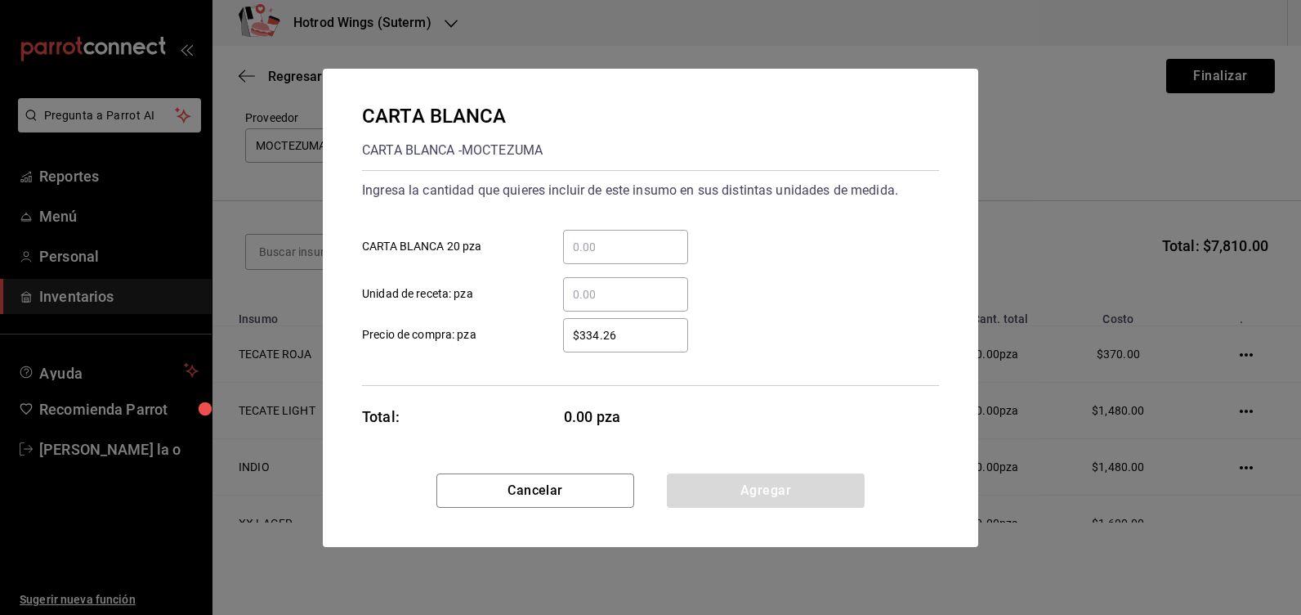
click at [584, 245] on input "​ CARTA BLANCA 20 pza" at bounding box center [625, 247] width 125 height 20
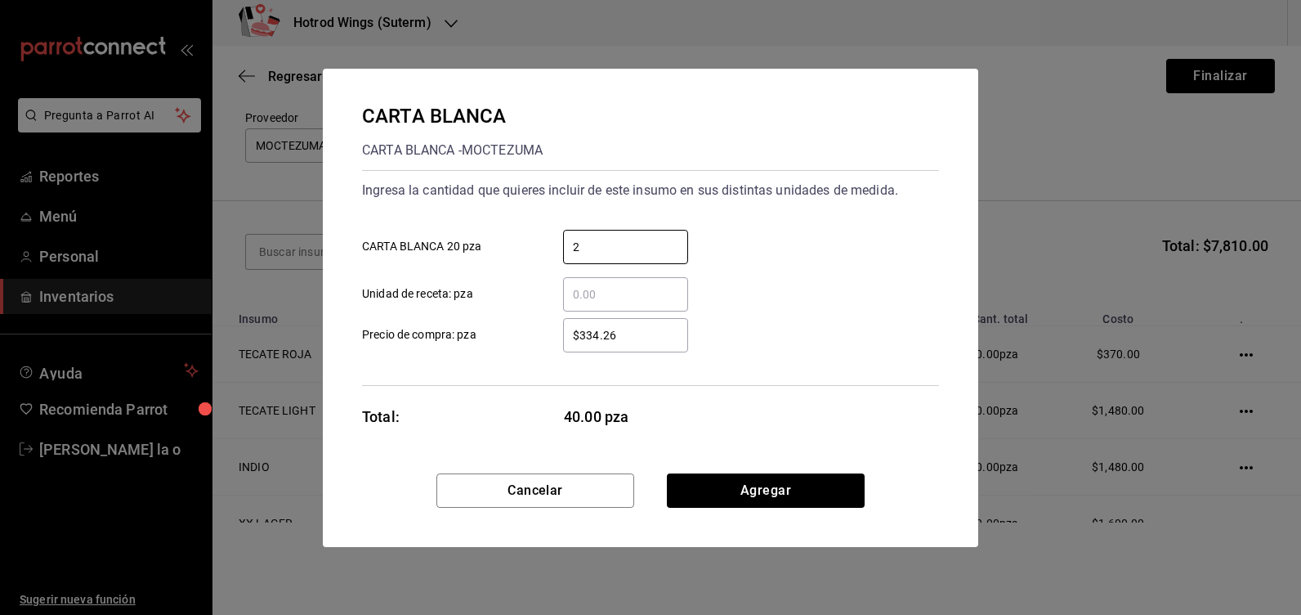
type input "2"
click at [647, 323] on div "$334.26 ​" at bounding box center [625, 335] width 125 height 34
click at [647, 325] on input "$334.26" at bounding box center [625, 335] width 125 height 20
click at [647, 323] on div "$334.26 ​" at bounding box center [625, 335] width 125 height 34
click at [647, 325] on input "$334.26" at bounding box center [625, 335] width 125 height 20
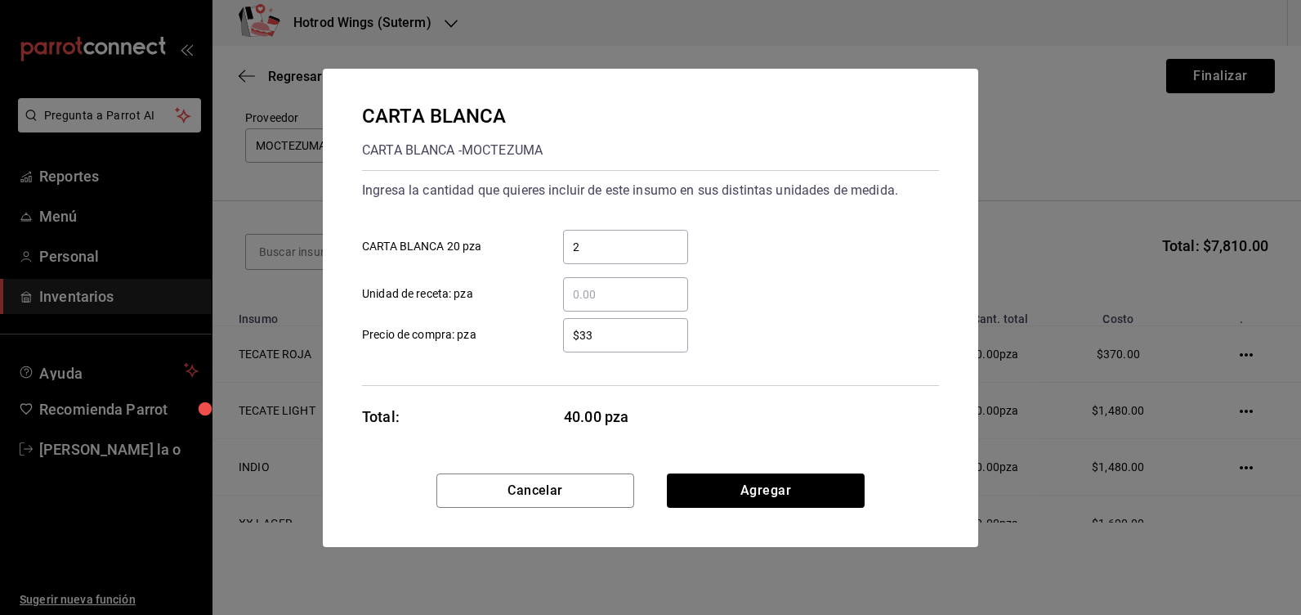
type input "$3"
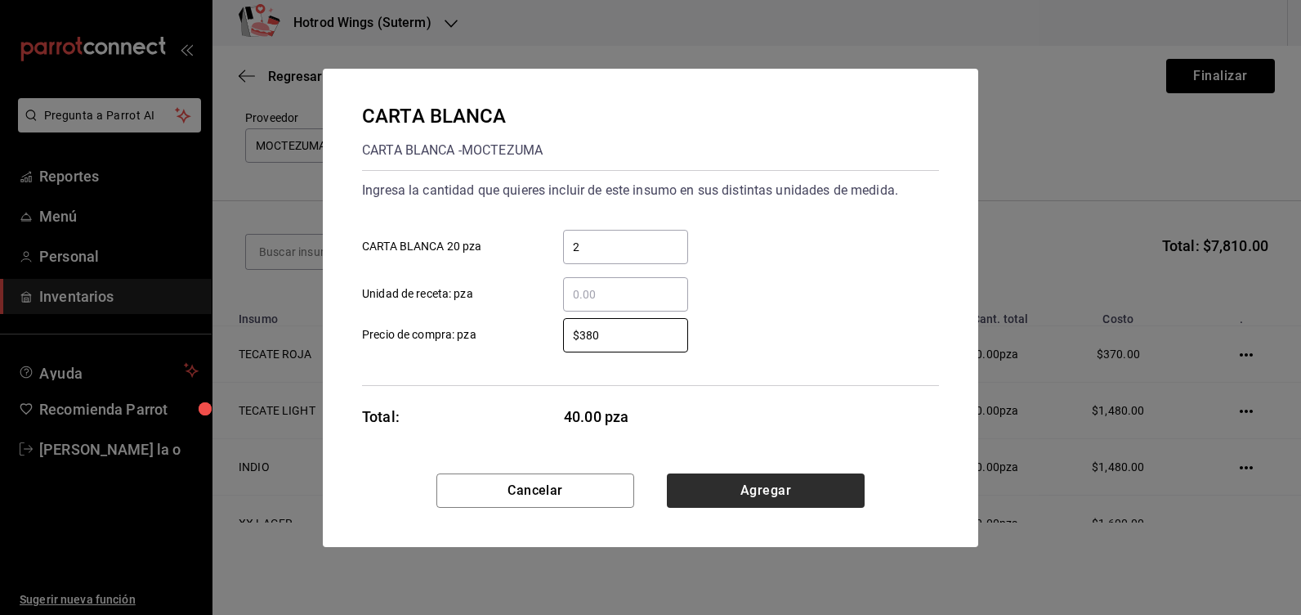
type input "$380"
click at [762, 483] on button "Agregar" at bounding box center [766, 490] width 198 height 34
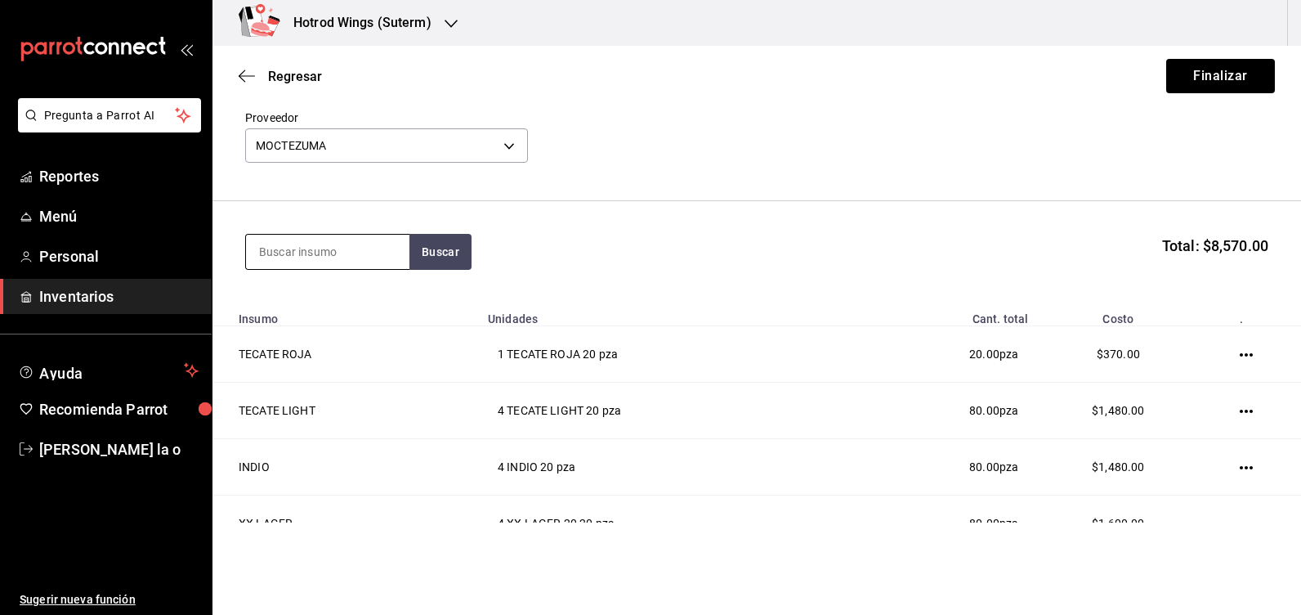
click at [289, 257] on input at bounding box center [327, 252] width 163 height 34
type input "lager"
click at [427, 262] on button "Buscar" at bounding box center [441, 252] width 62 height 36
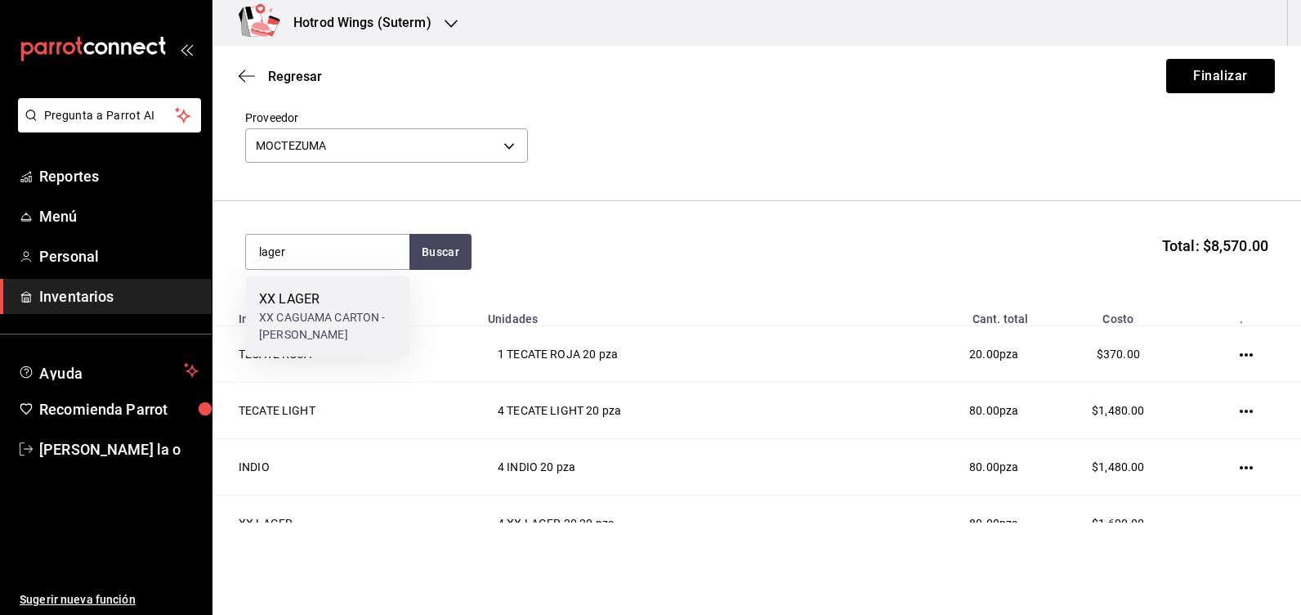
click at [348, 306] on div "XX LAGER" at bounding box center [327, 299] width 137 height 20
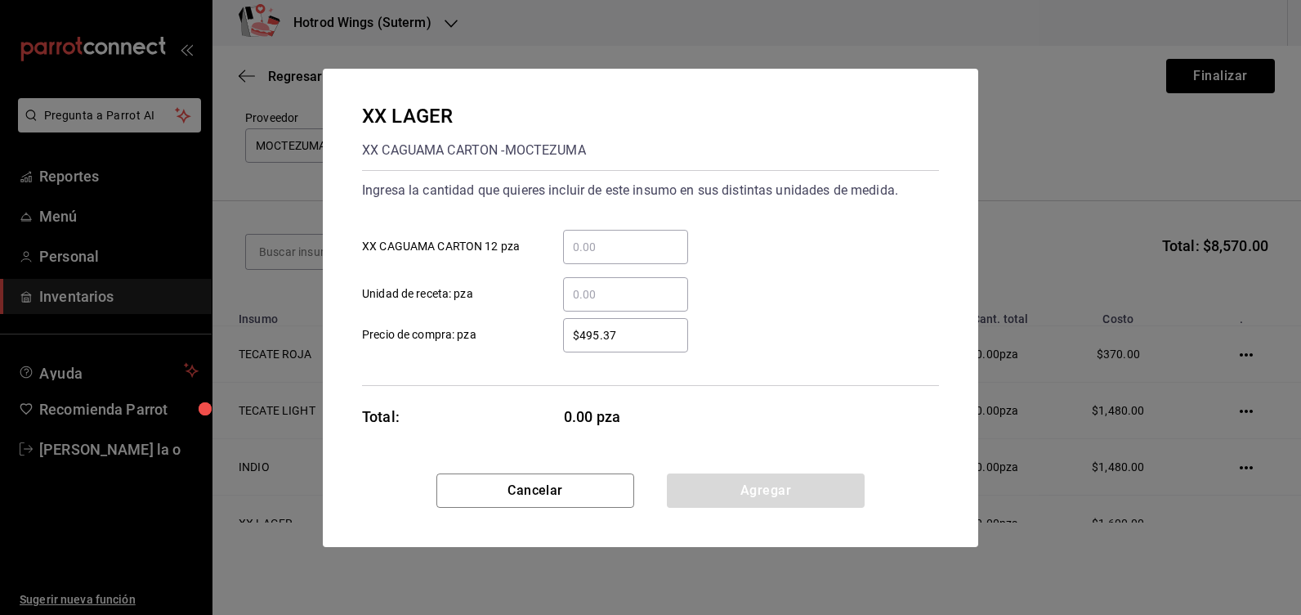
click at [599, 253] on input "​ XX CAGUAMA CARTON 12 pza" at bounding box center [625, 247] width 125 height 20
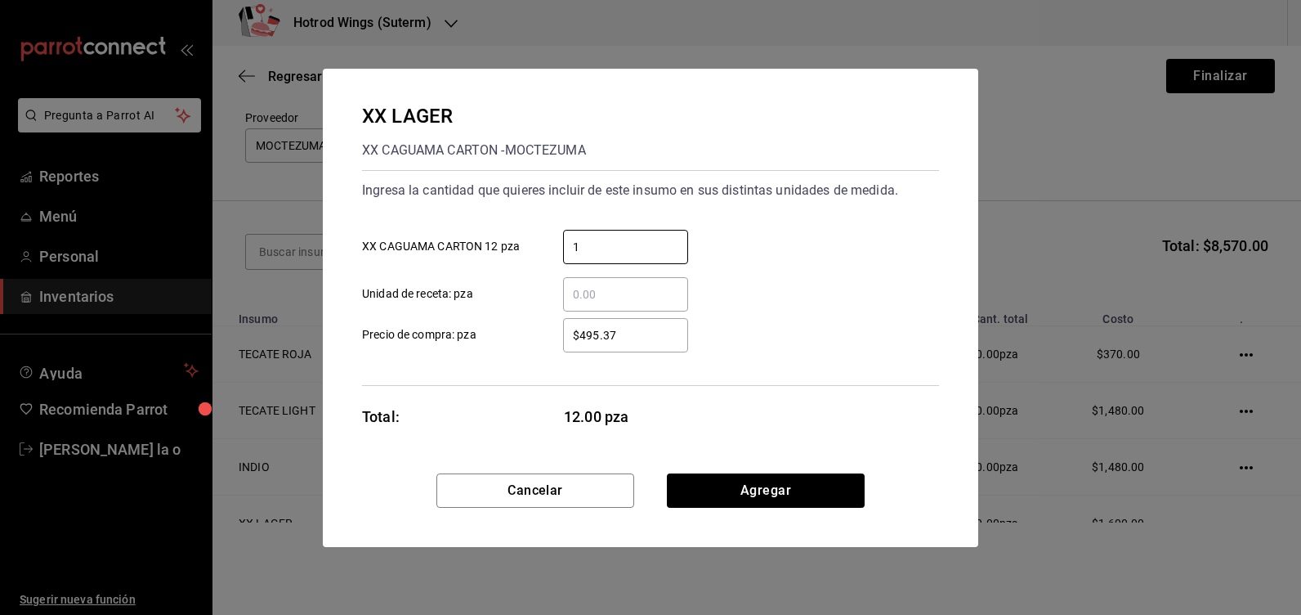
type input "1"
click at [630, 335] on input "$495.37" at bounding box center [625, 335] width 125 height 20
type input "$4"
type input "$564.00"
click at [755, 508] on div "Cancelar Agregar" at bounding box center [651, 510] width 656 height 74
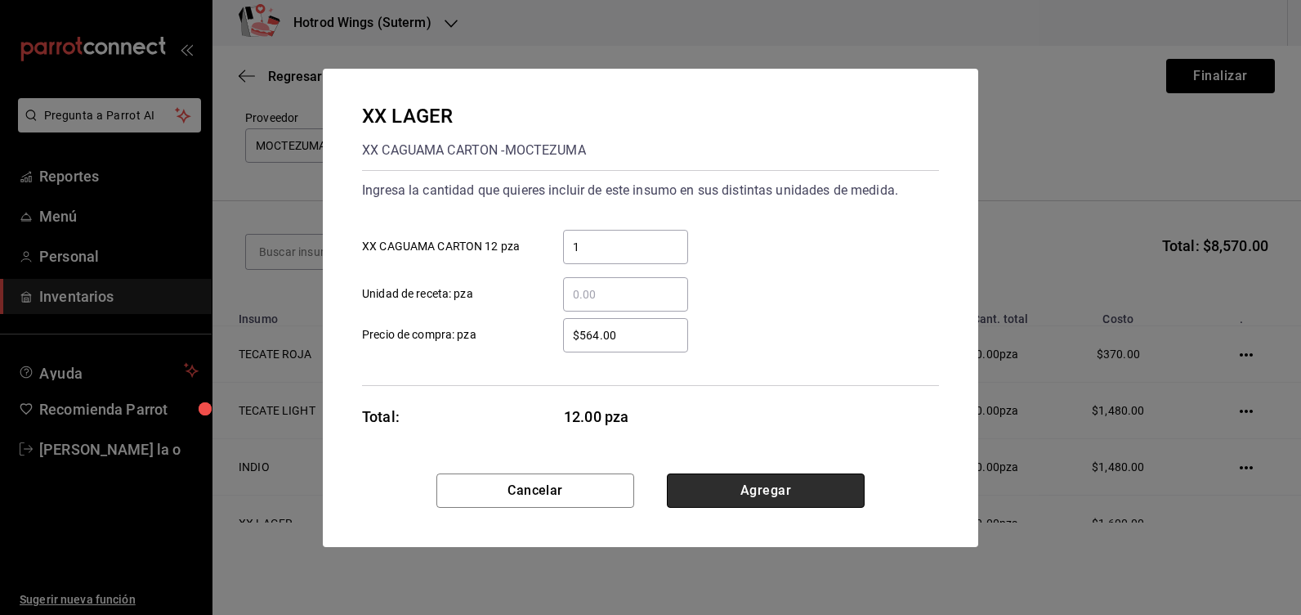
drag, startPoint x: 799, startPoint y: 495, endPoint x: 734, endPoint y: 477, distance: 67.0
click at [797, 495] on button "Agregar" at bounding box center [766, 490] width 198 height 34
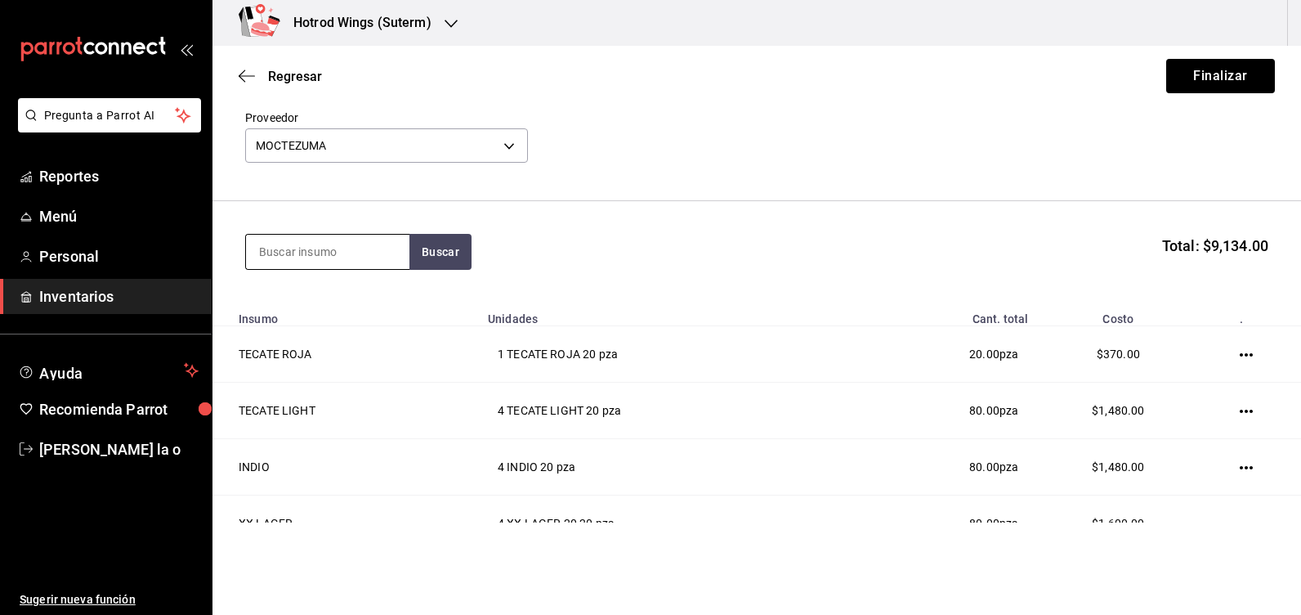
click at [282, 249] on input at bounding box center [327, 252] width 163 height 34
type input "[PERSON_NAME] lite"
click at [424, 254] on button "Buscar" at bounding box center [441, 252] width 62 height 36
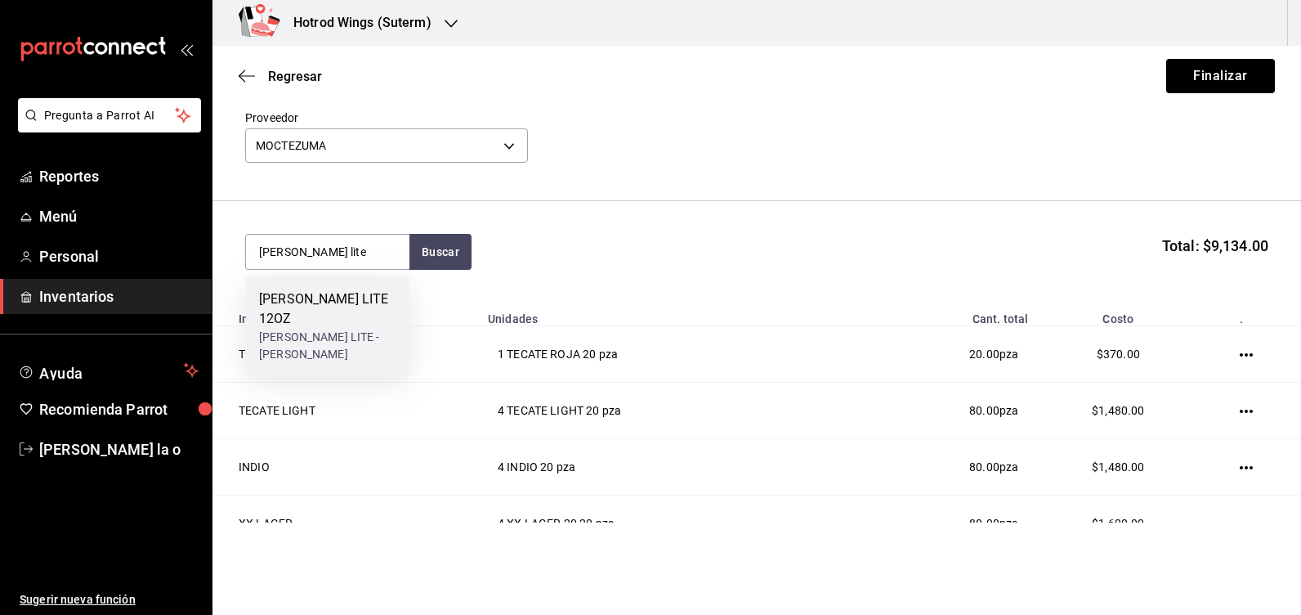
click at [379, 329] on div "[PERSON_NAME] LITE - [PERSON_NAME]" at bounding box center [327, 346] width 137 height 34
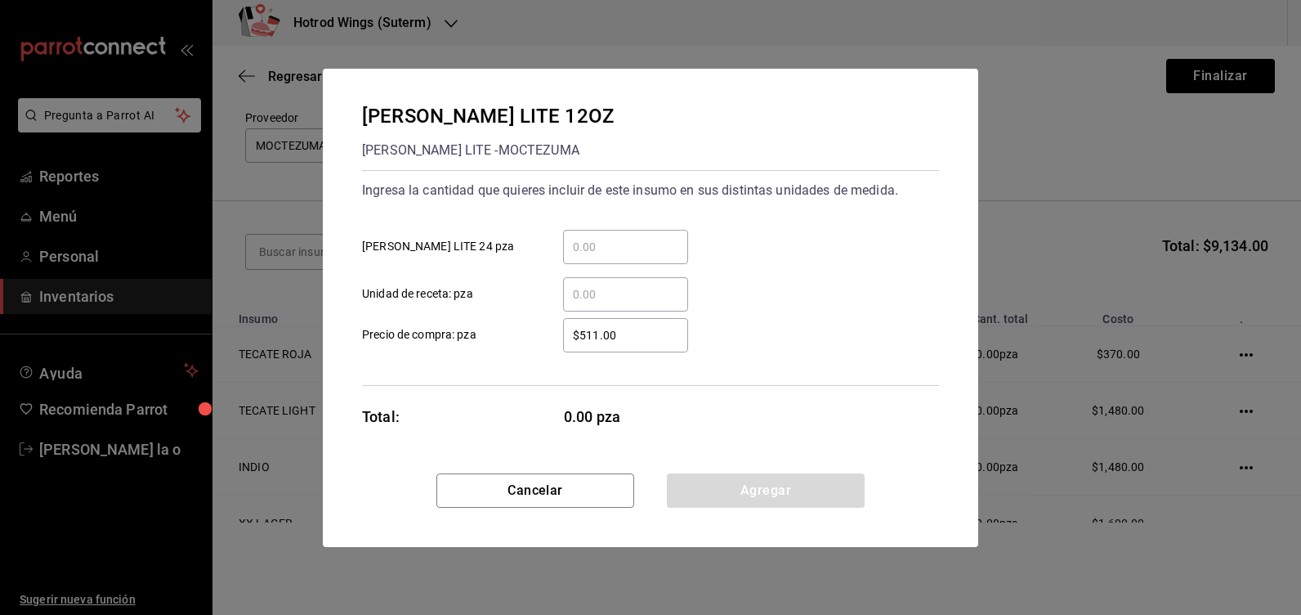
click at [571, 239] on input "​ [PERSON_NAME] LITE 24 pza" at bounding box center [625, 247] width 125 height 20
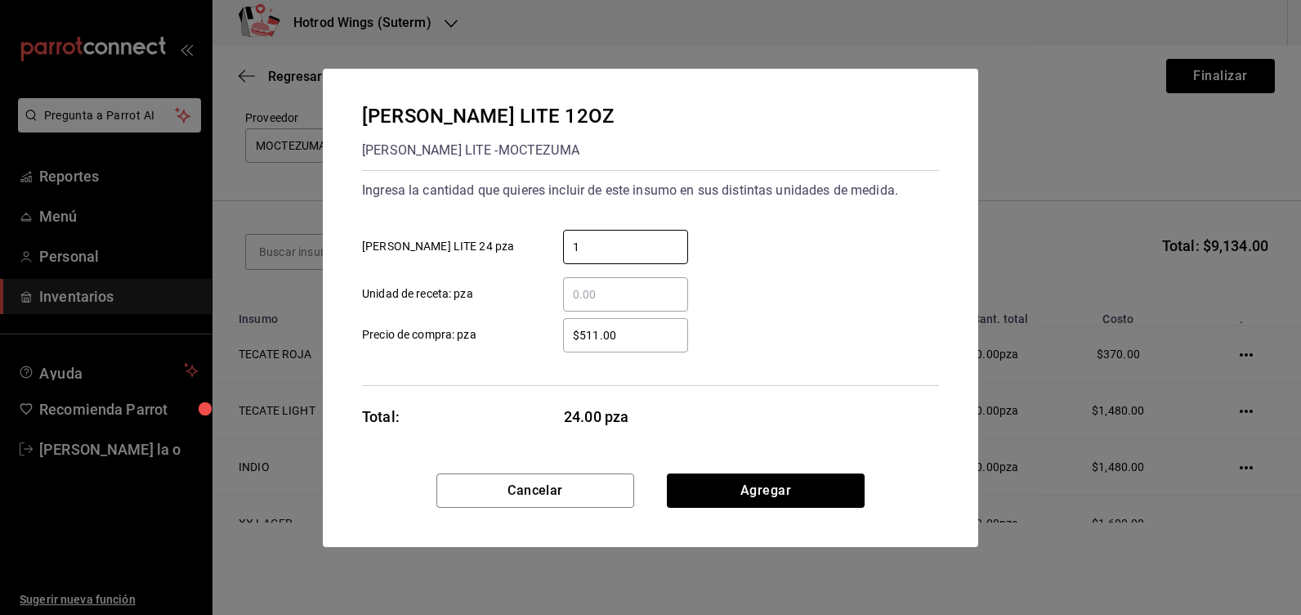
type input "1"
click at [656, 340] on input "$511.00" at bounding box center [625, 335] width 125 height 20
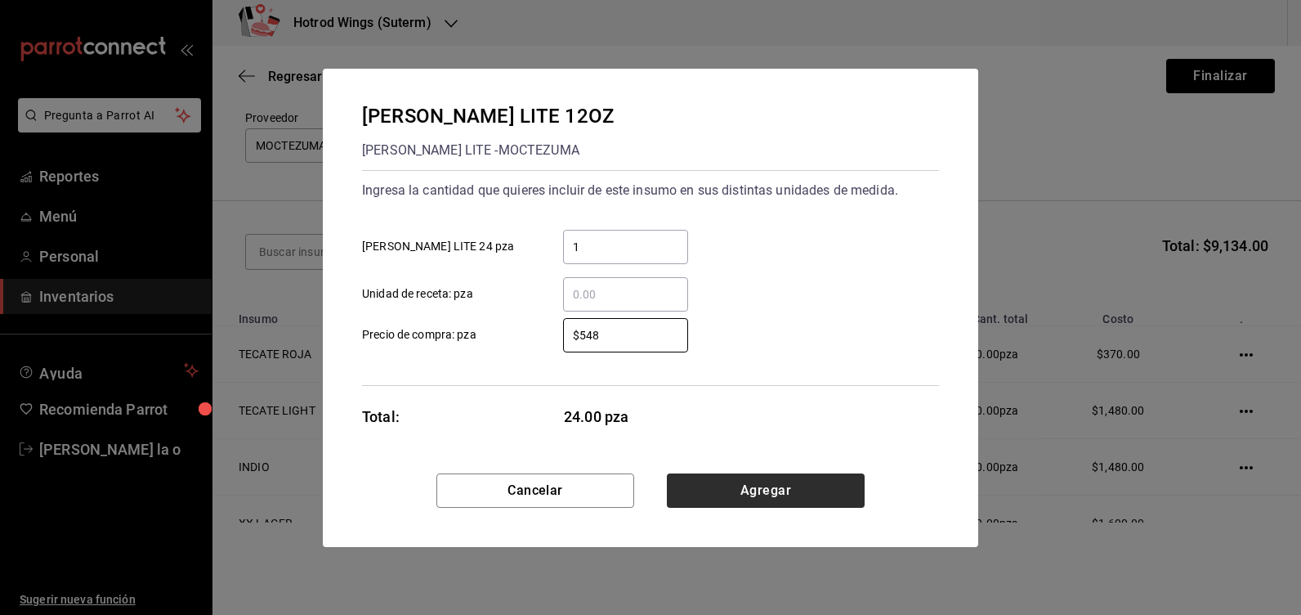
type input "$548"
drag, startPoint x: 700, startPoint y: 481, endPoint x: 663, endPoint y: 441, distance: 55.0
click at [700, 481] on button "Agregar" at bounding box center [766, 490] width 198 height 34
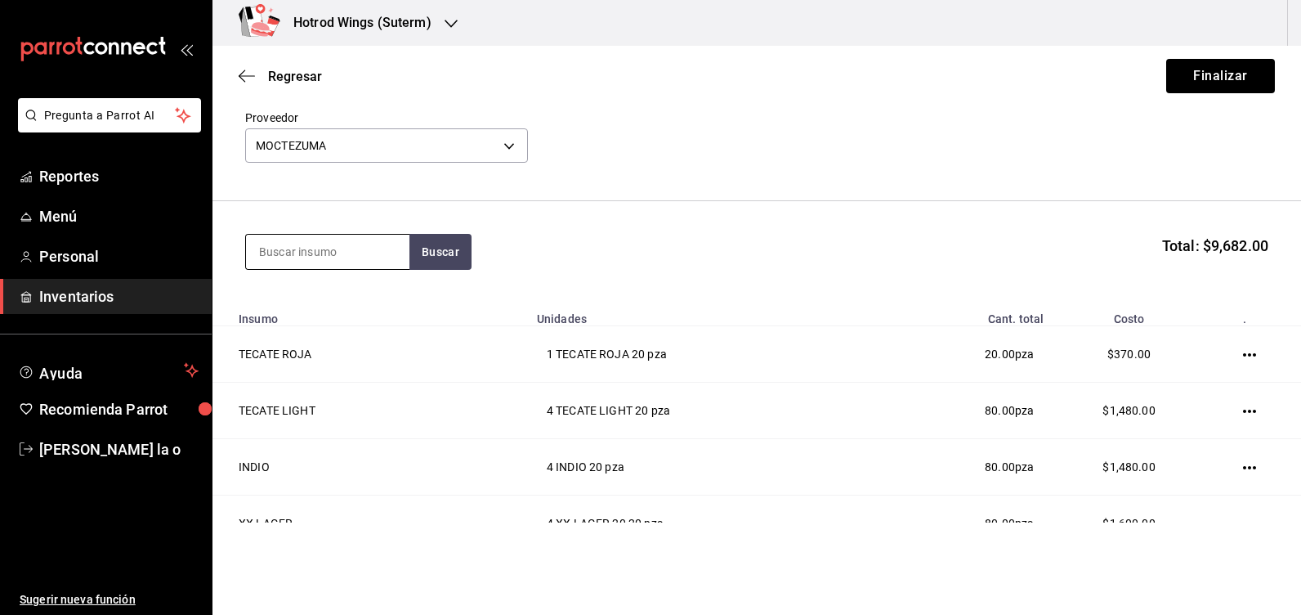
click at [311, 257] on input at bounding box center [327, 252] width 163 height 34
type input "amst"
click at [426, 255] on button "Buscar" at bounding box center [441, 252] width 62 height 36
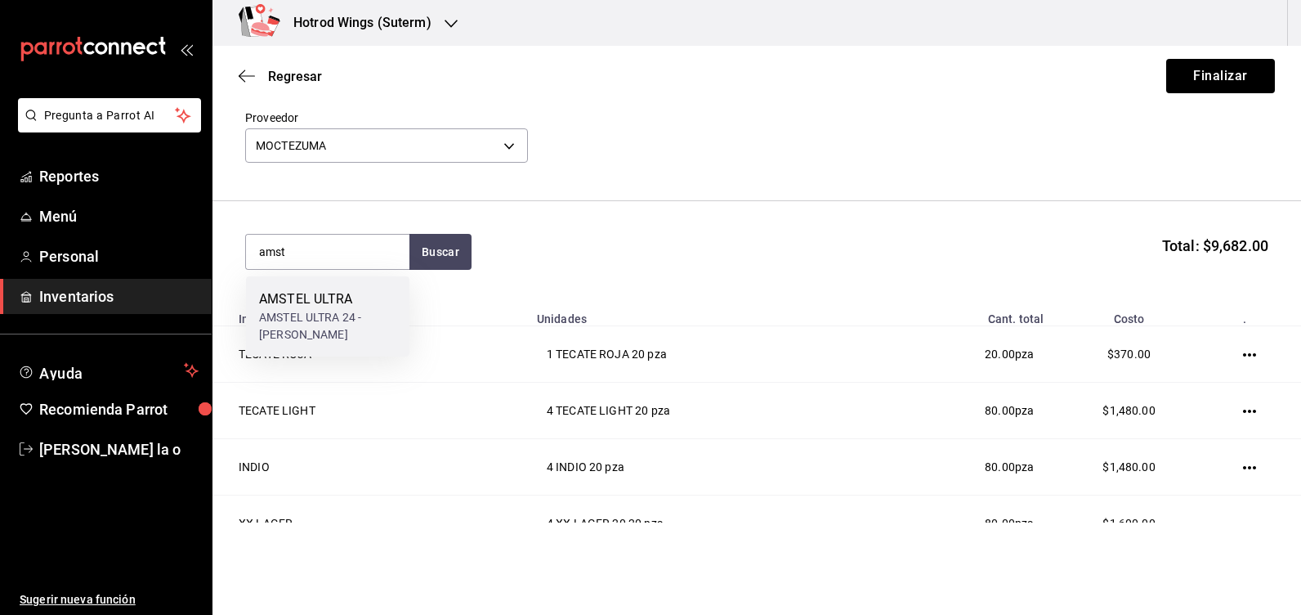
click at [373, 329] on div "AMSTEL ULTRA 24 - [PERSON_NAME]" at bounding box center [327, 326] width 137 height 34
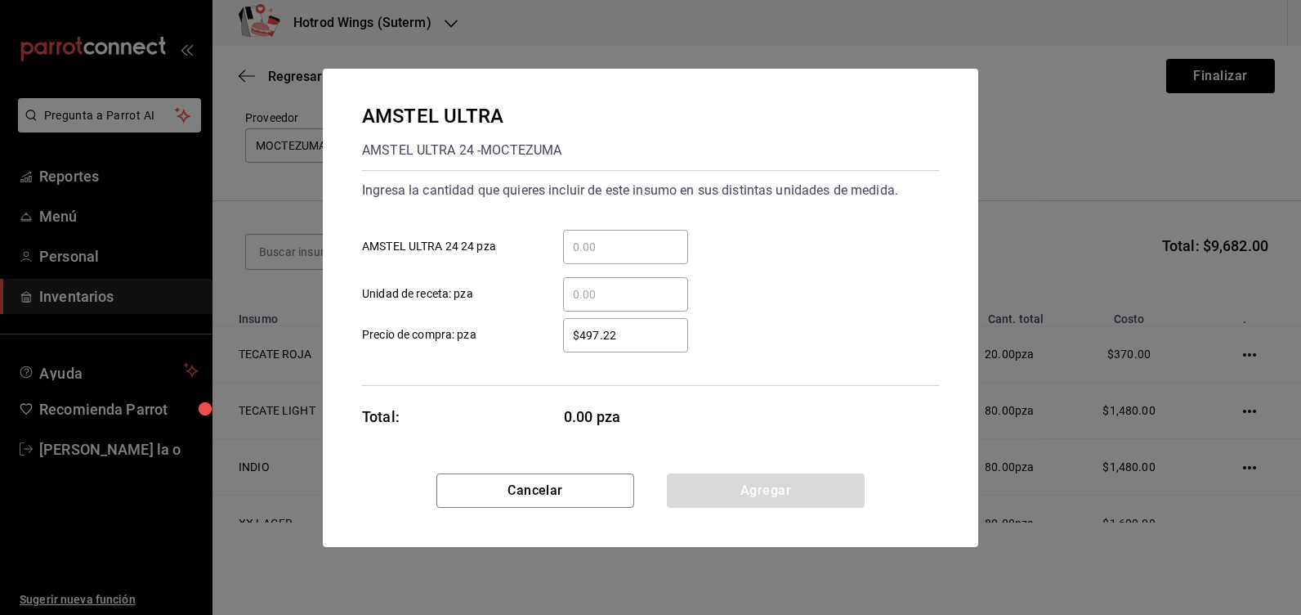
click at [589, 251] on input "​ AMSTEL ULTRA 24 24 pza" at bounding box center [625, 247] width 125 height 20
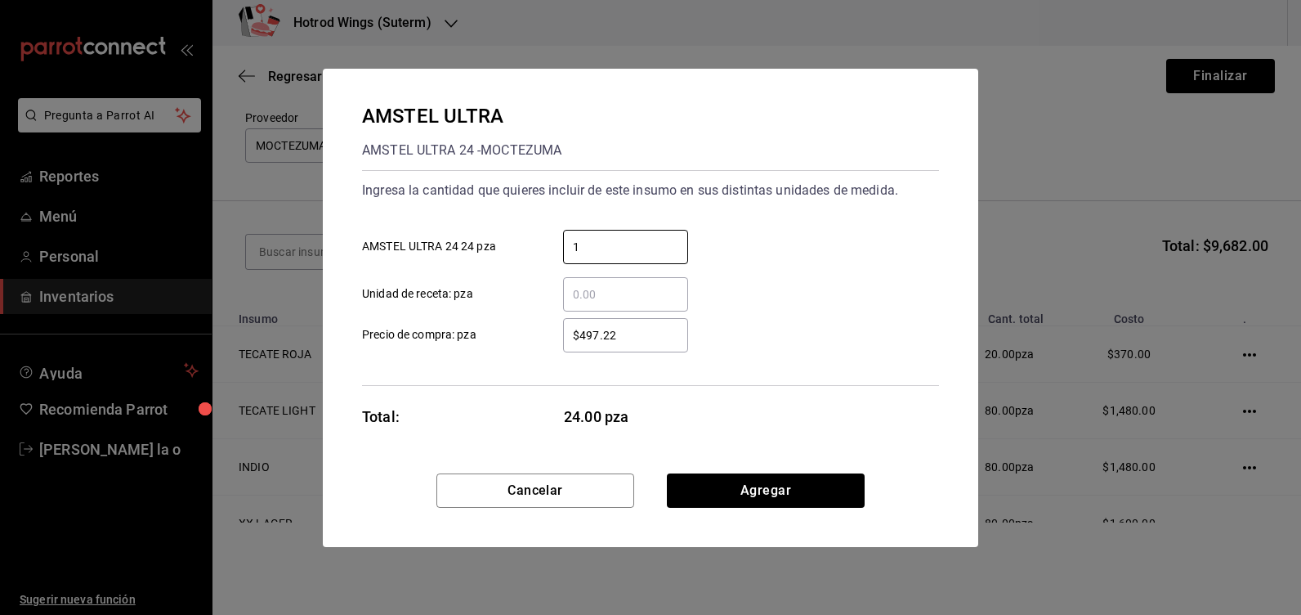
type input "1"
click at [620, 335] on input "$497.22" at bounding box center [625, 335] width 125 height 20
type input "$4"
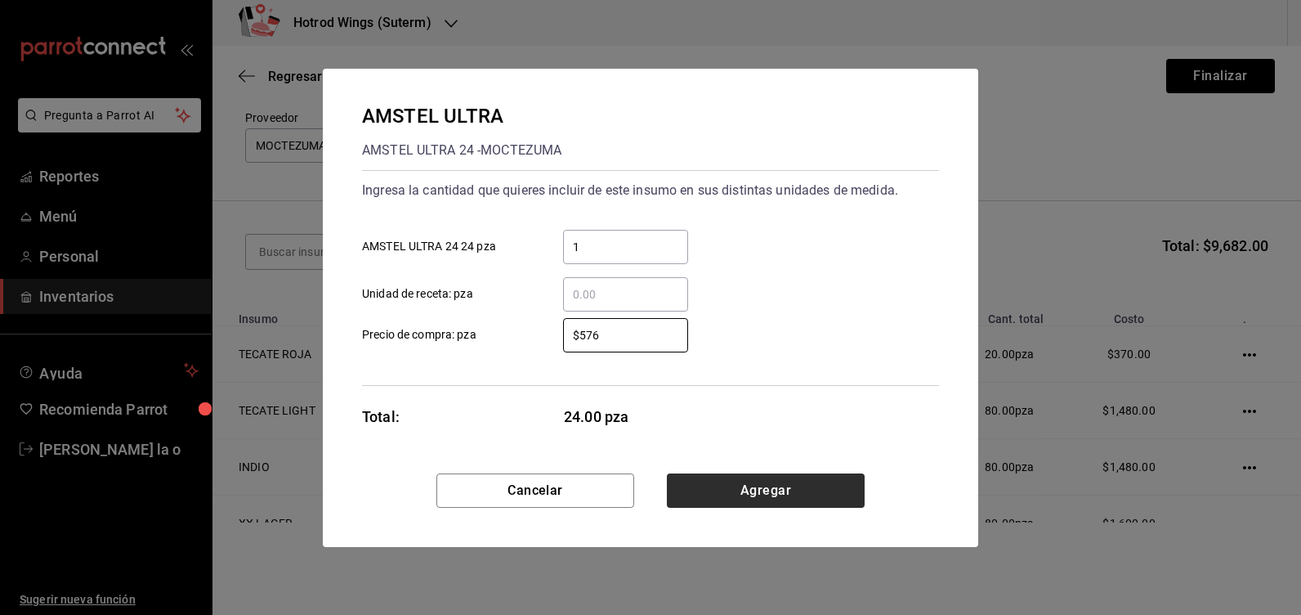
type input "$576"
click at [705, 495] on button "Agregar" at bounding box center [766, 490] width 198 height 34
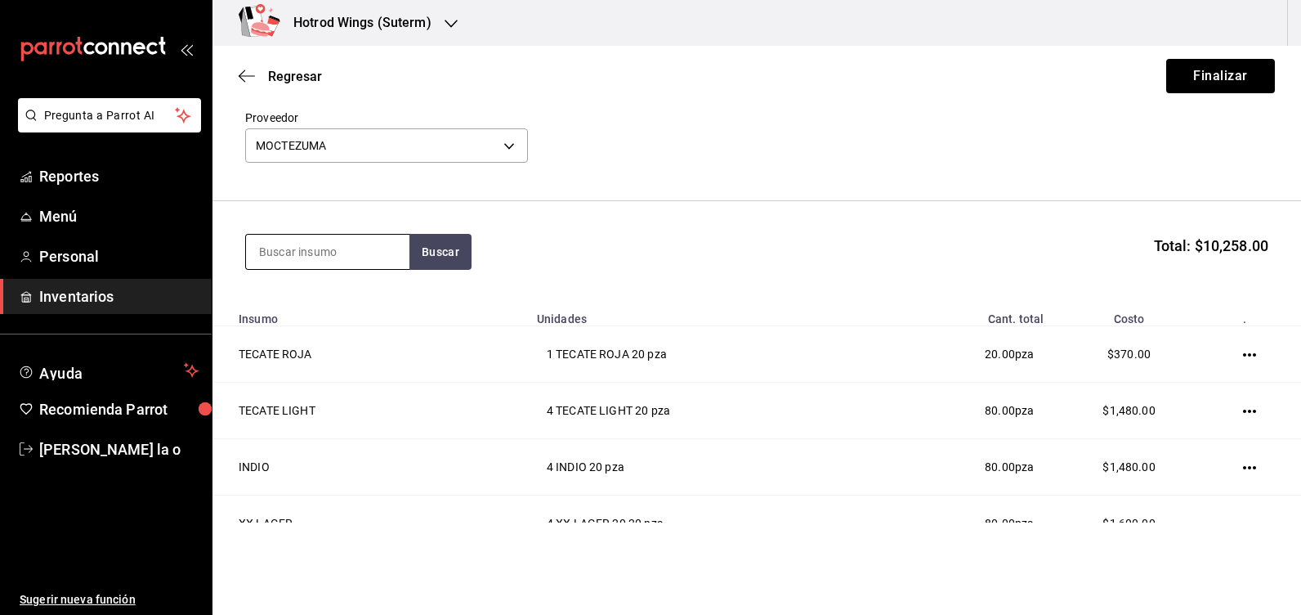
click at [276, 244] on input at bounding box center [327, 252] width 163 height 34
type input "[PERSON_NAME] hig"
click at [436, 246] on button "Buscar" at bounding box center [441, 252] width 62 height 36
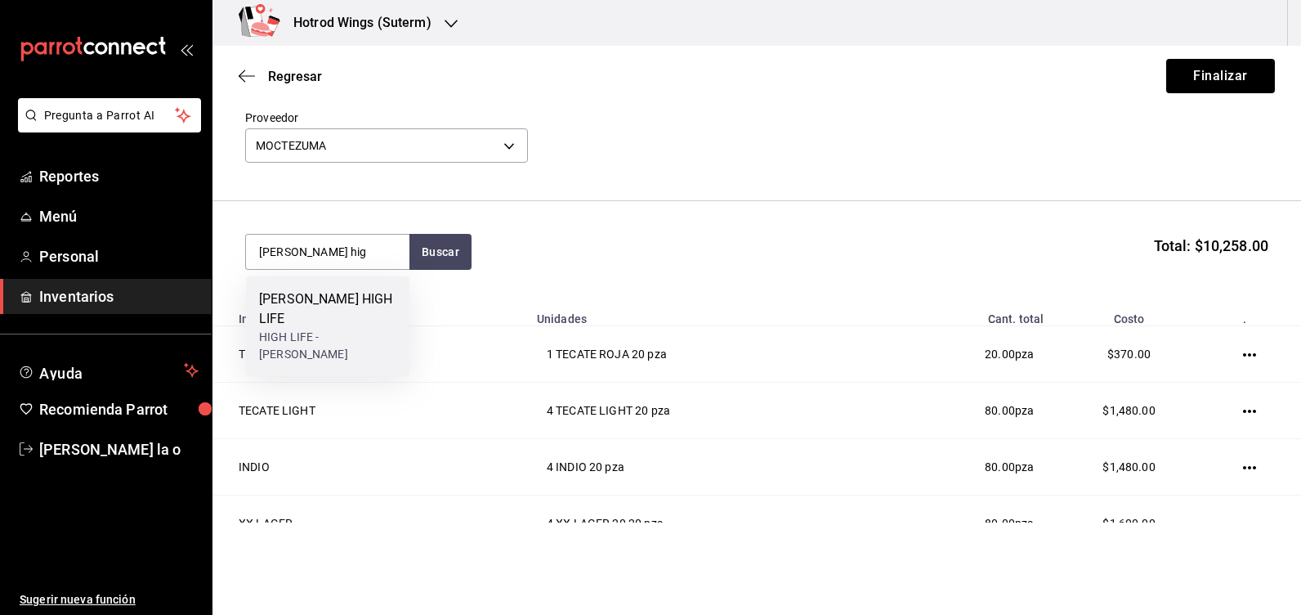
click at [365, 329] on div "HIGH LIFE - [PERSON_NAME]" at bounding box center [327, 346] width 137 height 34
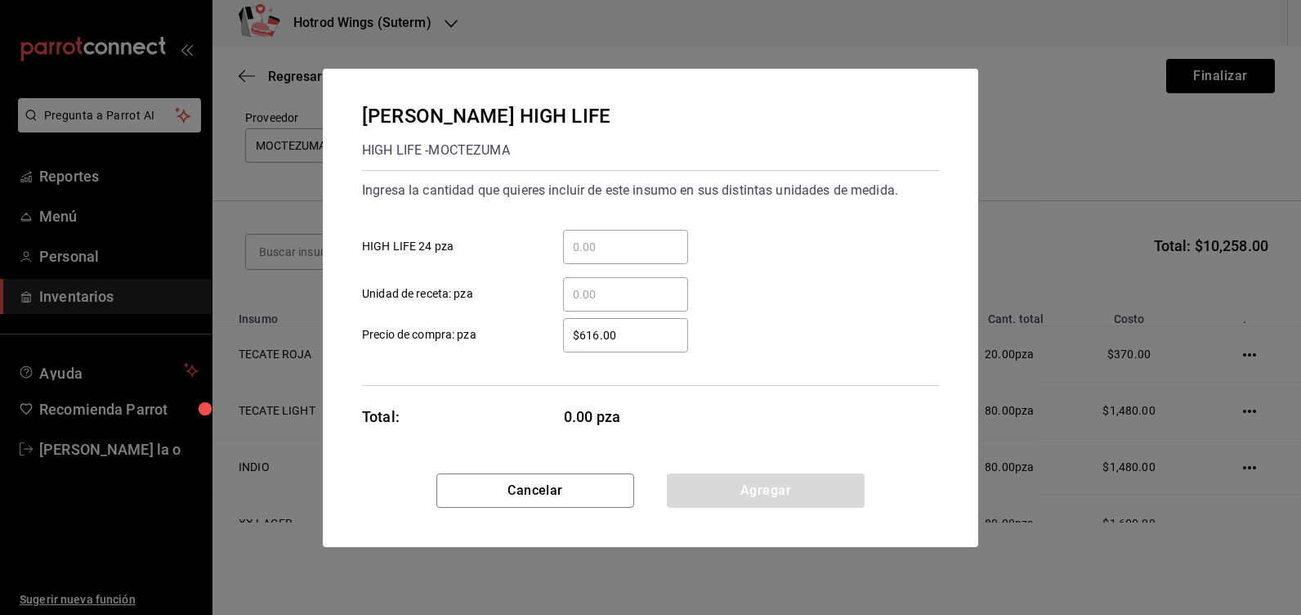
click at [583, 244] on input "​ HIGH LIFE 24 pza" at bounding box center [625, 247] width 125 height 20
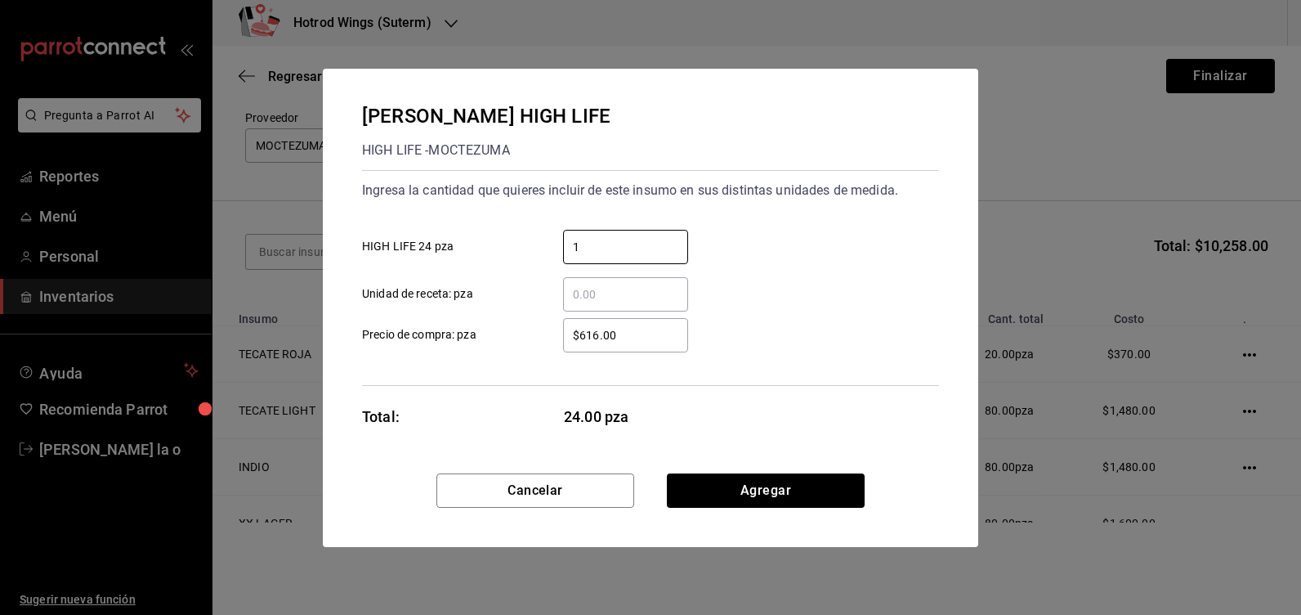
type input "1"
click at [634, 330] on input "$616.00" at bounding box center [625, 335] width 125 height 20
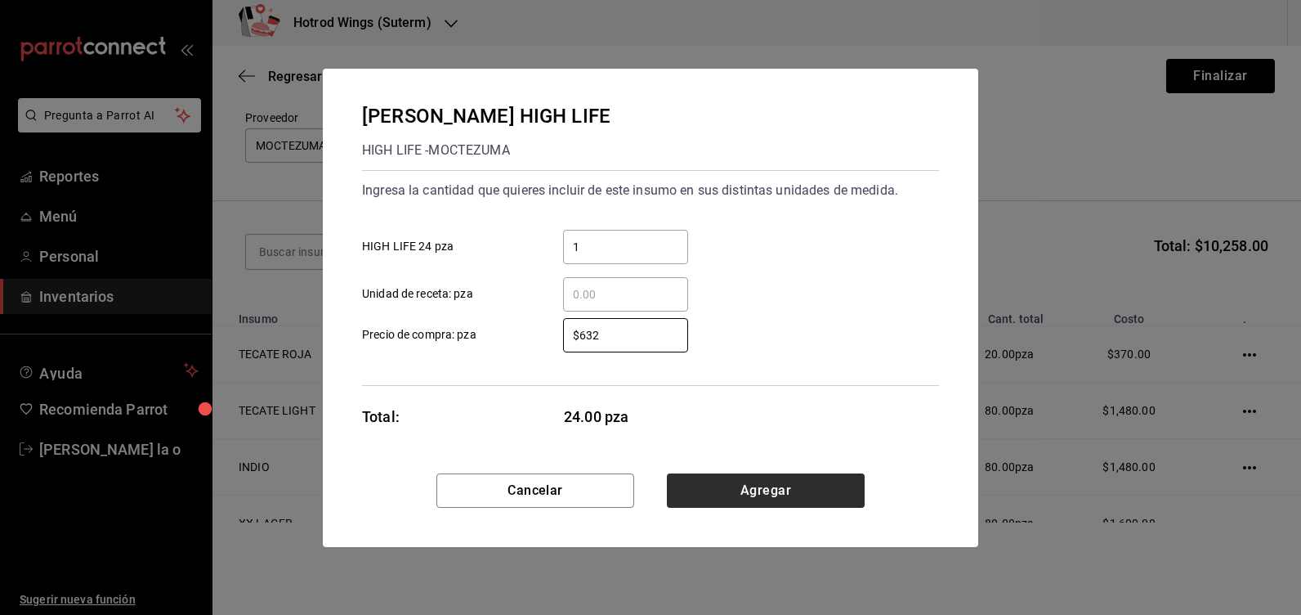
type input "$632"
click at [833, 490] on button "Agregar" at bounding box center [766, 490] width 198 height 34
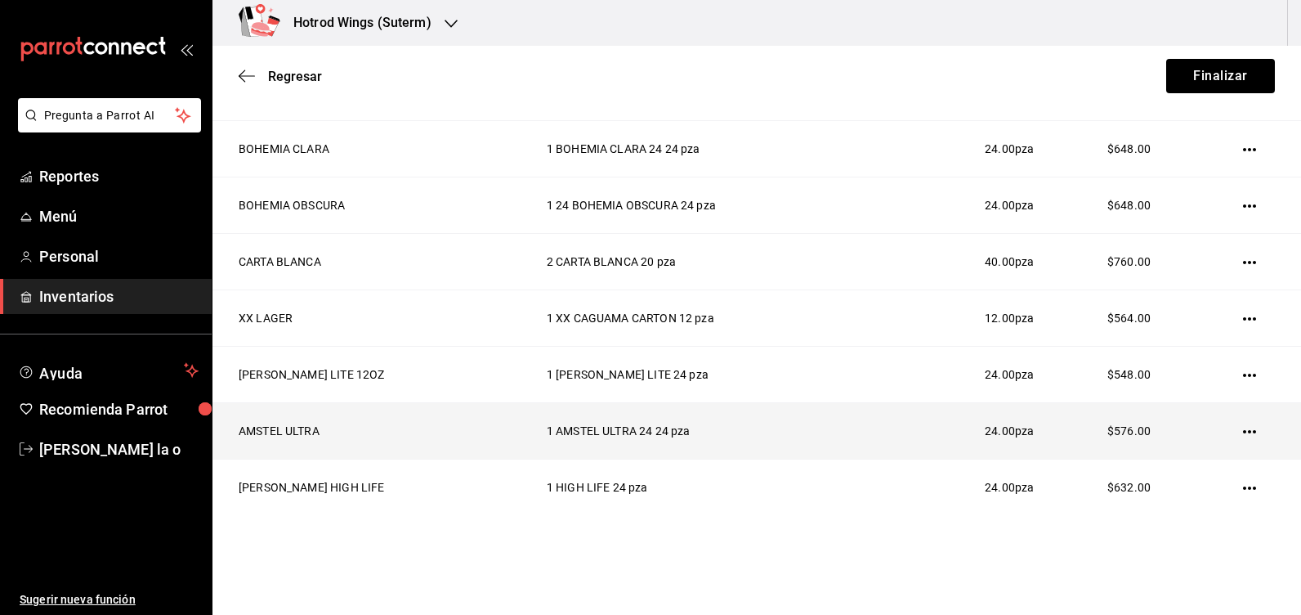
scroll to position [643, 0]
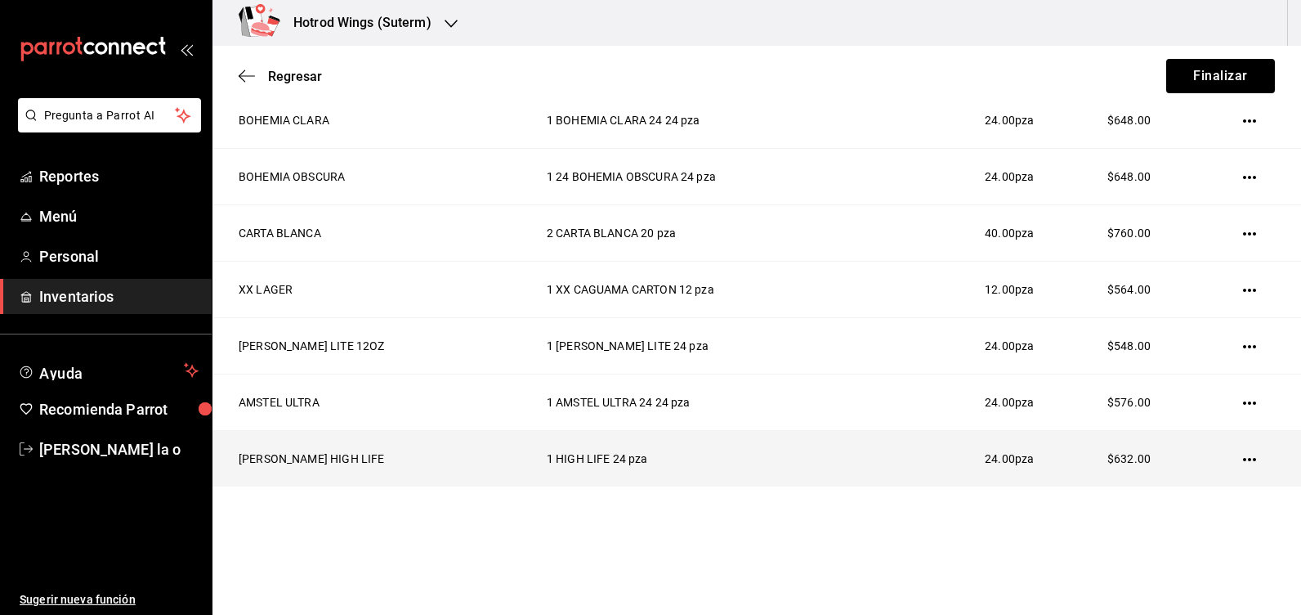
click at [1243, 457] on icon "button" at bounding box center [1249, 459] width 13 height 13
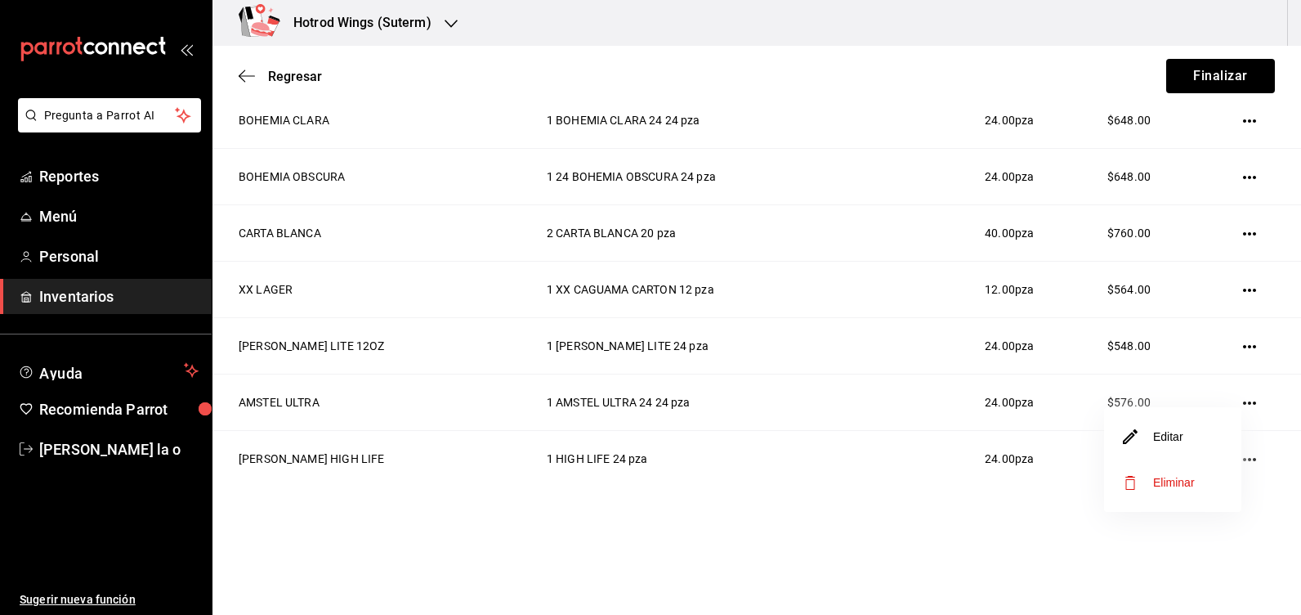
click at [1211, 440] on li "Editar" at bounding box center [1172, 437] width 137 height 46
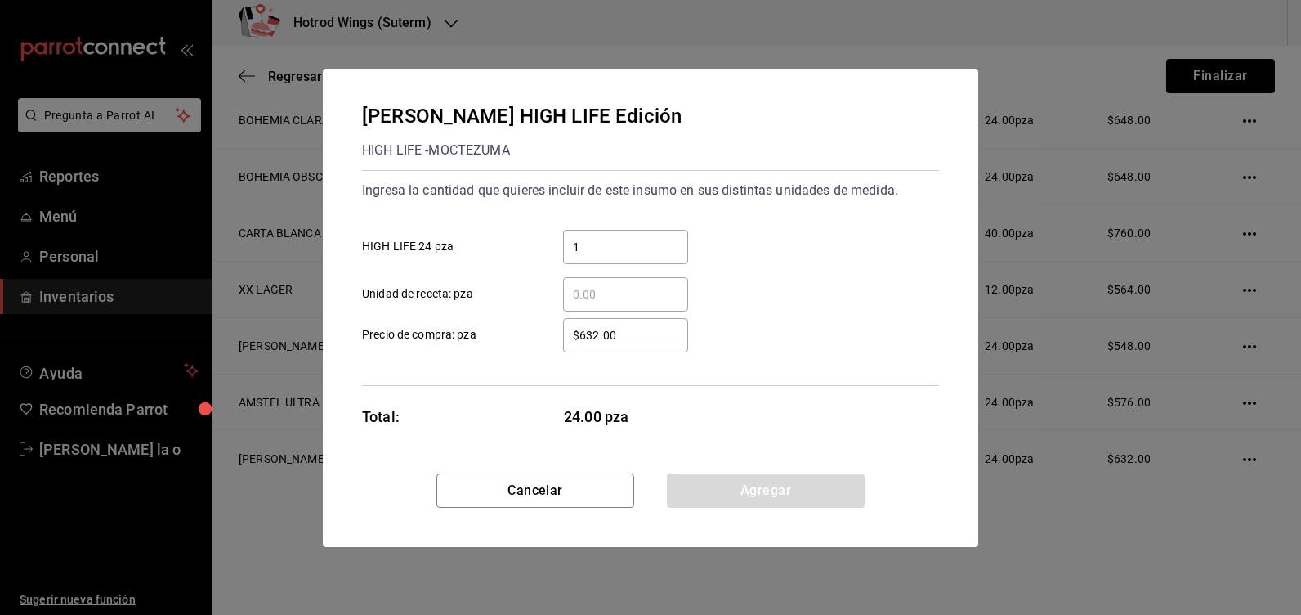
click at [592, 253] on input "1" at bounding box center [625, 247] width 125 height 20
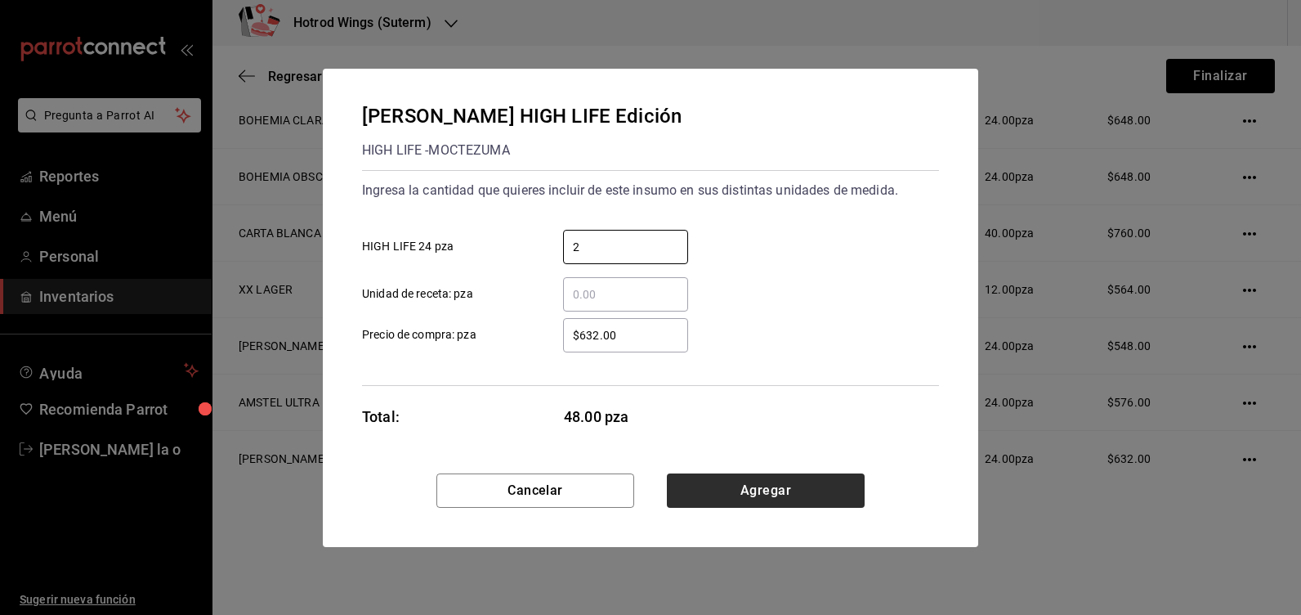
type input "2"
click at [744, 485] on button "Agregar" at bounding box center [766, 490] width 198 height 34
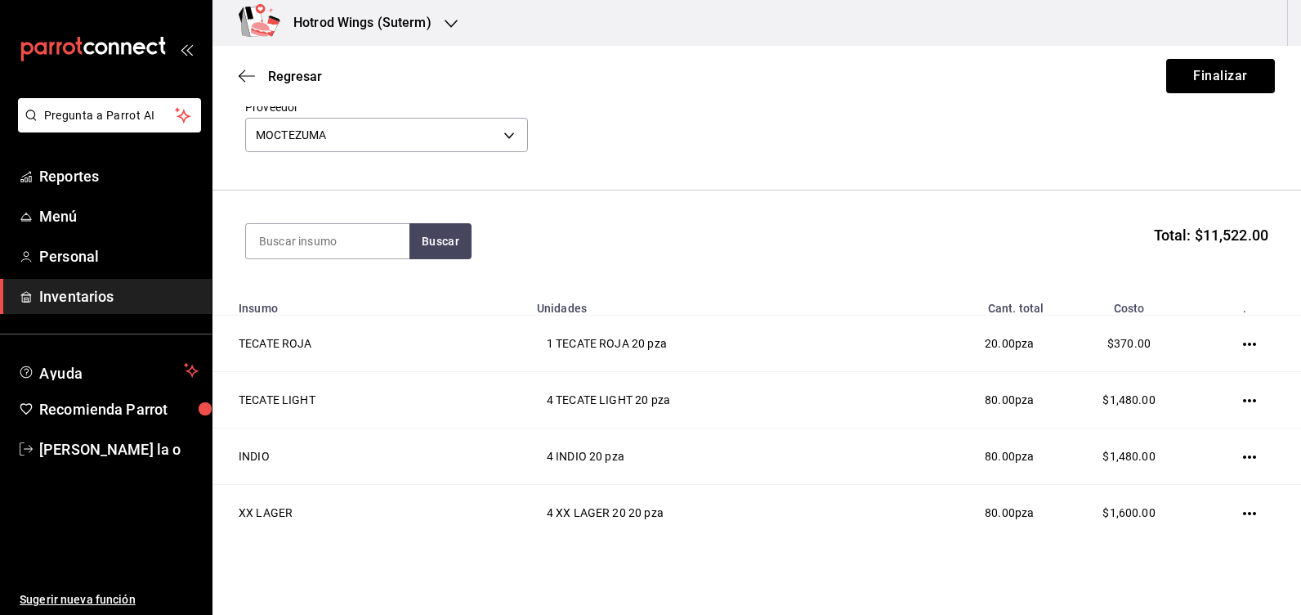
scroll to position [0, 0]
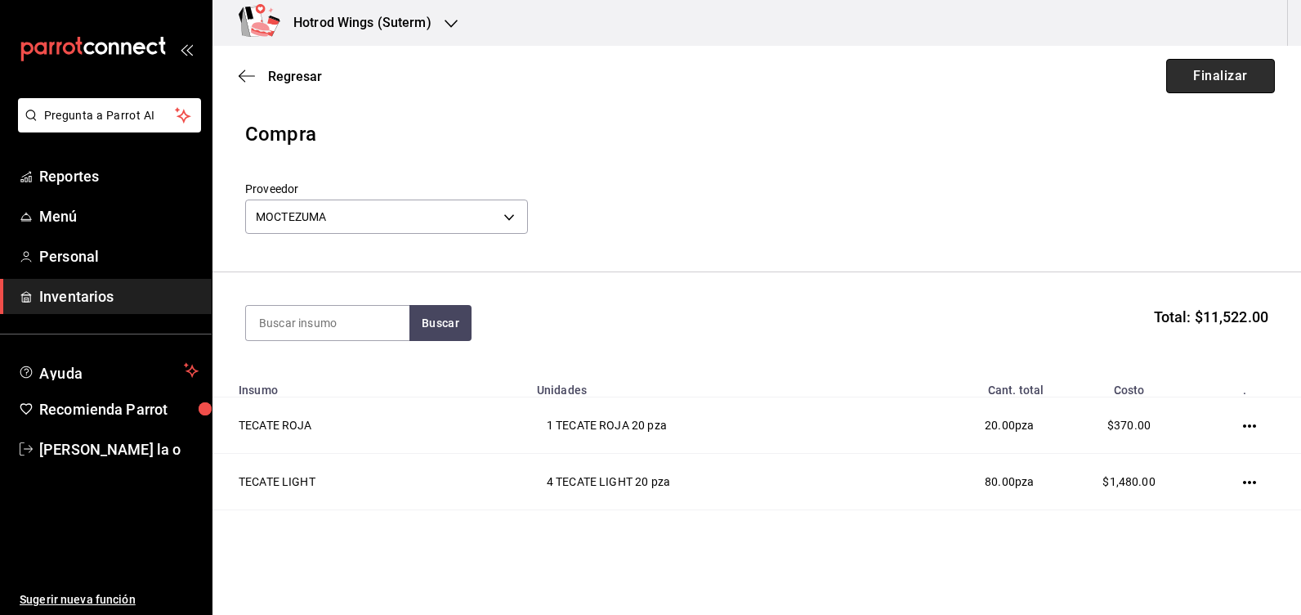
click at [1204, 63] on button "Finalizar" at bounding box center [1220, 76] width 109 height 34
